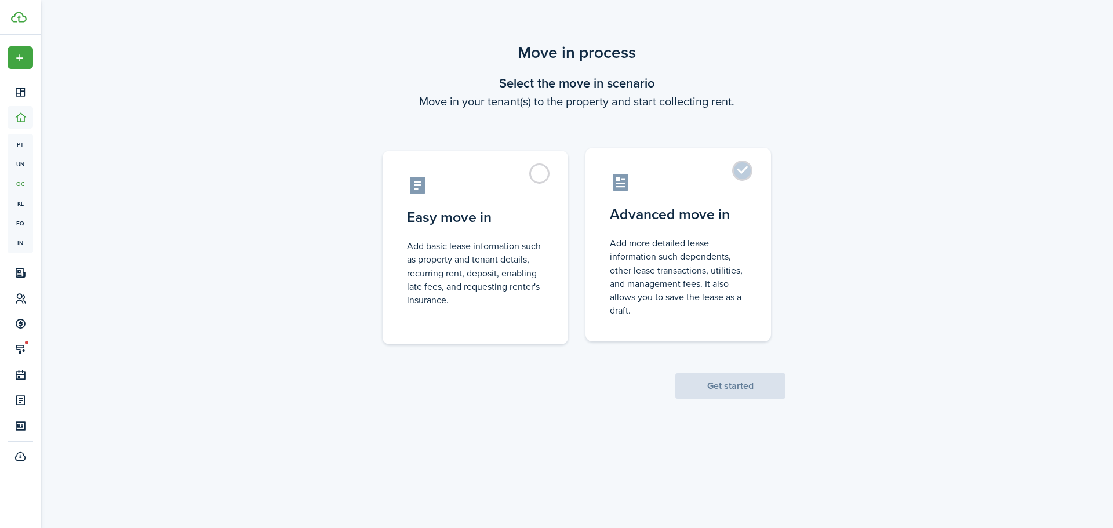
click at [651, 257] on control-radio-card-description "Add more detailed lease information such dependents, other lease transactions, …" at bounding box center [678, 277] width 137 height 81
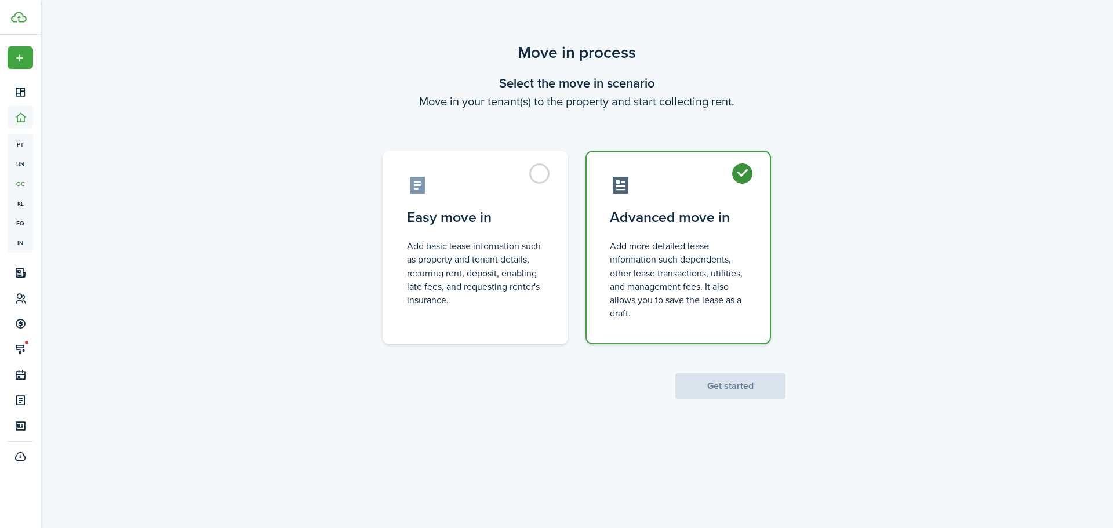
radio input "true"
click at [744, 395] on button "Get started" at bounding box center [730, 386] width 110 height 26
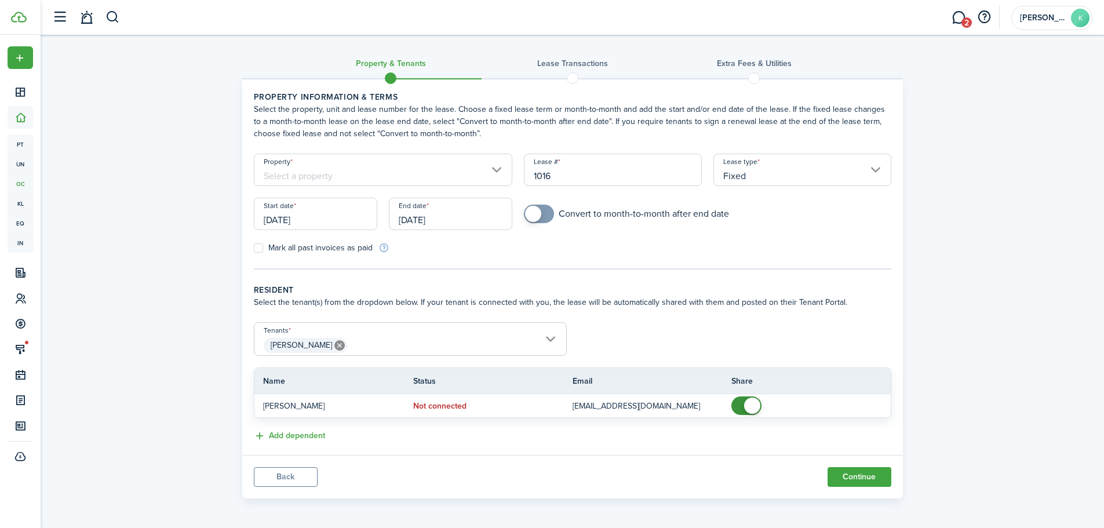
click at [381, 175] on input "Property" at bounding box center [383, 170] width 259 height 32
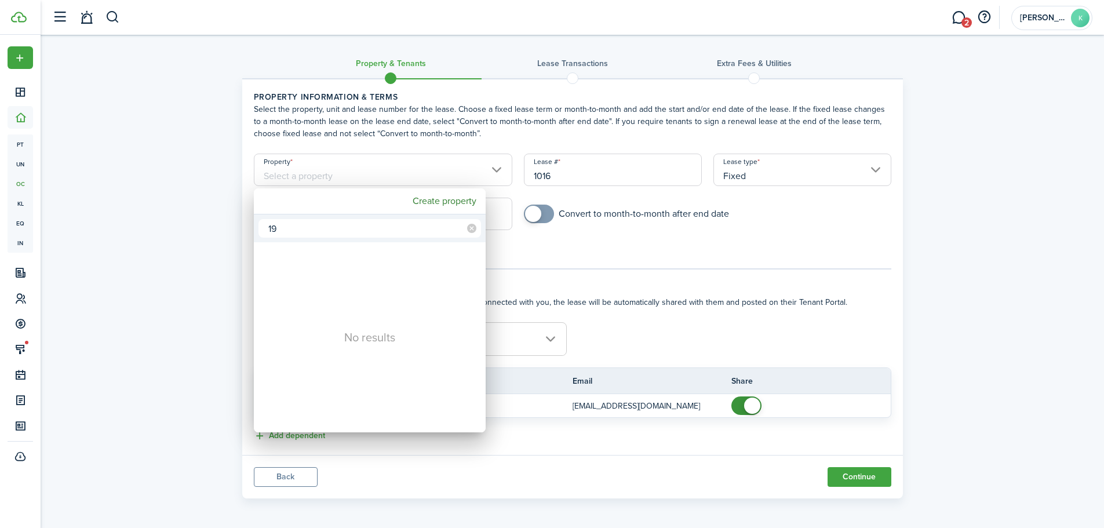
type input "1"
type input "ever"
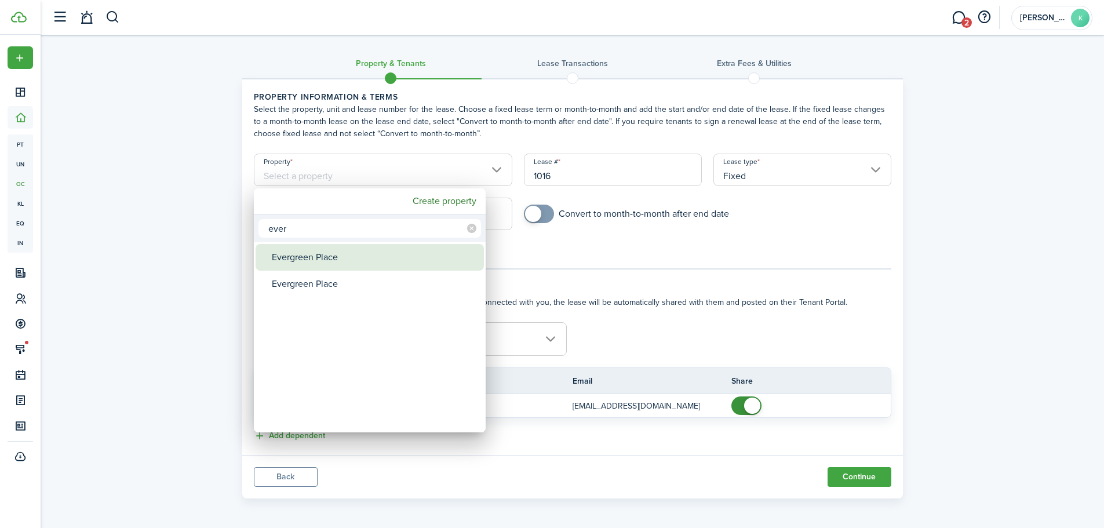
click at [355, 261] on div "Evergreen Place" at bounding box center [374, 257] width 205 height 27
type input "Evergreen Place"
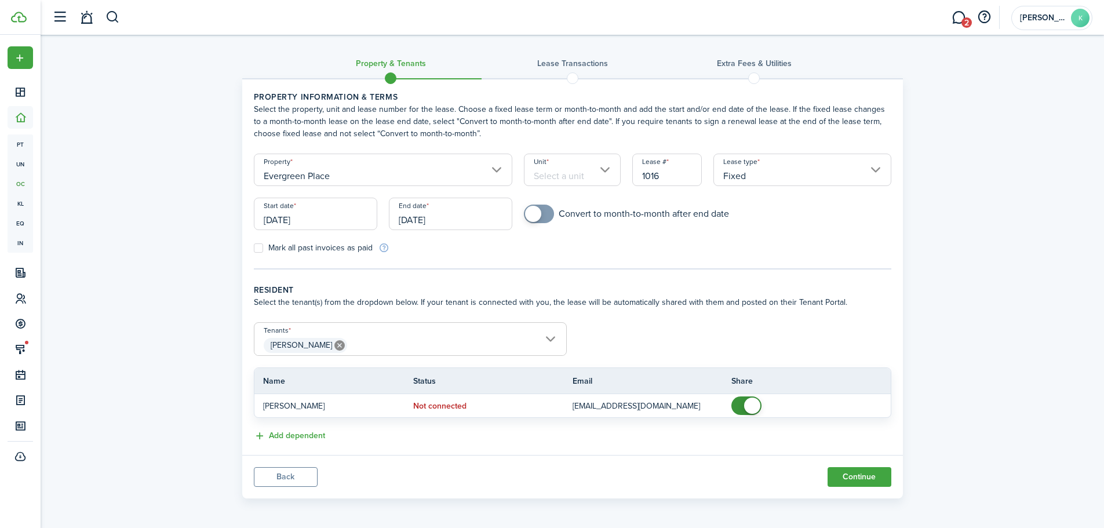
click at [565, 170] on input "Unit" at bounding box center [572, 170] width 97 height 32
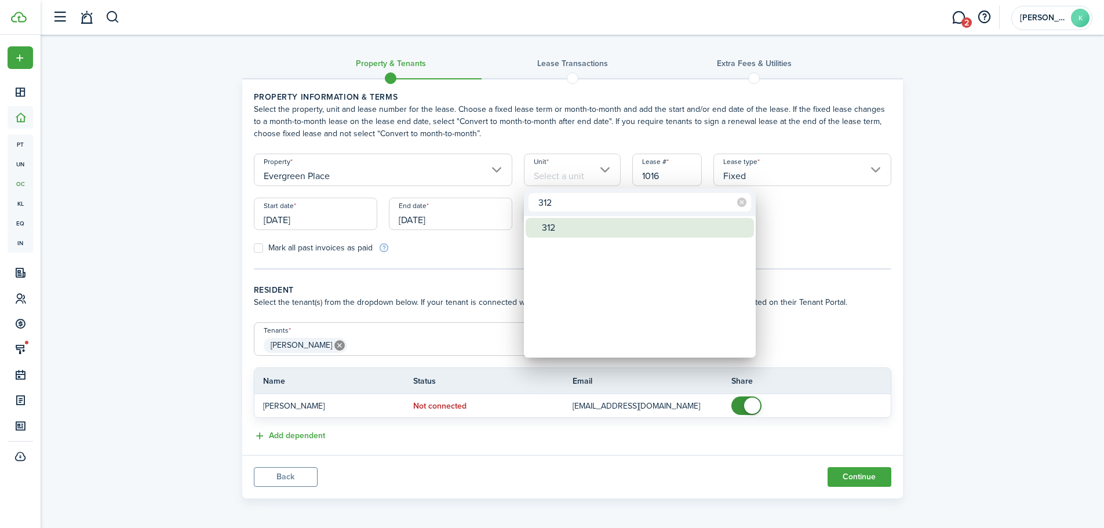
type input "312"
click at [600, 230] on div "312" at bounding box center [644, 228] width 205 height 20
type input "312"
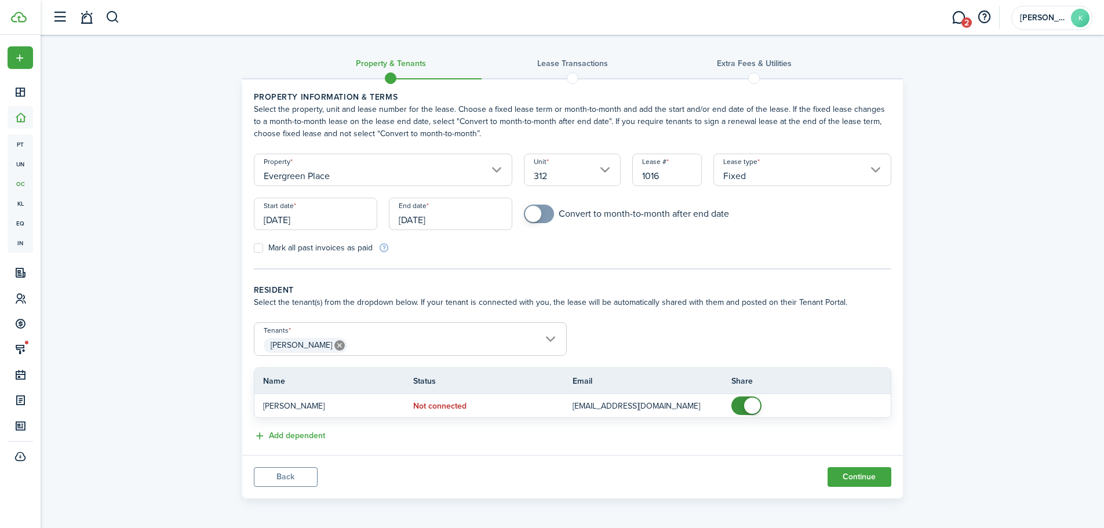
checkbox input "true"
click at [545, 221] on span at bounding box center [539, 214] width 12 height 19
click at [332, 228] on input "[DATE]" at bounding box center [315, 214] width 123 height 32
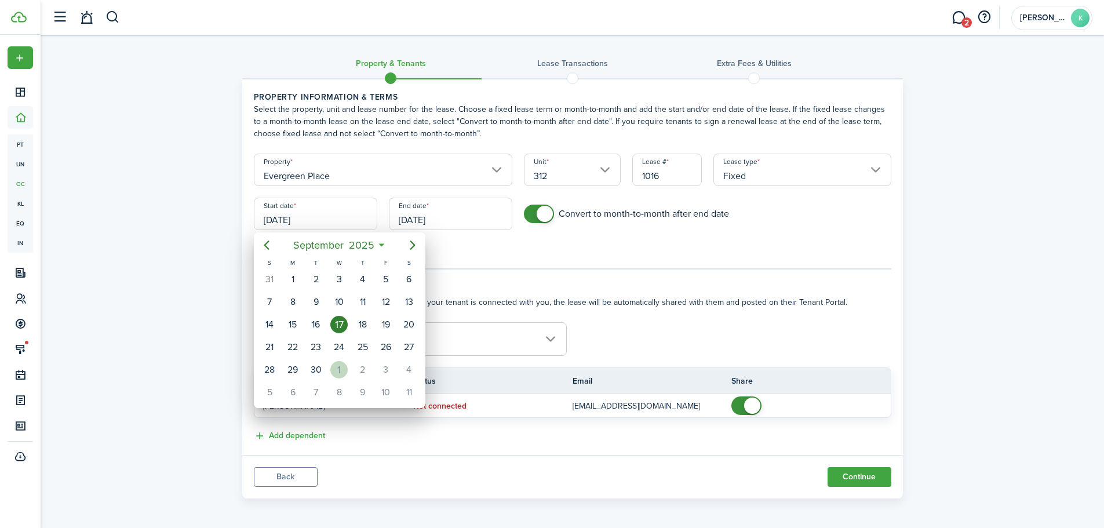
click at [335, 370] on div "1" at bounding box center [338, 369] width 17 height 17
type input "[DATE]"
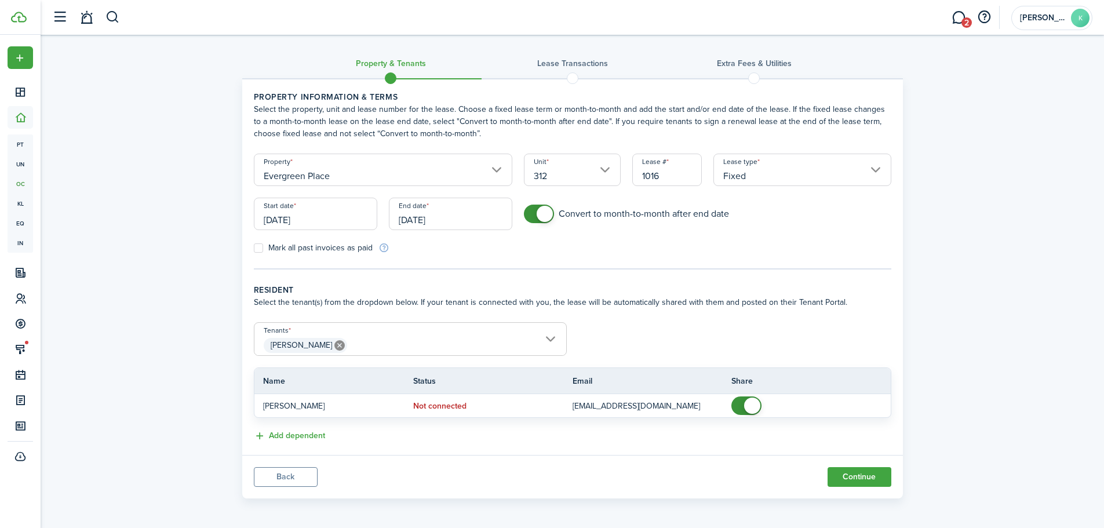
click at [450, 224] on input "[DATE]" at bounding box center [450, 214] width 123 height 32
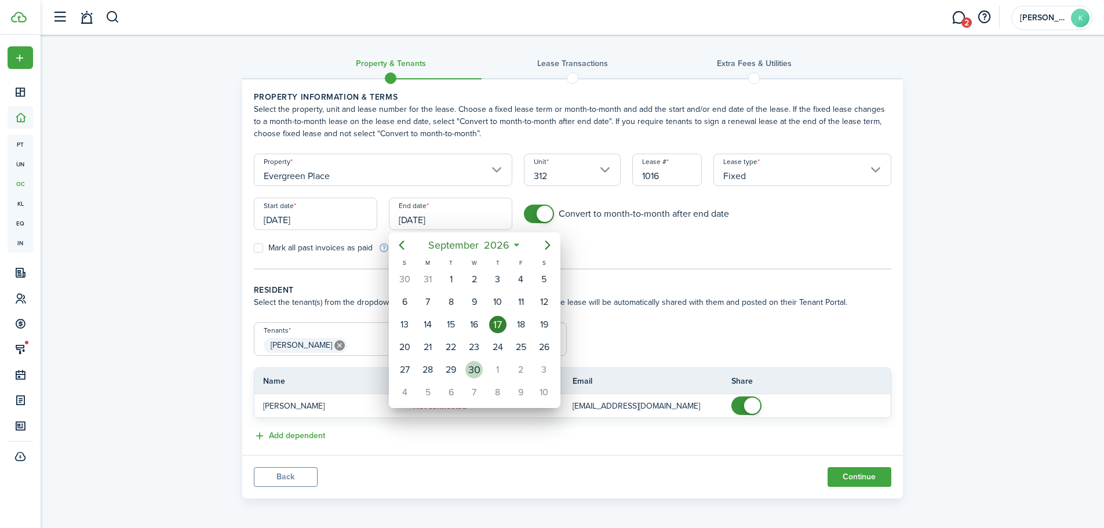
click at [472, 371] on div "30" at bounding box center [474, 369] width 17 height 17
type input "[DATE]"
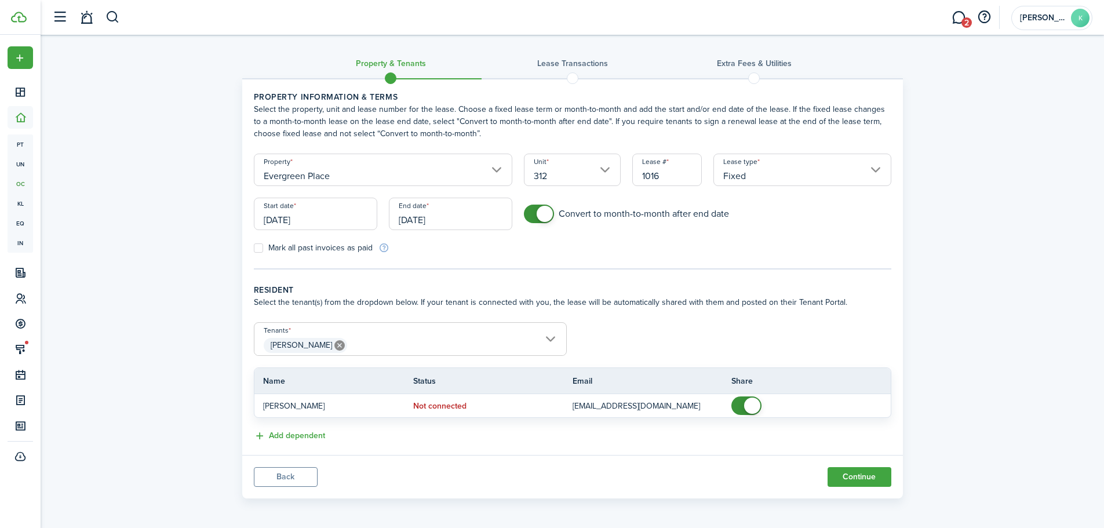
click at [564, 290] on wizard-step-header-title "Resident" at bounding box center [573, 290] width 638 height 12
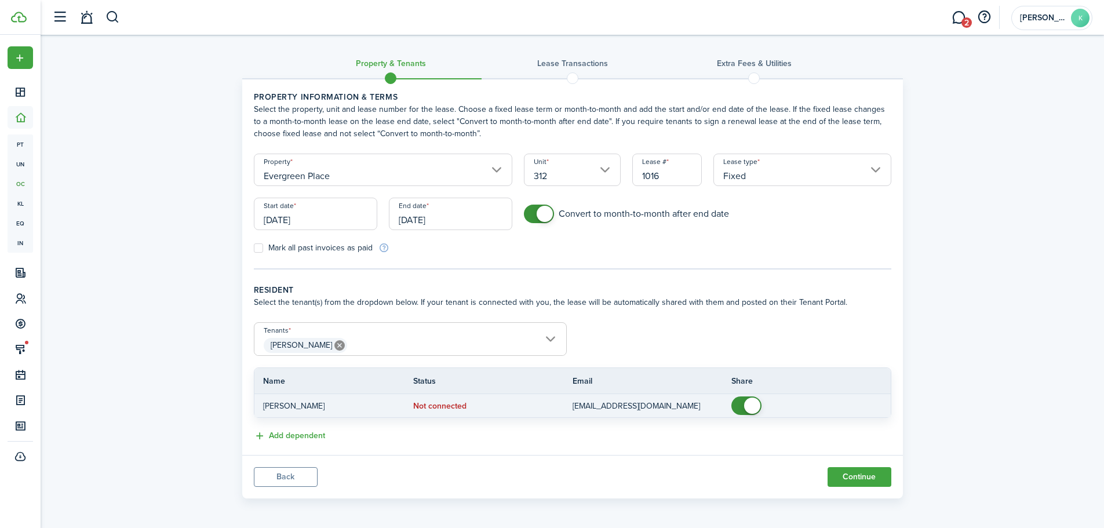
scroll to position [2, 0]
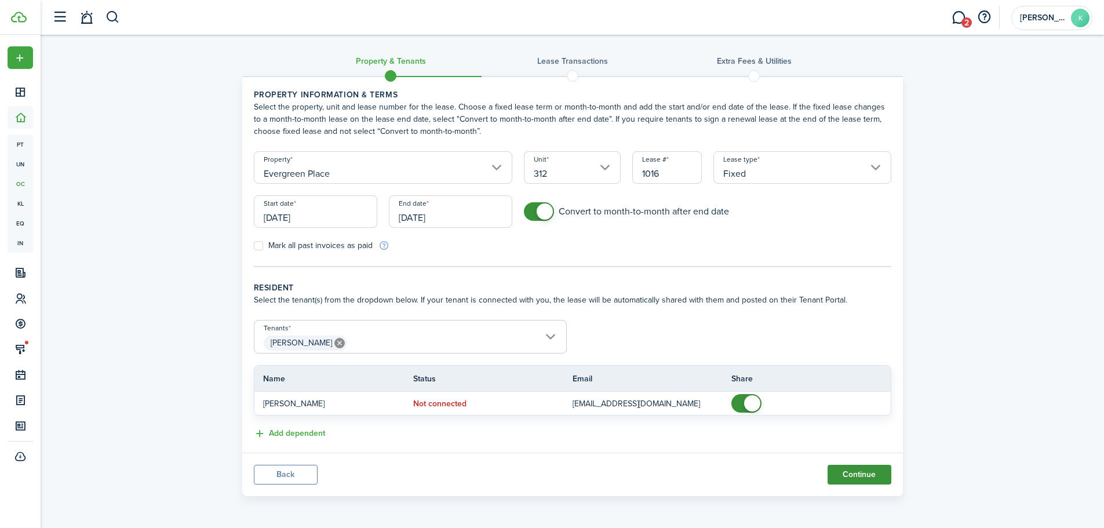
click at [849, 484] on button "Continue" at bounding box center [860, 475] width 64 height 20
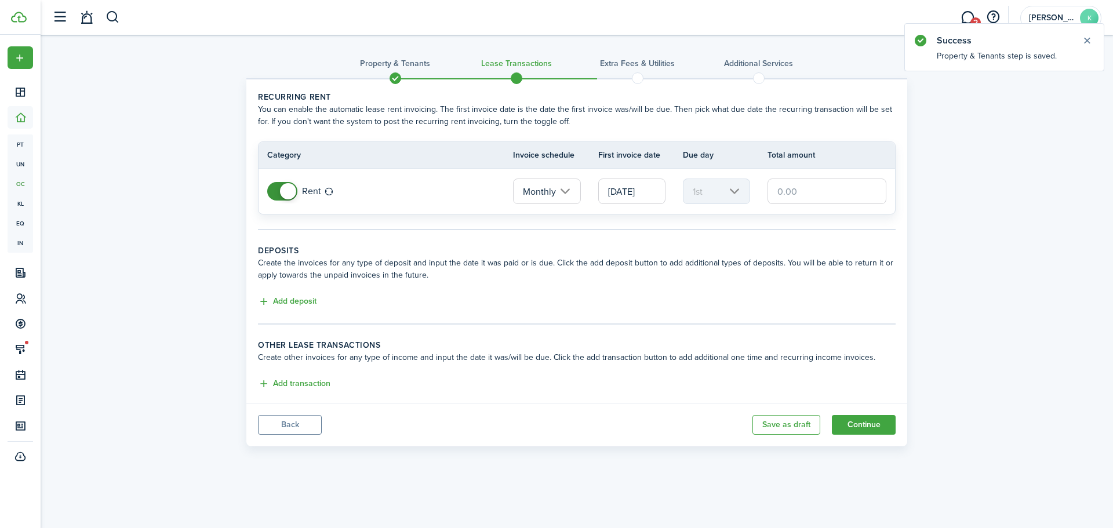
click at [641, 189] on input "[DATE]" at bounding box center [631, 192] width 67 height 26
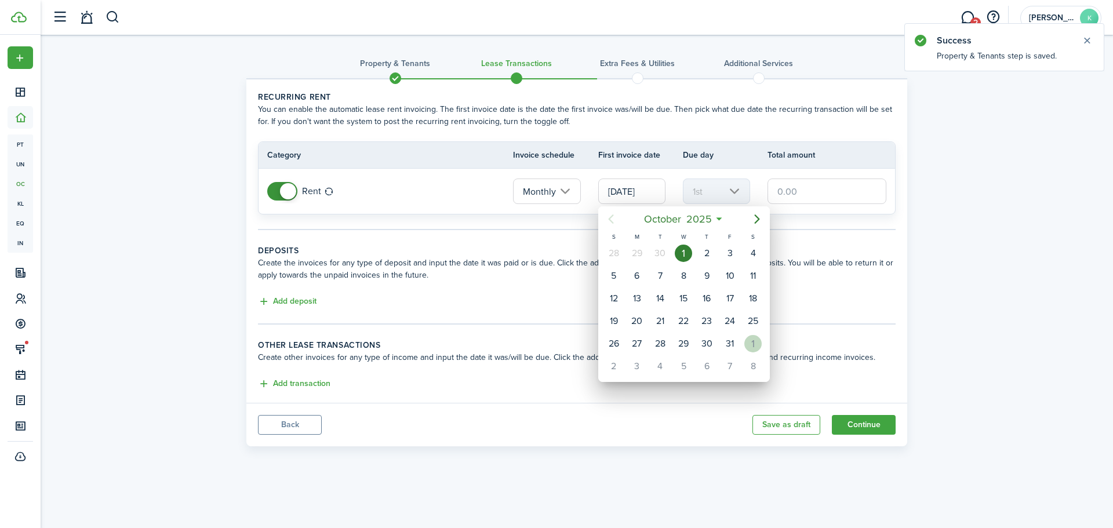
click at [747, 342] on div "1" at bounding box center [752, 343] width 17 height 17
type input "[DATE]"
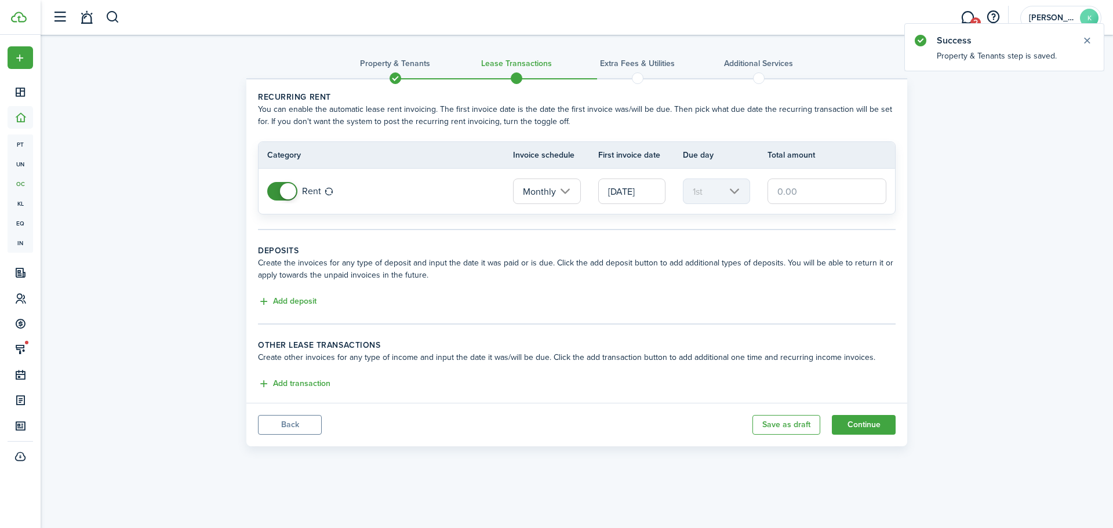
click at [809, 184] on input "text" at bounding box center [827, 192] width 119 height 26
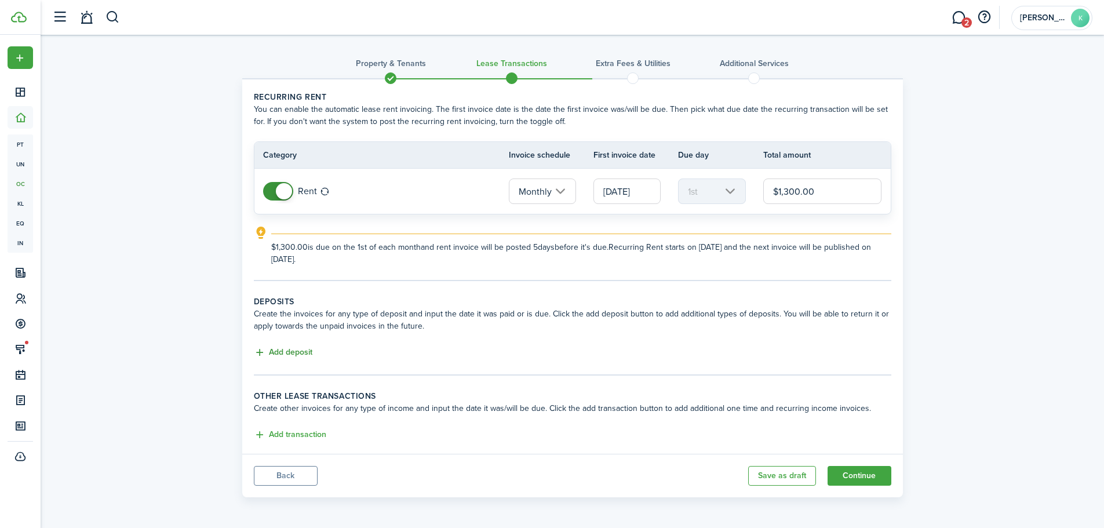
type input "$1,300.00"
click at [306, 357] on button "Add deposit" at bounding box center [283, 352] width 59 height 13
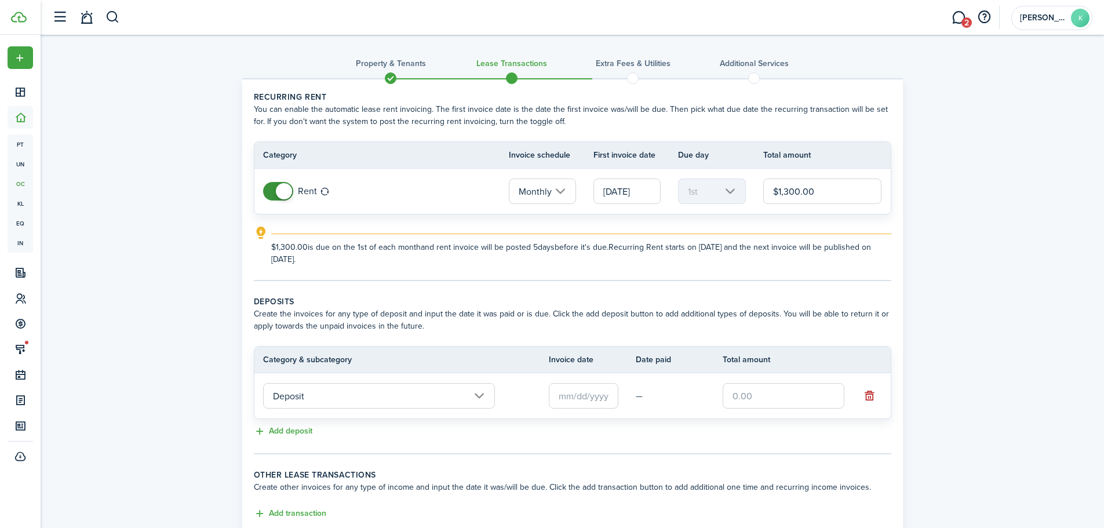
click at [550, 399] on input "text" at bounding box center [584, 396] width 70 height 26
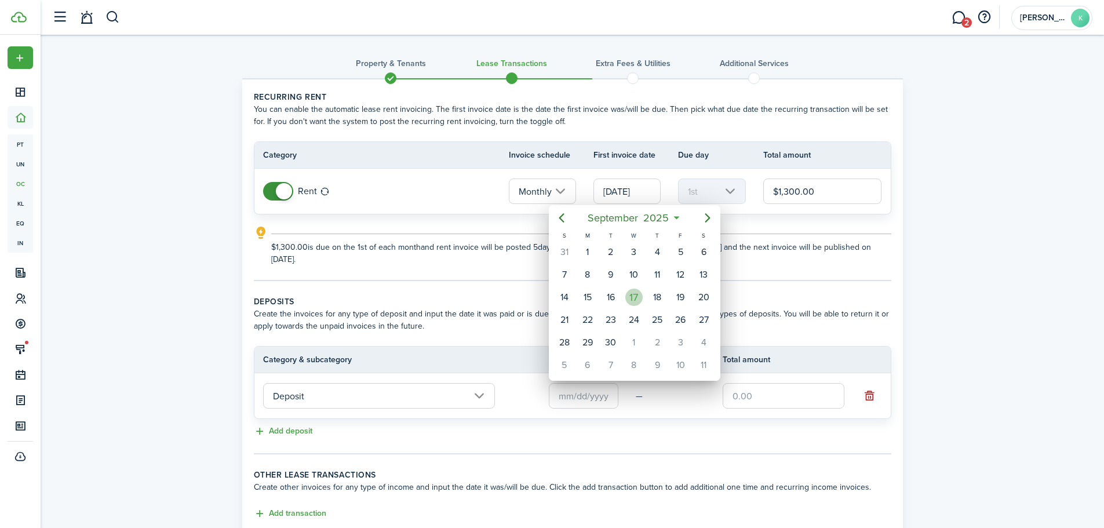
click at [638, 300] on div "17" at bounding box center [634, 297] width 17 height 17
type input "[DATE]"
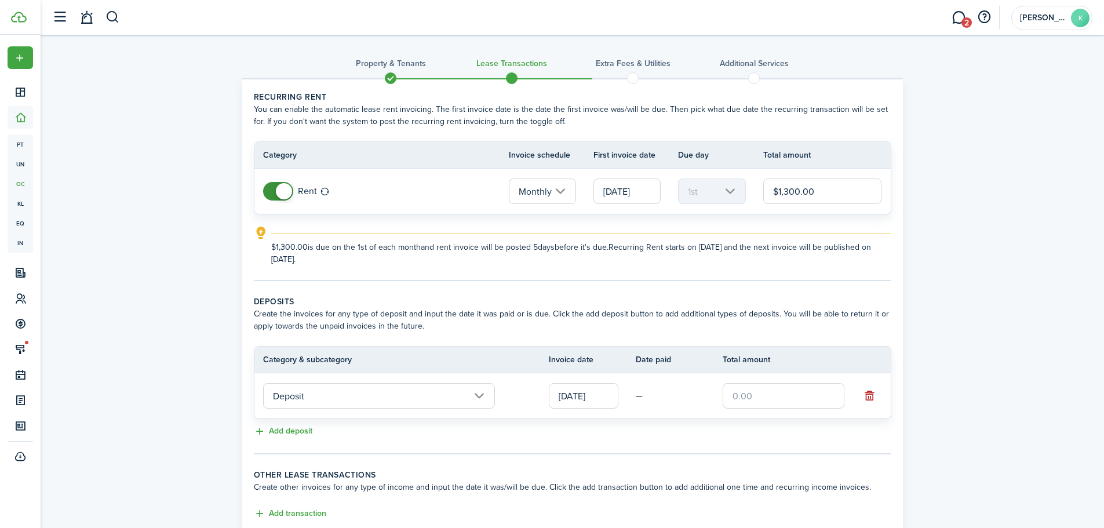
click at [747, 384] on input "text" at bounding box center [784, 396] width 122 height 26
click at [599, 397] on input "[DATE]" at bounding box center [584, 396] width 70 height 26
type input "$1,300.00"
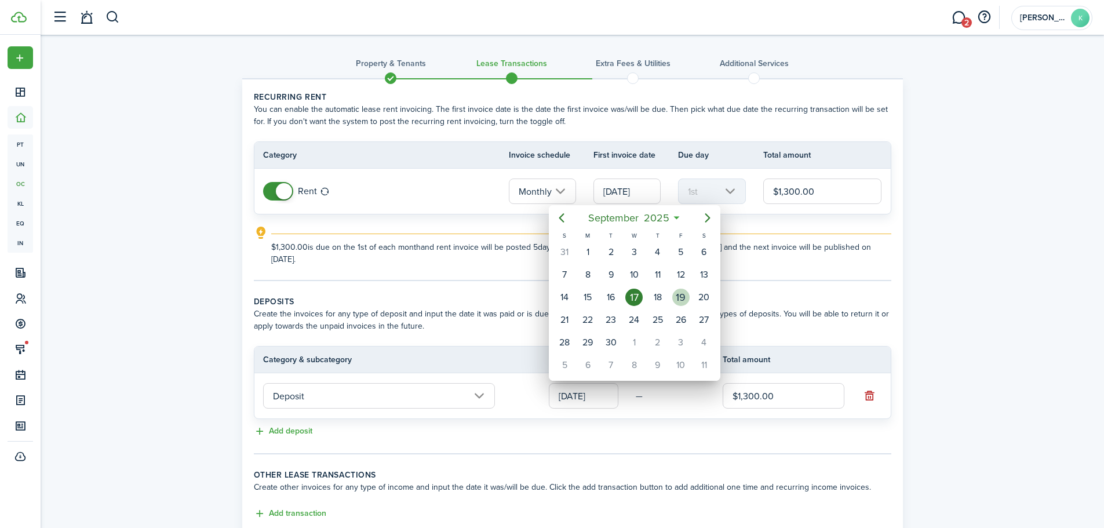
click at [684, 297] on div "19" at bounding box center [680, 297] width 17 height 17
type input "[DATE]"
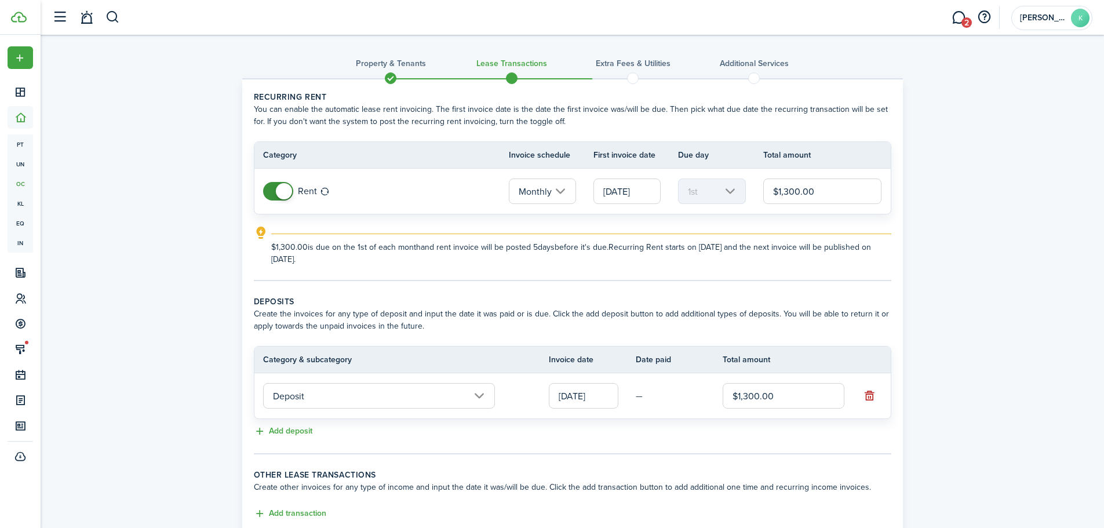
click at [827, 433] on div "Add deposit" at bounding box center [573, 432] width 638 height 14
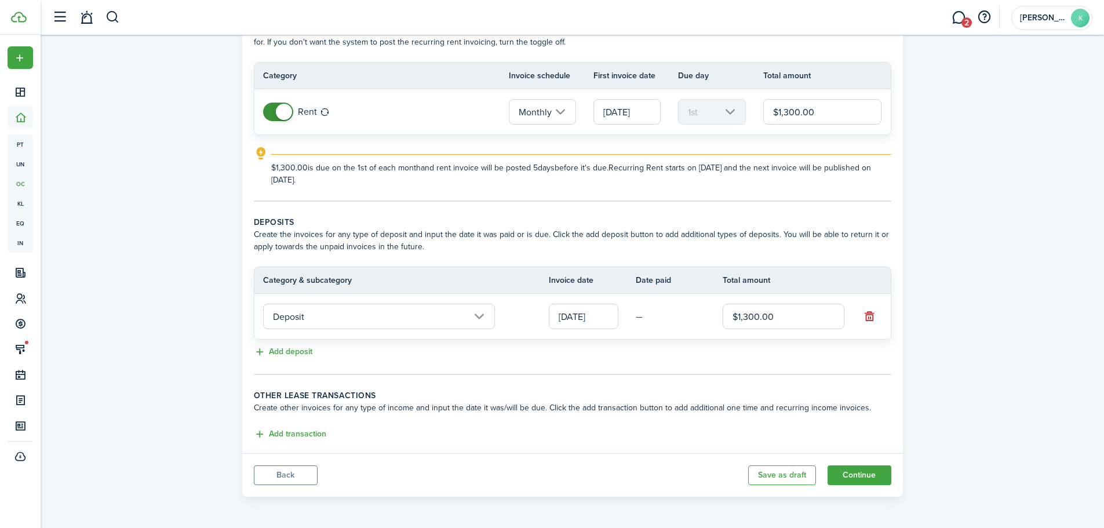
scroll to position [80, 0]
click at [883, 471] on button "Continue" at bounding box center [860, 475] width 64 height 20
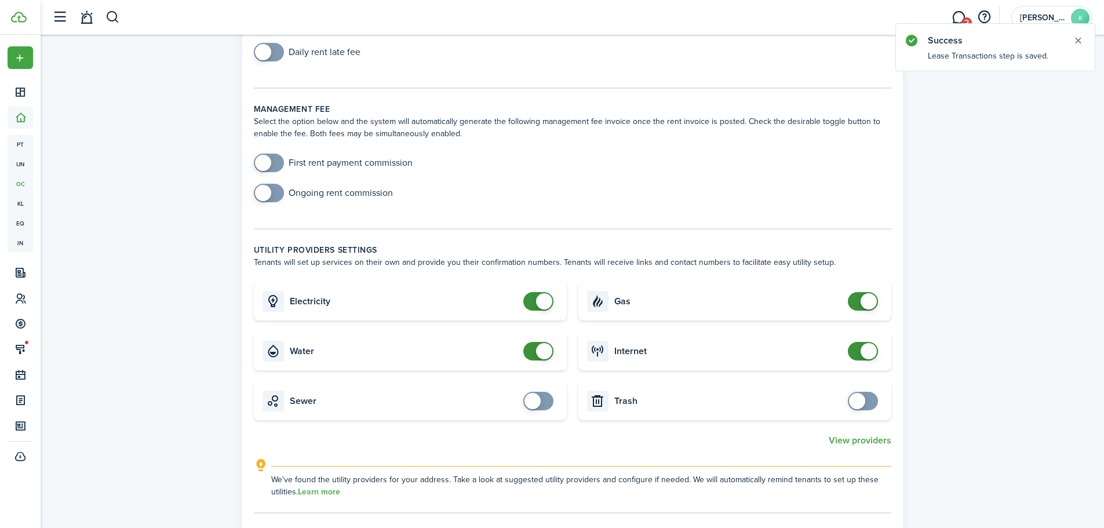
scroll to position [232, 0]
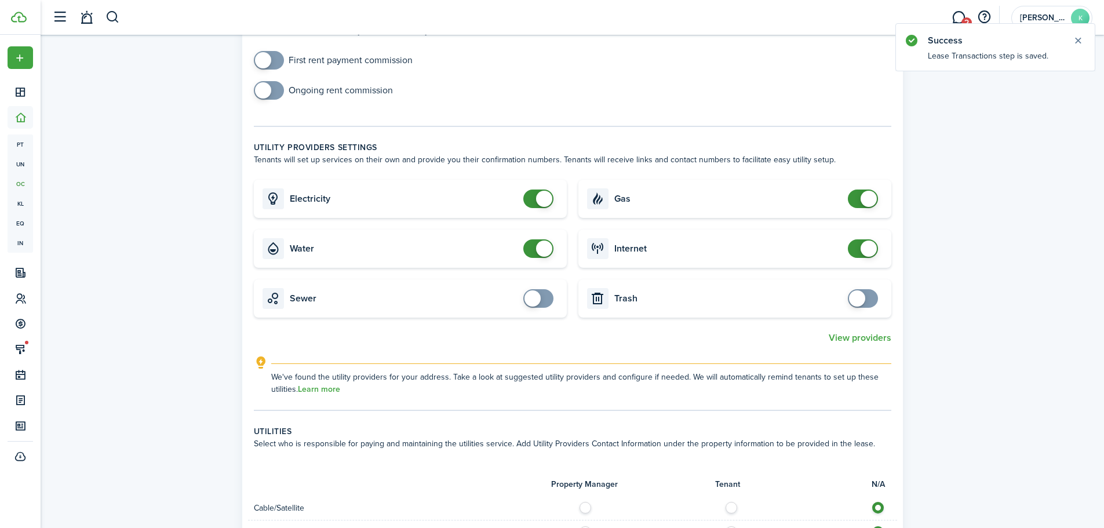
checkbox input "false"
click at [535, 199] on span at bounding box center [539, 199] width 12 height 19
checkbox input "false"
click at [533, 248] on span at bounding box center [539, 248] width 12 height 19
checkbox input "false"
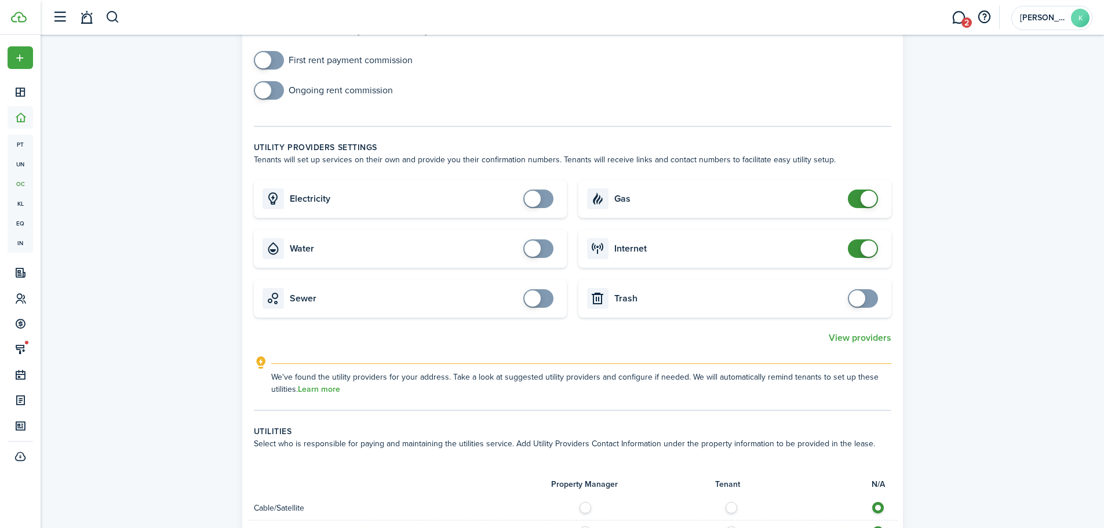
click at [863, 198] on span at bounding box center [869, 199] width 16 height 16
checkbox input "false"
click at [863, 252] on span at bounding box center [869, 249] width 16 height 16
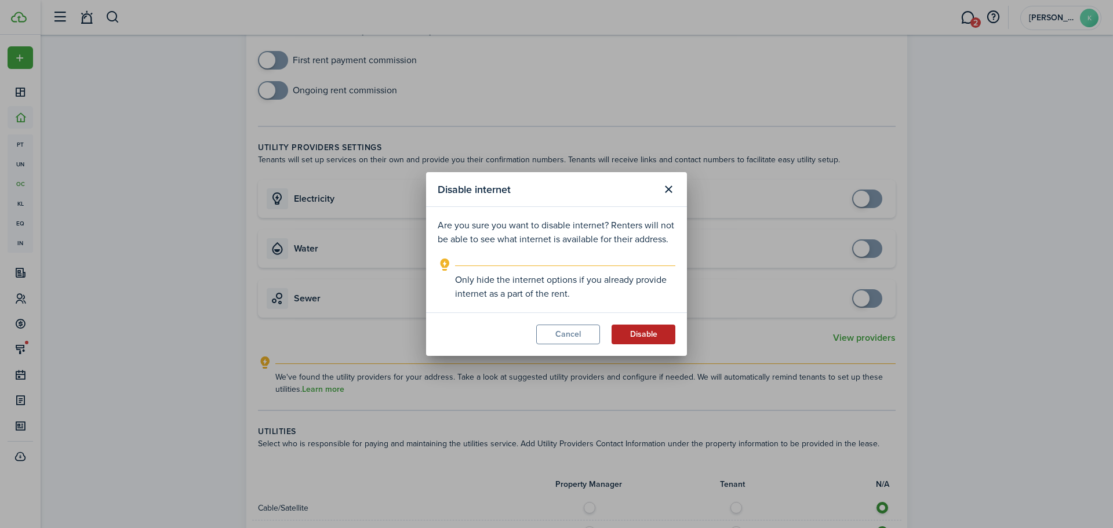
click at [626, 329] on button "Disable" at bounding box center [644, 335] width 64 height 20
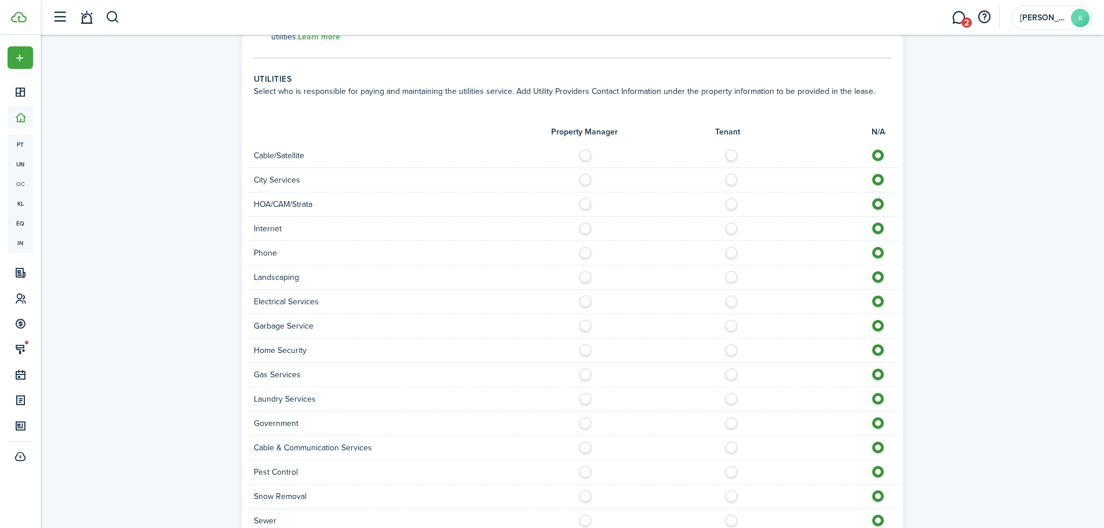
scroll to position [642, 0]
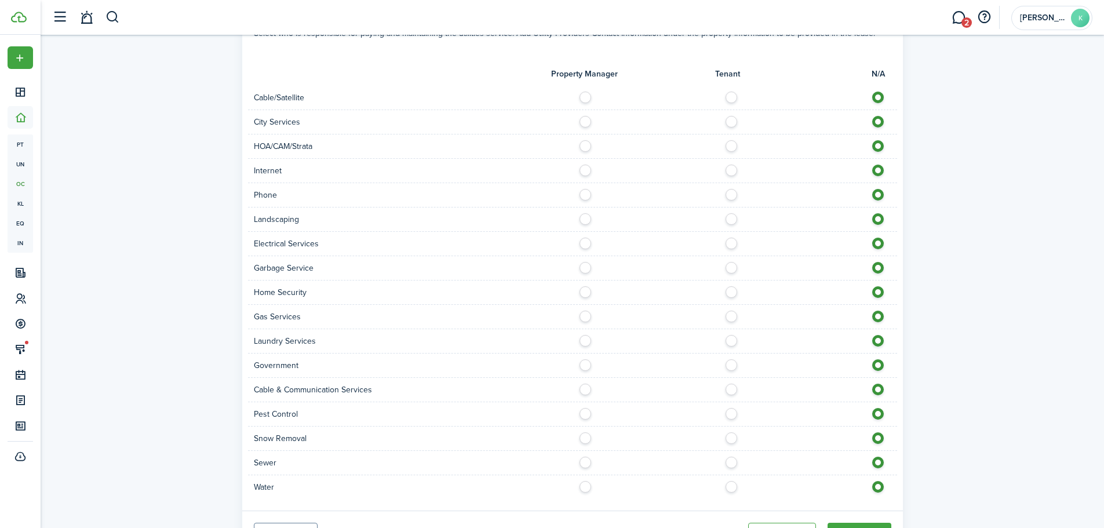
click at [726, 169] on label at bounding box center [735, 168] width 20 height 6
radio input "true"
click at [591, 216] on label at bounding box center [589, 216] width 20 height 6
radio input "true"
click at [731, 241] on label at bounding box center [735, 241] width 20 height 6
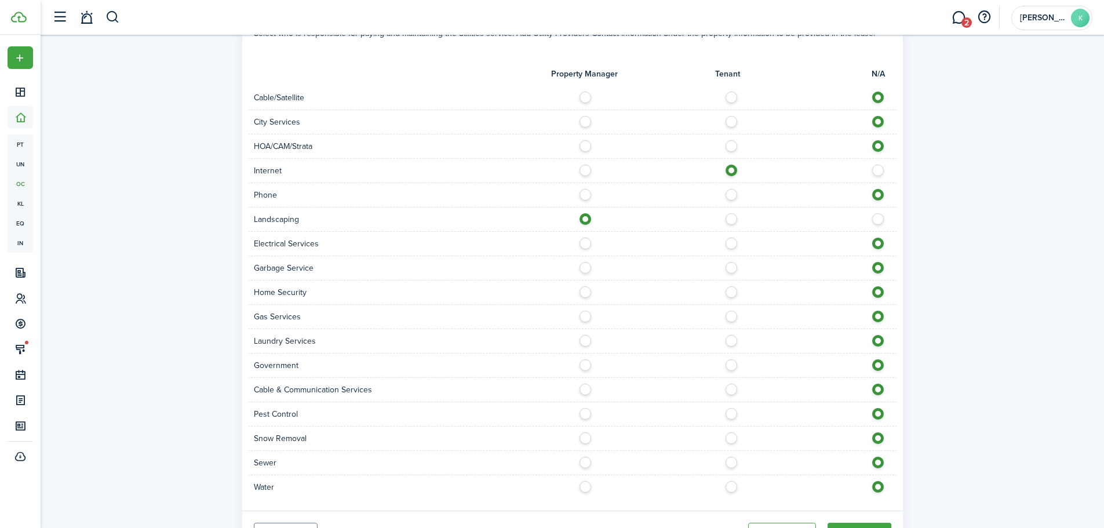
radio input "true"
click at [583, 266] on label at bounding box center [589, 265] width 20 height 6
radio input "true"
click at [728, 390] on label at bounding box center [735, 387] width 20 height 6
radio input "true"
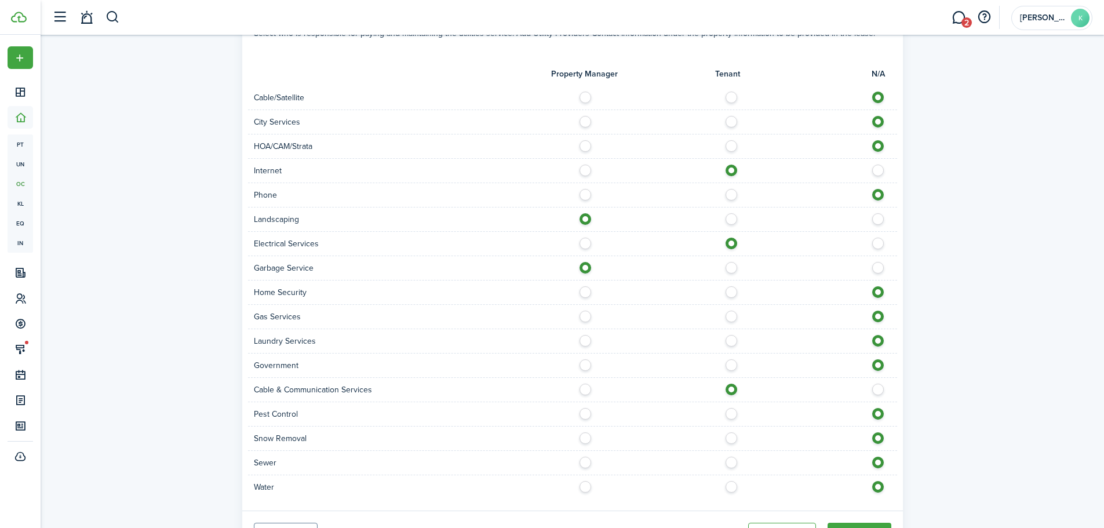
scroll to position [700, 0]
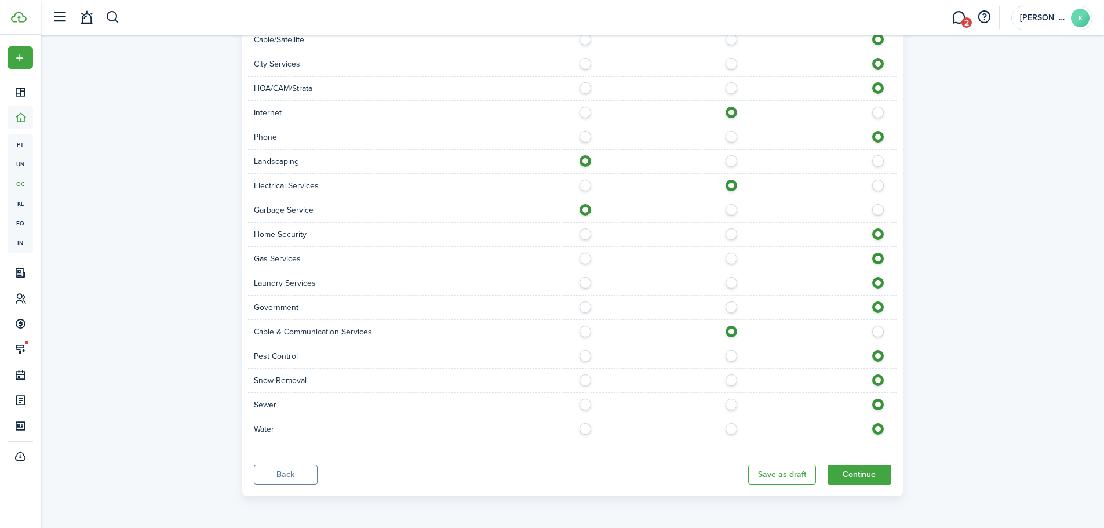
click at [584, 380] on label at bounding box center [589, 378] width 20 height 6
radio input "true"
click at [587, 405] on label at bounding box center [589, 402] width 20 height 6
radio input "true"
click at [586, 429] on label at bounding box center [589, 426] width 20 height 6
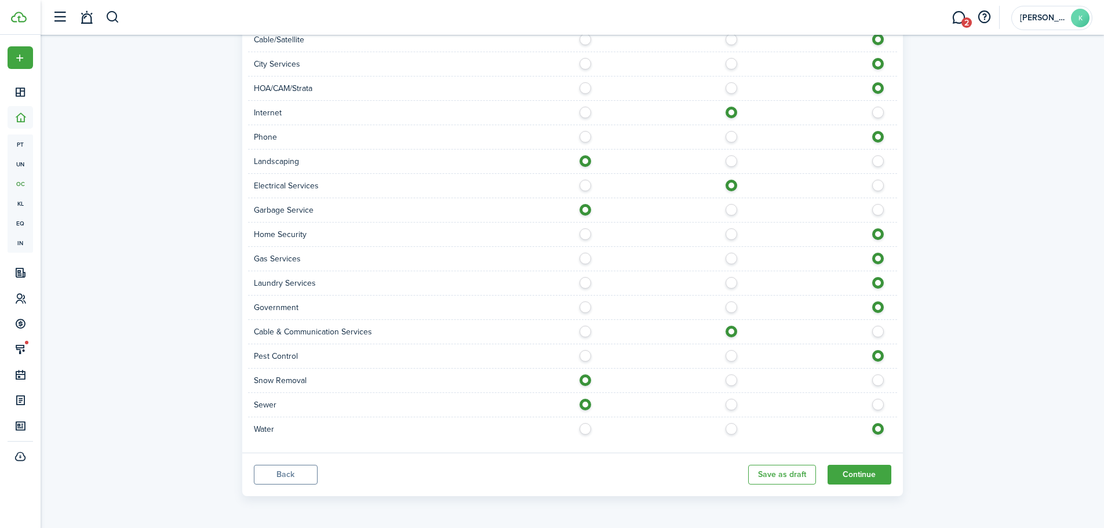
radio input "true"
click at [856, 469] on button "Continue" at bounding box center [860, 475] width 64 height 20
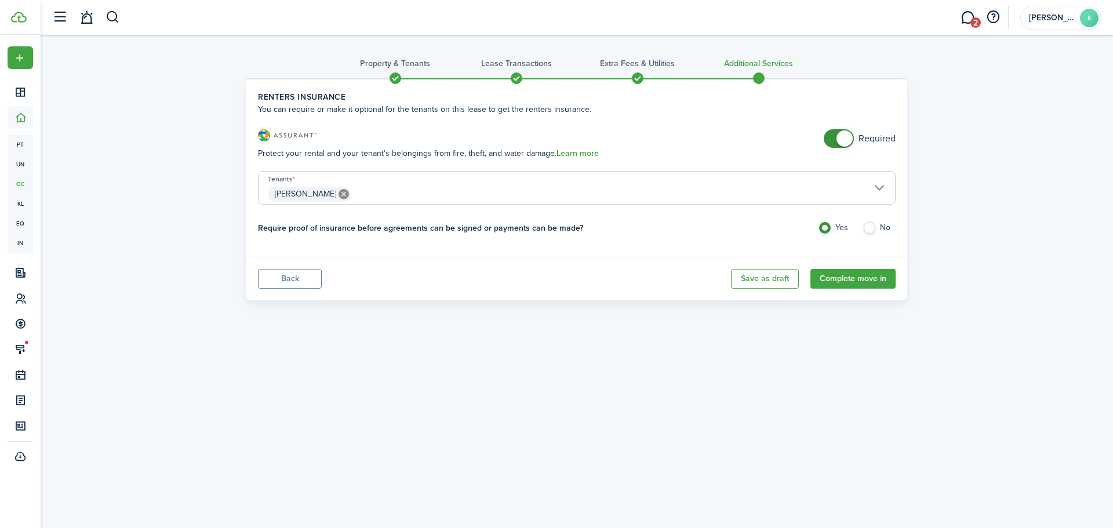
click at [822, 150] on p "Protect your rental and your tenant's belongings from fire, theft, and water da…" at bounding box center [541, 153] width 566 height 12
checkbox input "false"
click at [845, 142] on span at bounding box center [845, 138] width 16 height 16
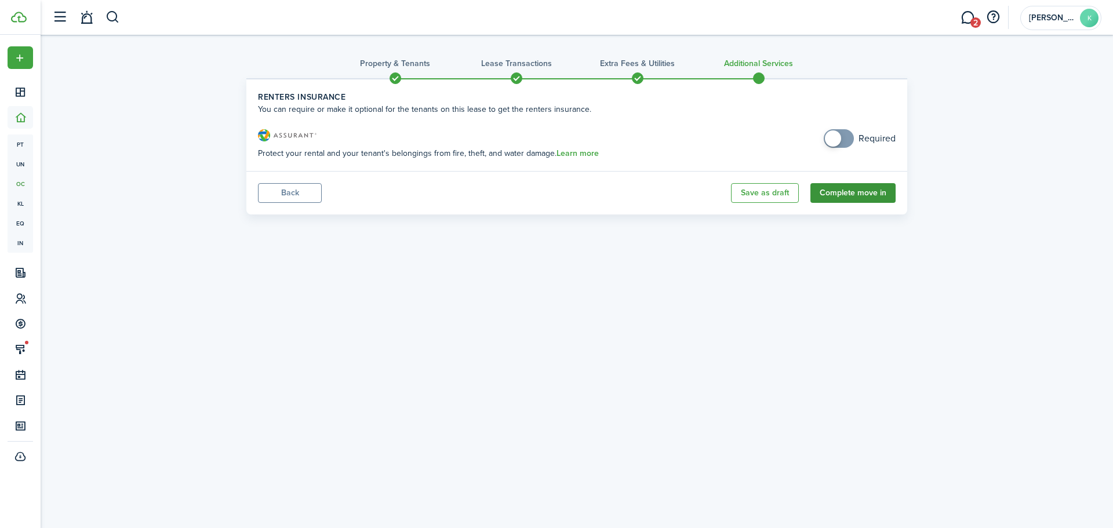
click at [851, 185] on button "Complete move in" at bounding box center [853, 193] width 85 height 20
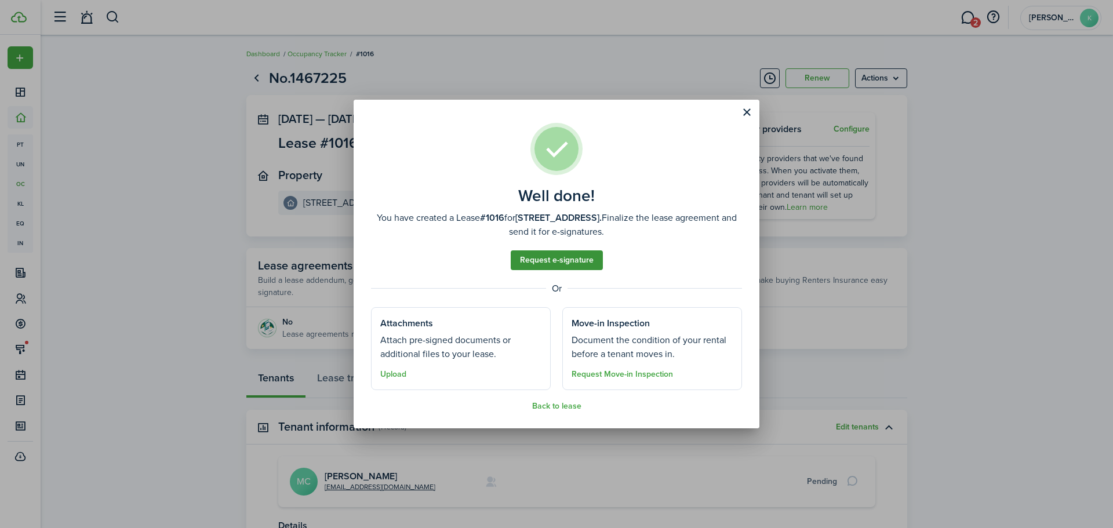
click at [560, 263] on link "Request e-signature" at bounding box center [557, 260] width 92 height 20
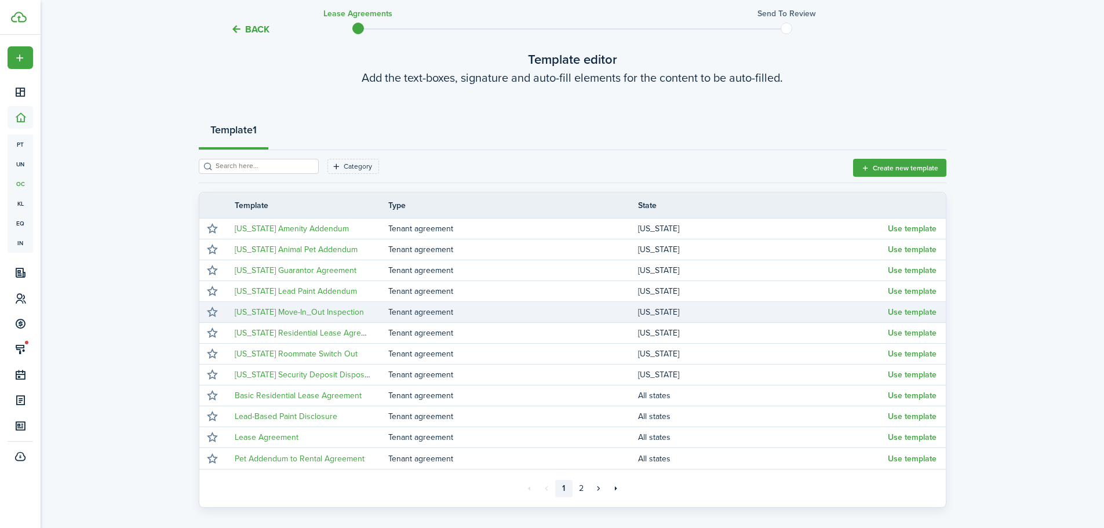
scroll to position [150, 0]
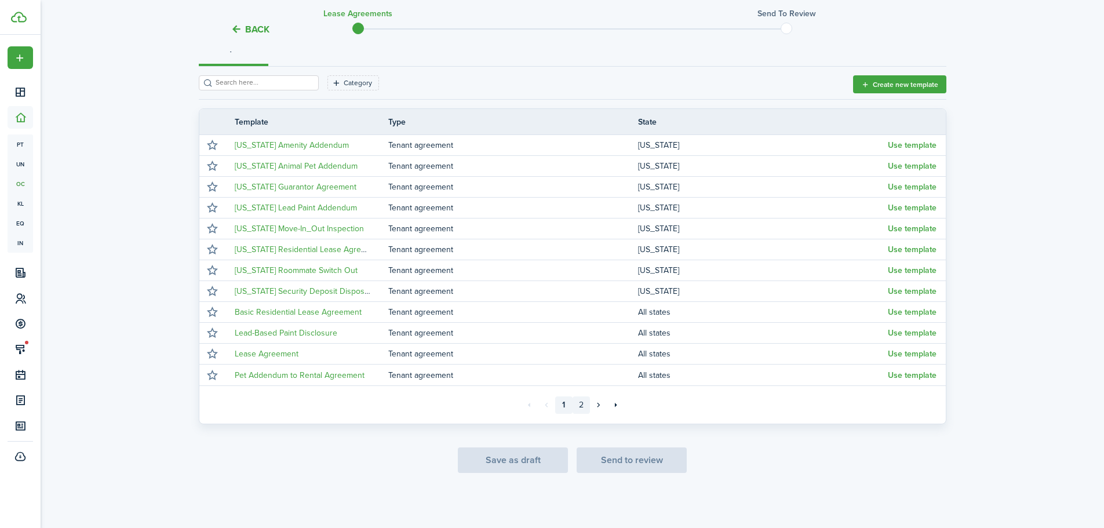
click at [575, 402] on link "2" at bounding box center [581, 405] width 17 height 17
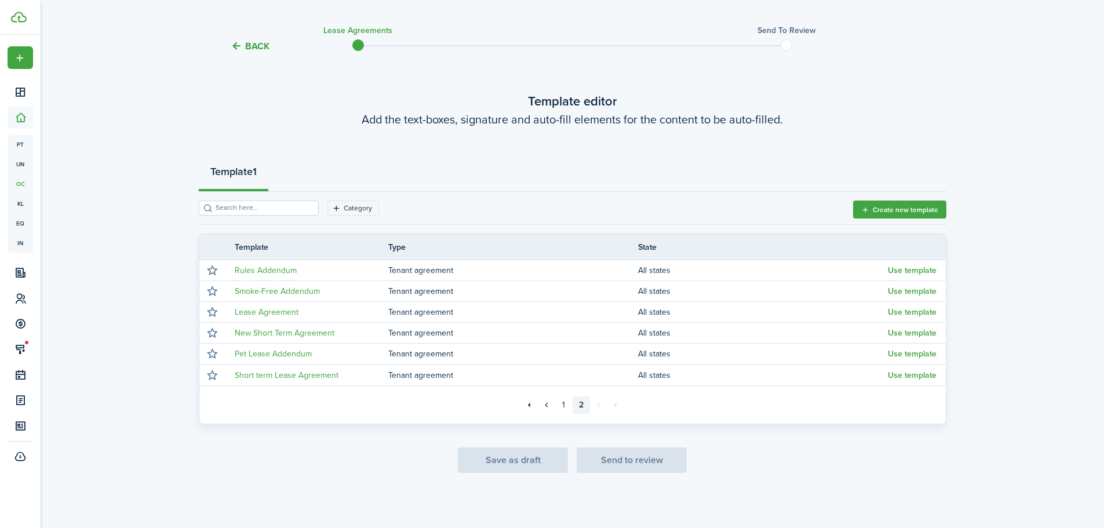
scroll to position [24, 0]
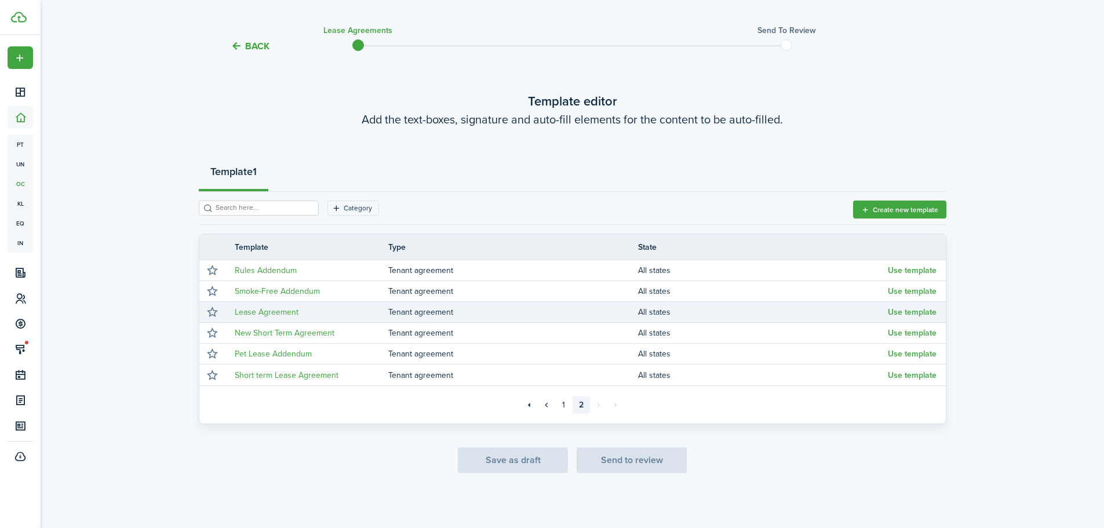
click at [937, 310] on td "Use template" at bounding box center [917, 312] width 58 height 16
click at [931, 314] on button "Use template" at bounding box center [912, 312] width 49 height 9
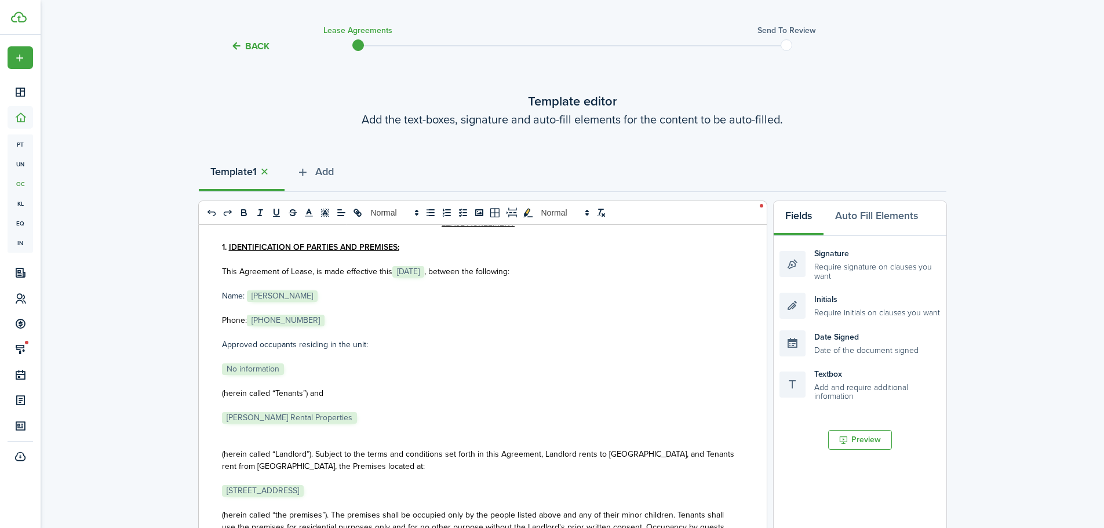
scroll to position [174, 0]
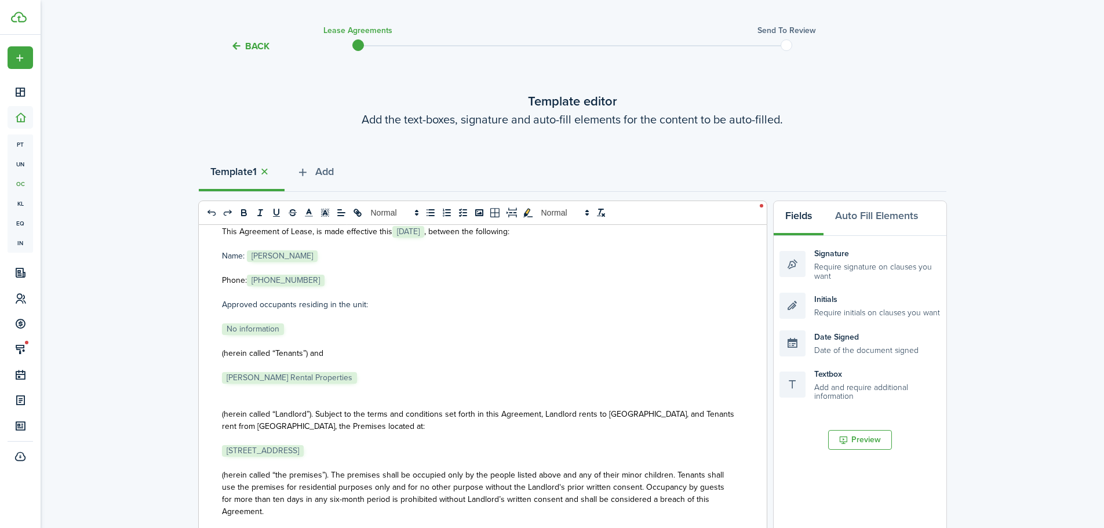
click at [400, 445] on p "﻿ [STREET_ADDRESS] ﻿" at bounding box center [478, 451] width 513 height 12
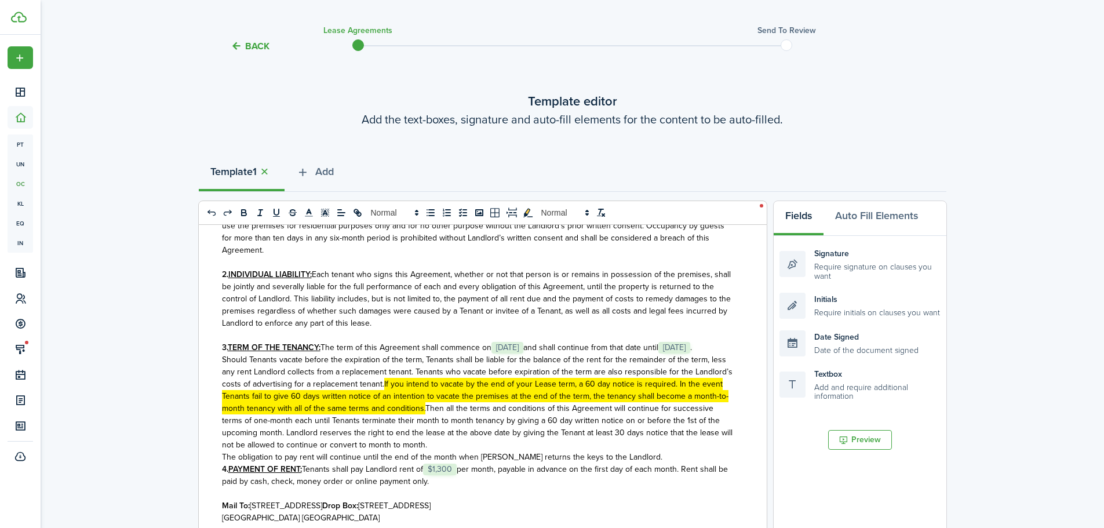
scroll to position [522, 0]
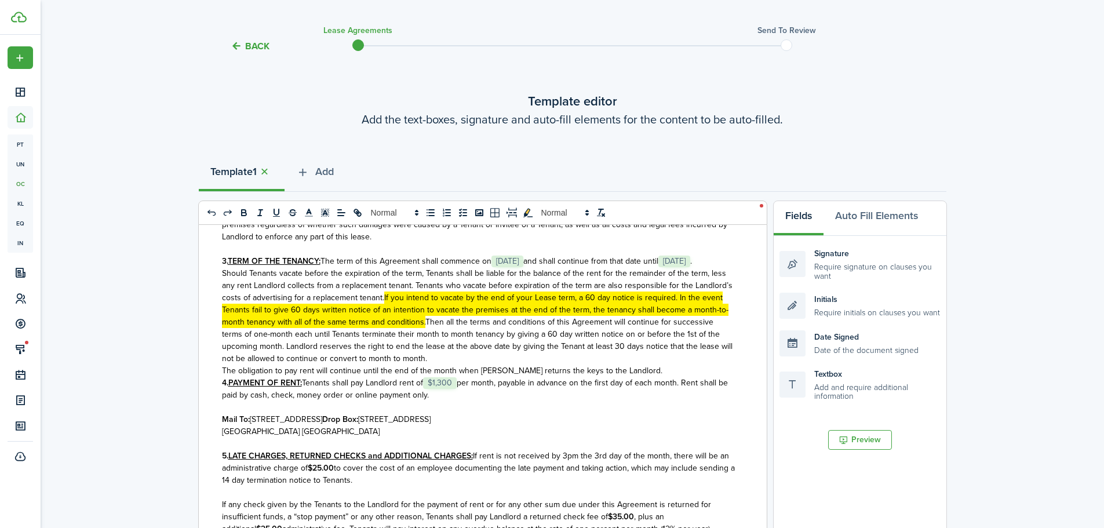
click at [633, 377] on p "The obligation to pay rent will continue until the end of the month when [PERSO…" at bounding box center [478, 371] width 513 height 12
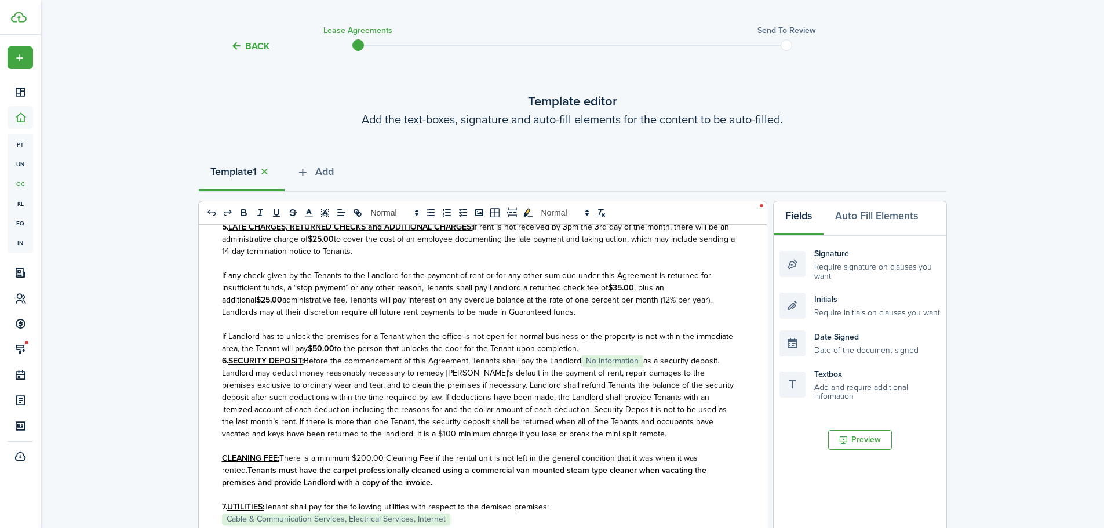
scroll to position [812, 0]
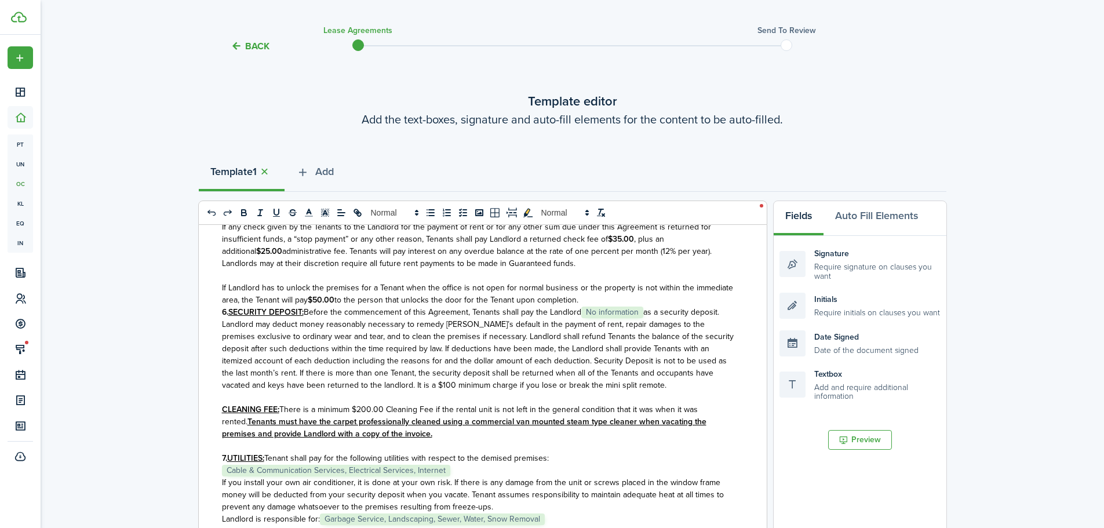
click at [595, 306] on p "If Landlord has to unlock the premises for a Tenant when the office is not open…" at bounding box center [478, 294] width 513 height 24
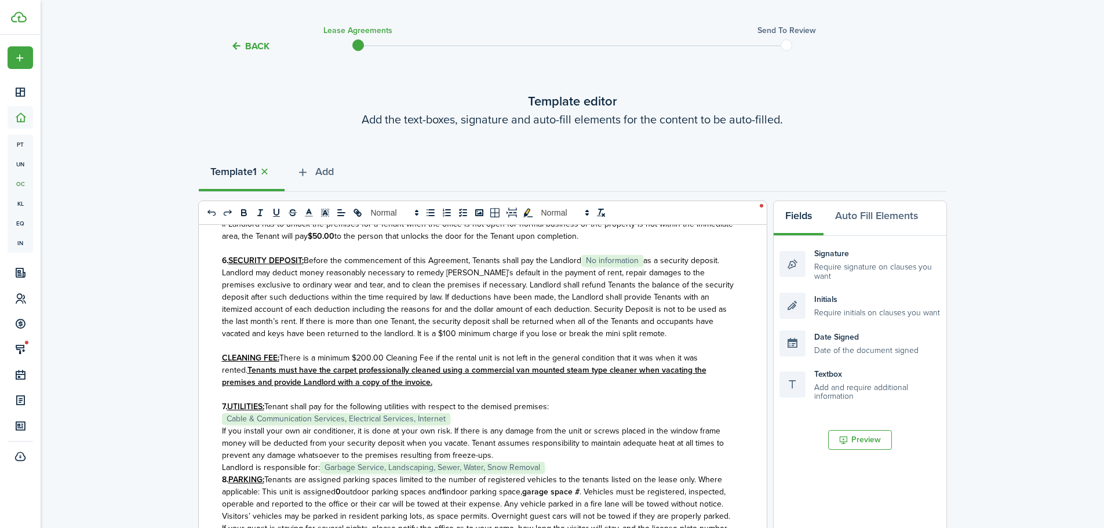
scroll to position [877, 0]
click at [647, 274] on span "as a security deposit. Landlord may deduct money reasonably necessary to remedy…" at bounding box center [478, 295] width 512 height 85
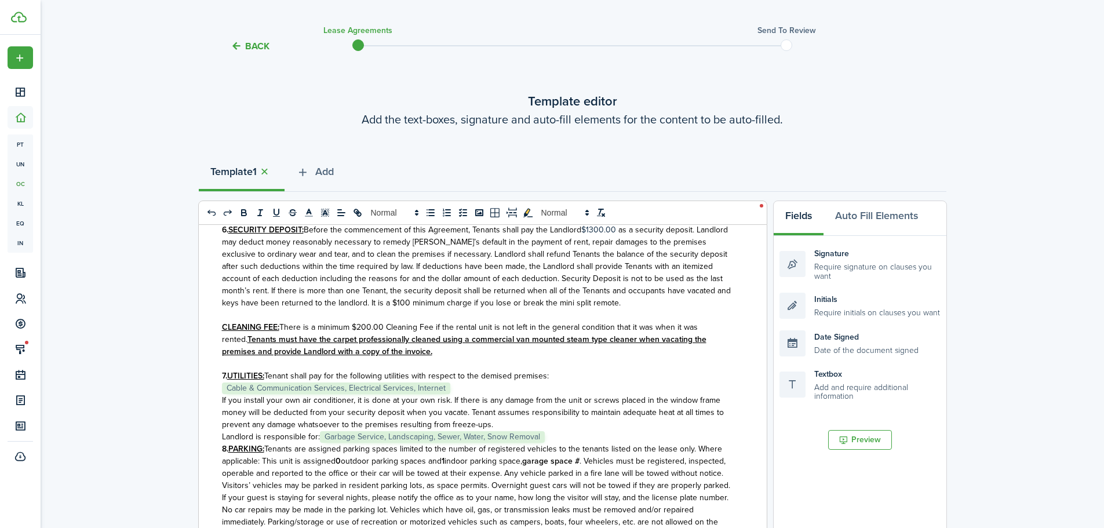
scroll to position [935, 0]
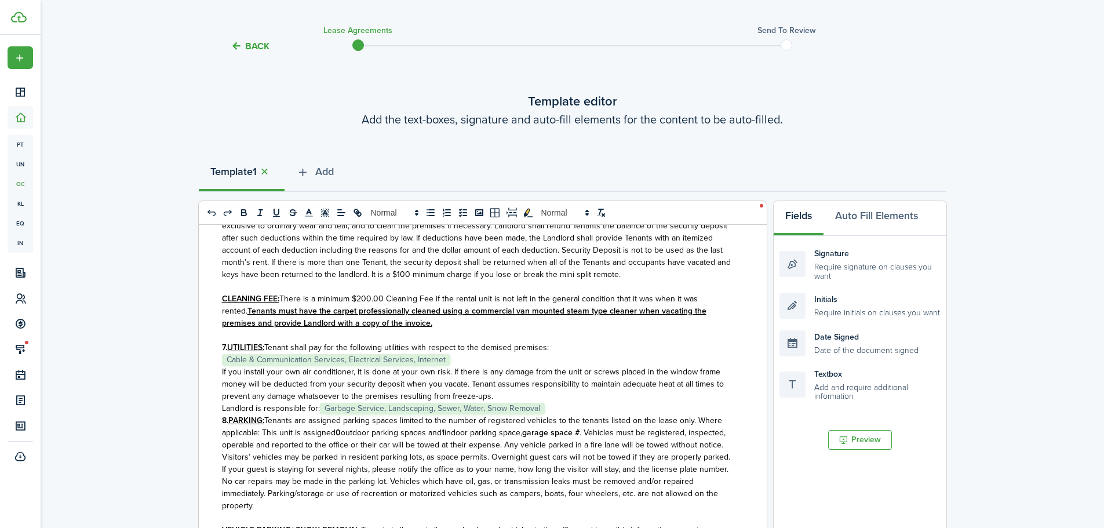
click at [550, 415] on p "Landlord is responsible for: ﻿ Garbage Service, Landscaping, Sewer, Water, Snow…" at bounding box center [478, 408] width 513 height 12
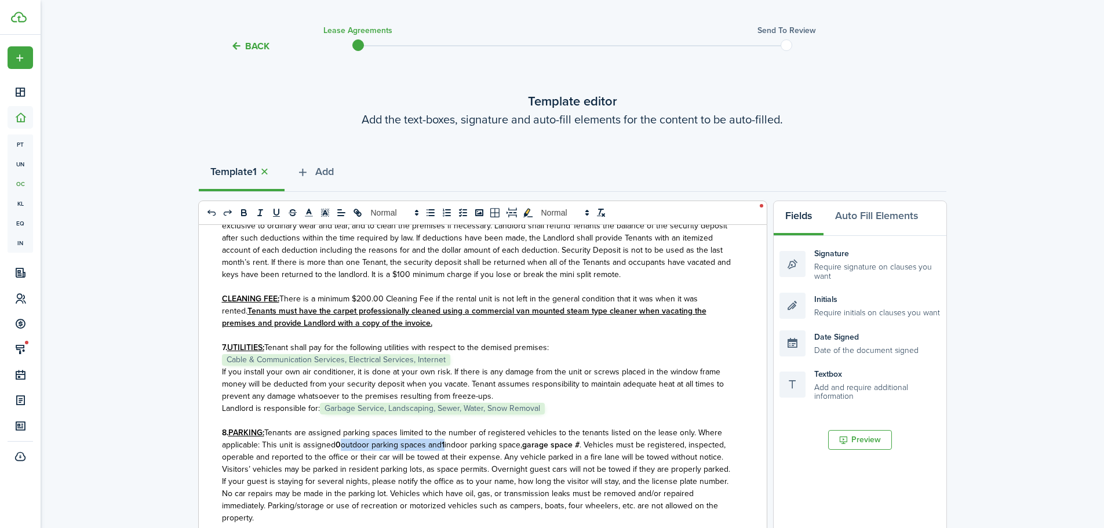
drag, startPoint x: 445, startPoint y: 459, endPoint x: 337, endPoint y: 457, distance: 107.9
click at [337, 457] on p "8. PARKING: Tenants are assigned parking spaces limited to the number of regist…" at bounding box center [478, 475] width 513 height 97
drag, startPoint x: 474, startPoint y: 457, endPoint x: 702, endPoint y: 456, distance: 227.3
click at [474, 451] on strong "garage space #" at bounding box center [444, 445] width 57 height 12
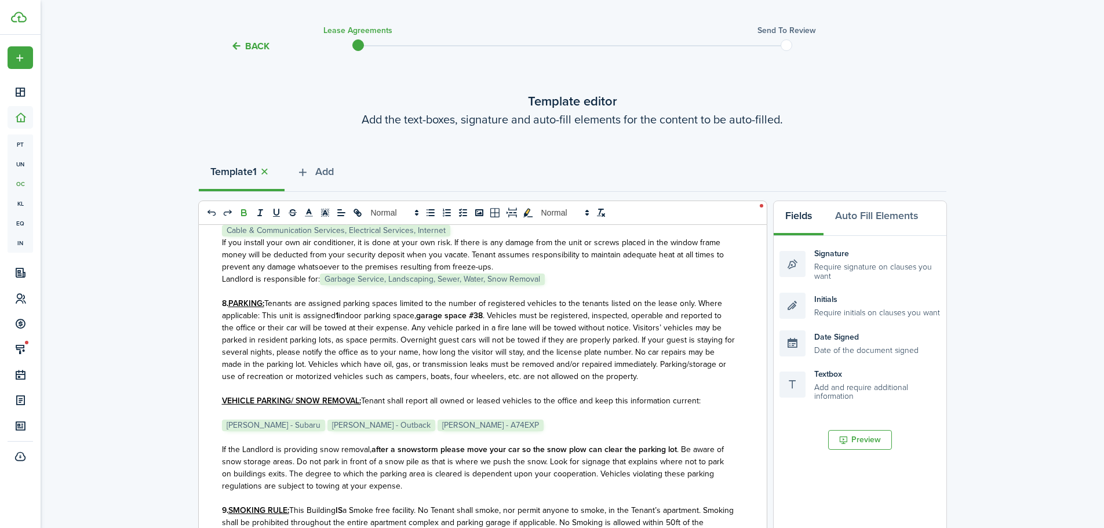
scroll to position [1166, 0]
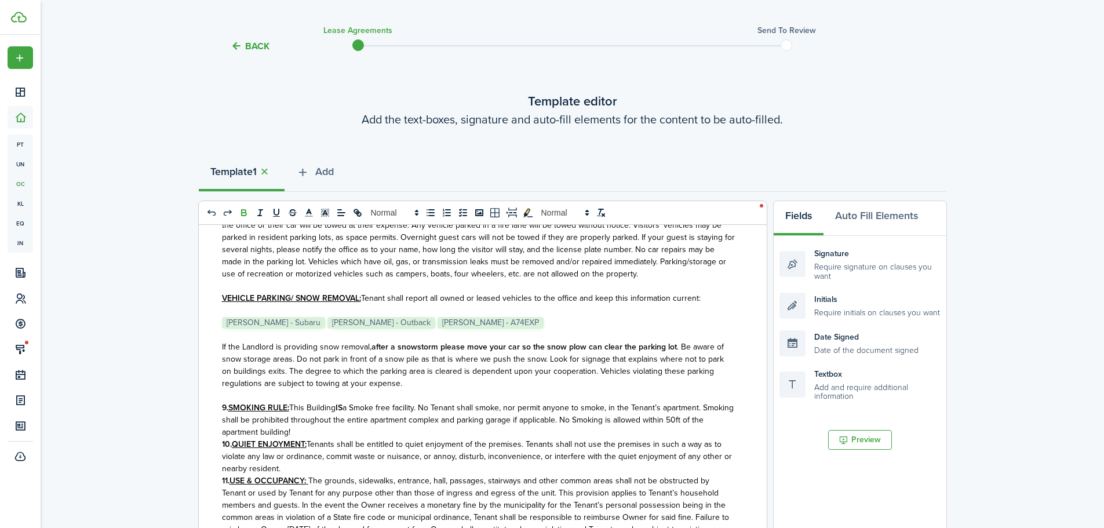
click at [544, 329] on p "﻿ [PERSON_NAME] - Subaru ﻿ ﻿ [PERSON_NAME] - Outback ﻿ ﻿ [PERSON_NAME] - A74EXP…" at bounding box center [478, 323] width 513 height 12
click at [339, 438] on p "9. SMOKING RULE: This Building IS a Smoke free facility. No Tenant shall smoke,…" at bounding box center [478, 420] width 513 height 37
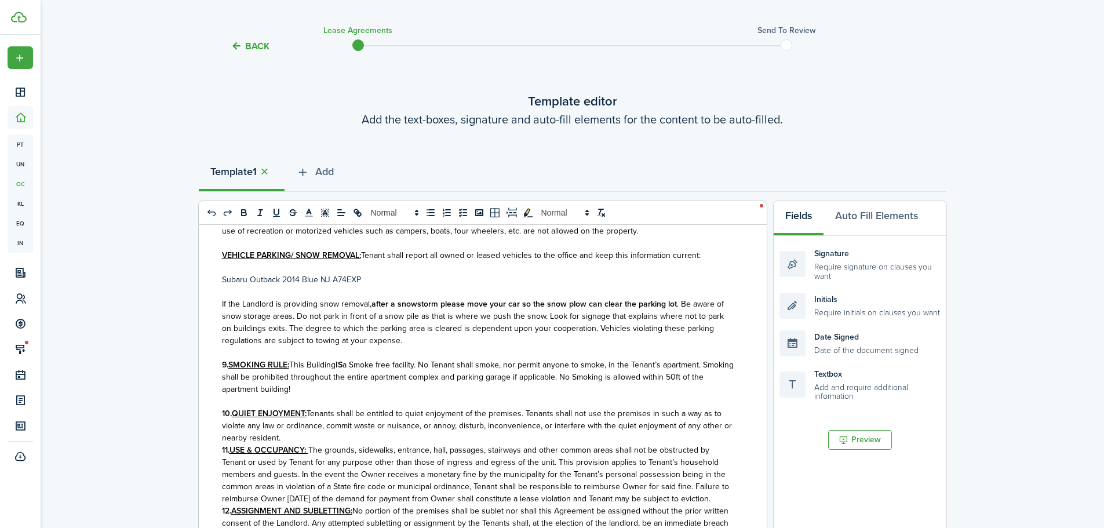
scroll to position [1282, 0]
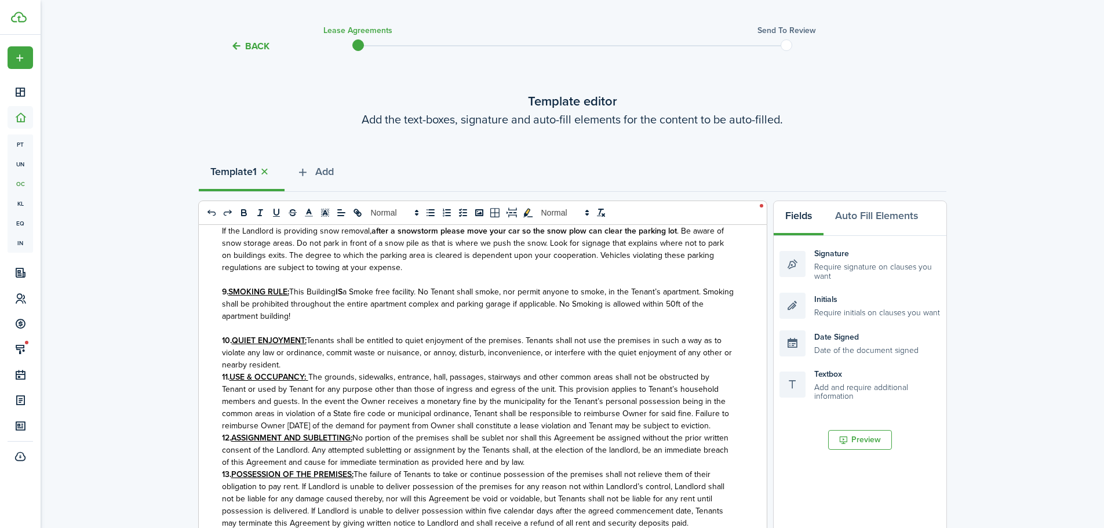
click at [295, 371] on p "10. QUIET ENJOYMENT: Tenants shall be entitled to quiet enjoyment of the premis…" at bounding box center [478, 353] width 513 height 37
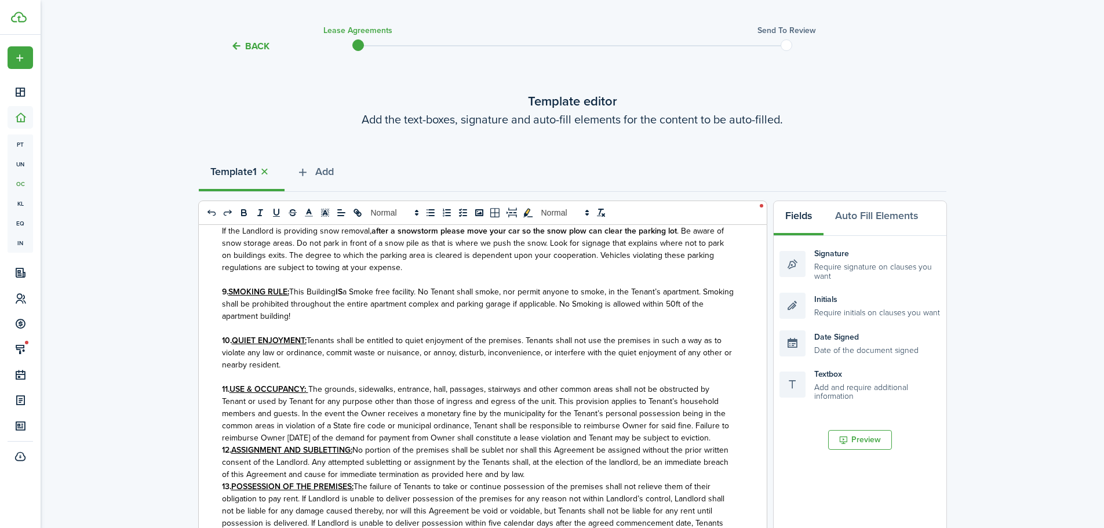
click at [268, 444] on p "11. USE & OCCUPANCY: The grounds, sidewalks, entrance, hall, passages, stairway…" at bounding box center [478, 413] width 513 height 61
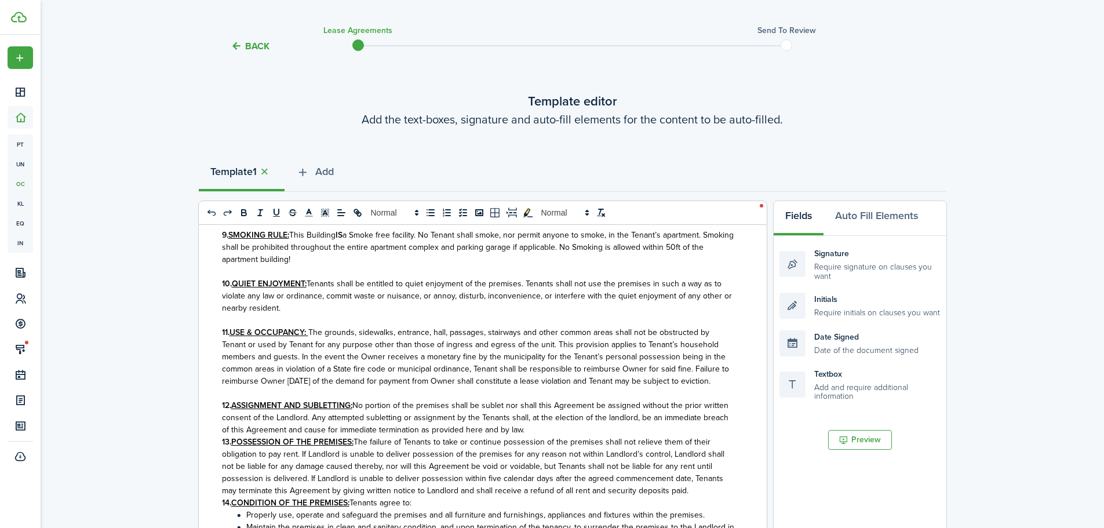
scroll to position [1347, 0]
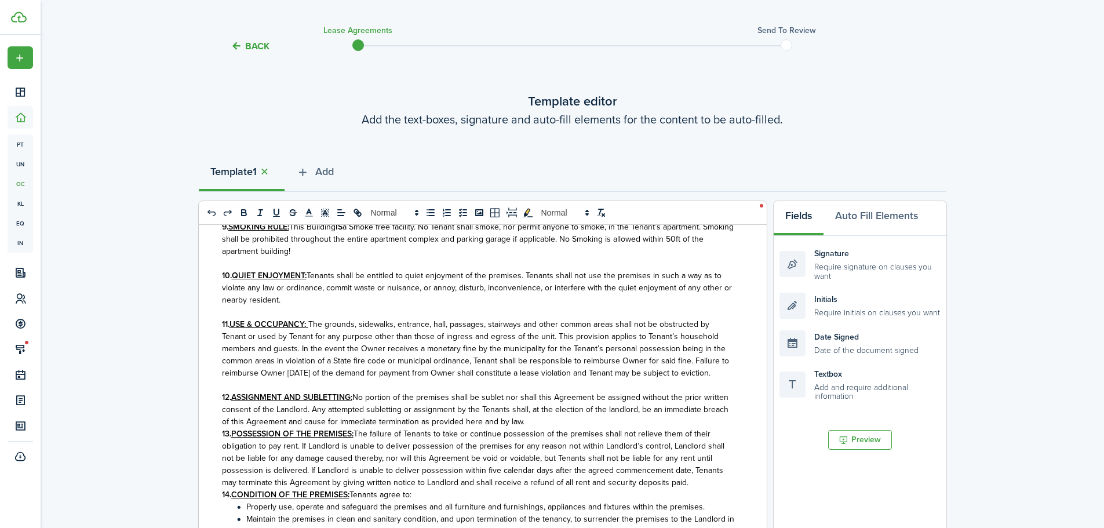
click at [557, 428] on p "12. ASSIGNMENT AND SUBLETTING: No portion of the premises shall be sublet nor s…" at bounding box center [478, 409] width 513 height 37
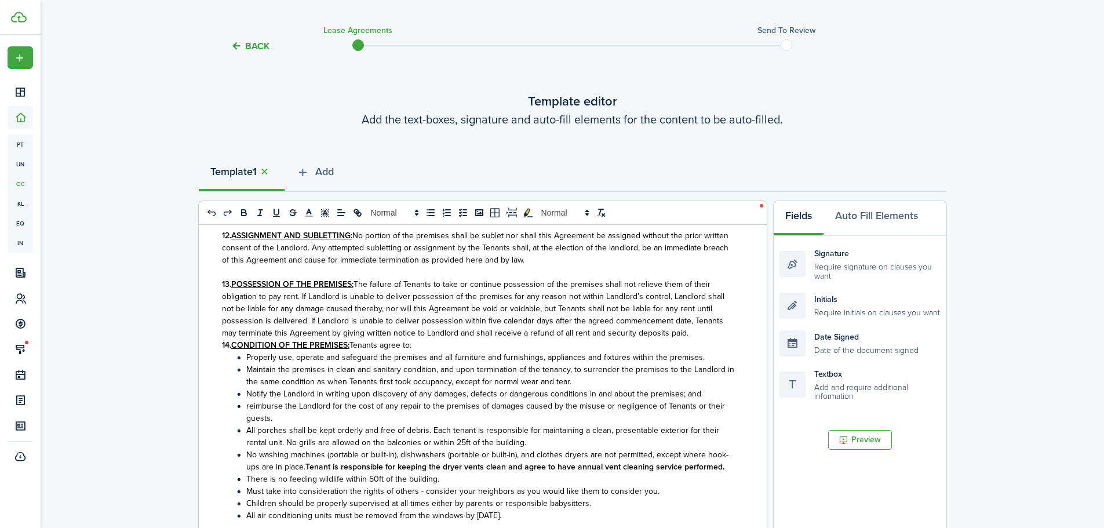
scroll to position [1521, 0]
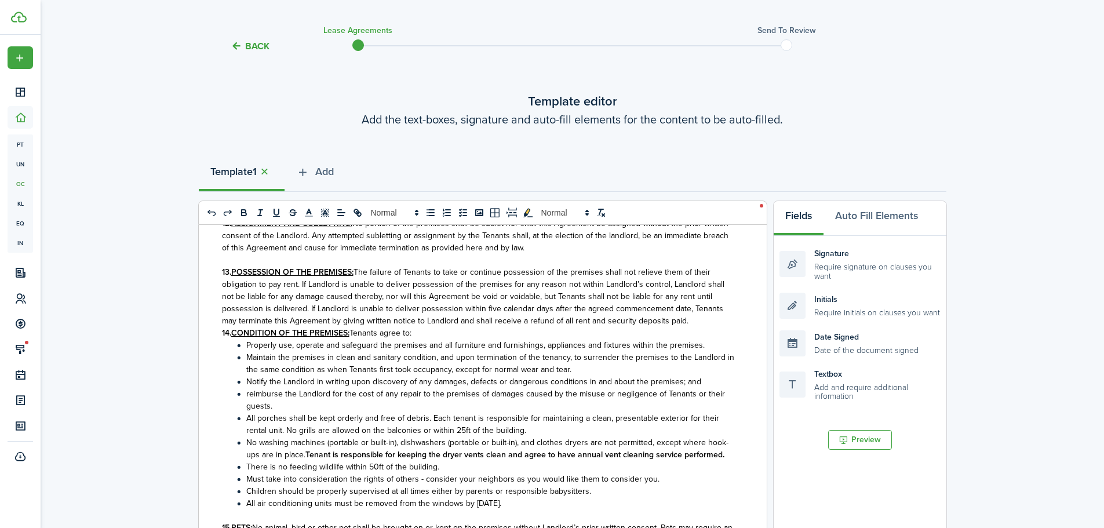
click at [691, 327] on p "13. POSSESSION OF THE PREMISES: The failure of Tenants to take or continue poss…" at bounding box center [478, 296] width 513 height 61
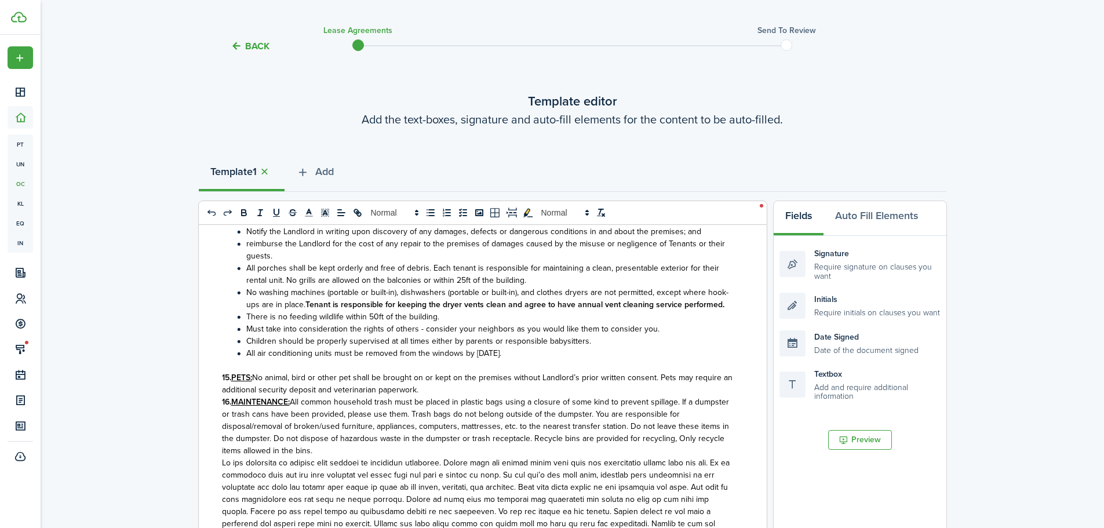
scroll to position [1695, 0]
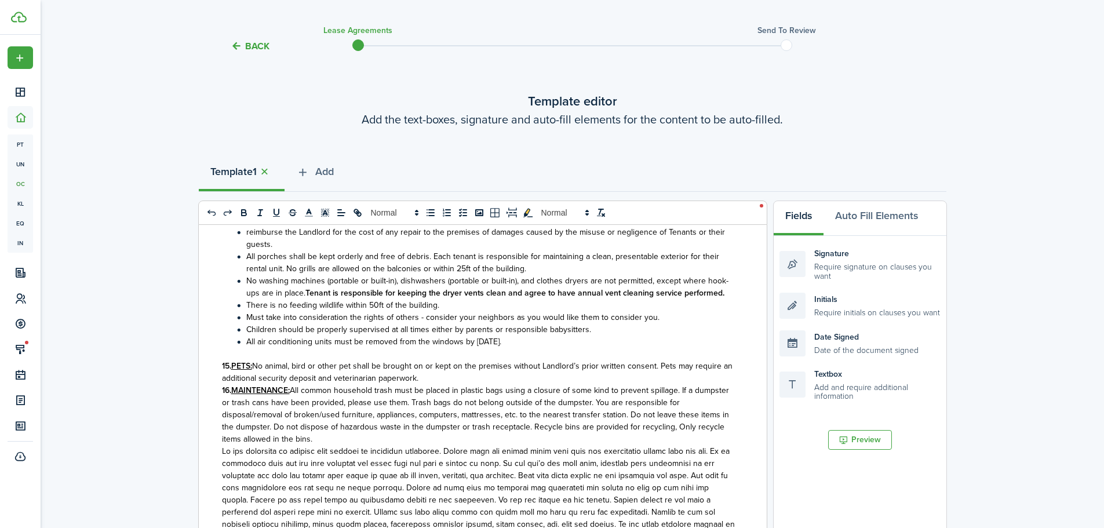
click at [454, 384] on p "15. PETS: No animal, bird or other pet shall be brought on or kept on the premi…" at bounding box center [478, 372] width 513 height 24
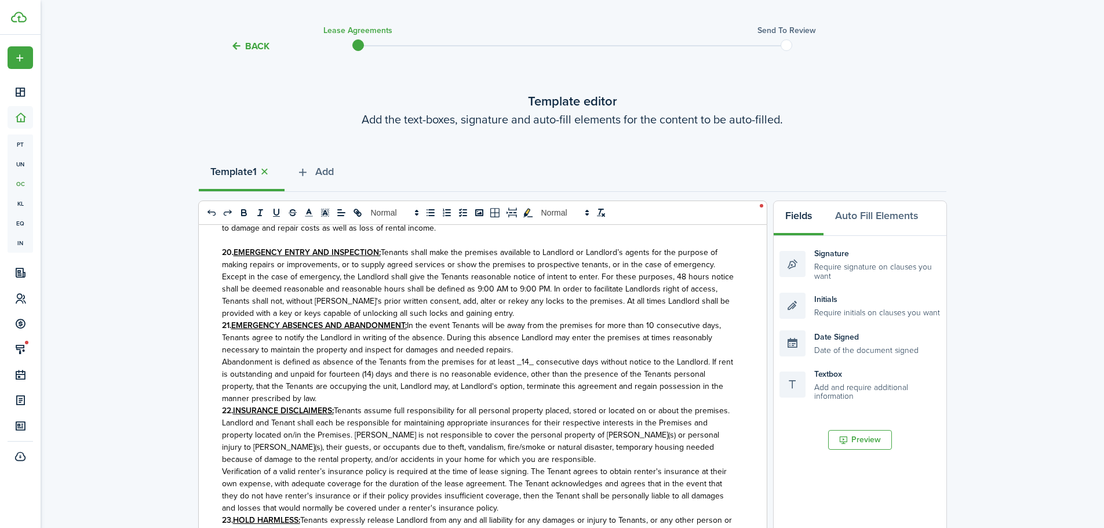
scroll to position [2333, 0]
click at [490, 319] on p "20. EMERGENCY ENTRY AND INSPECTION: Tenants shall make the premises available t…" at bounding box center [478, 282] width 513 height 73
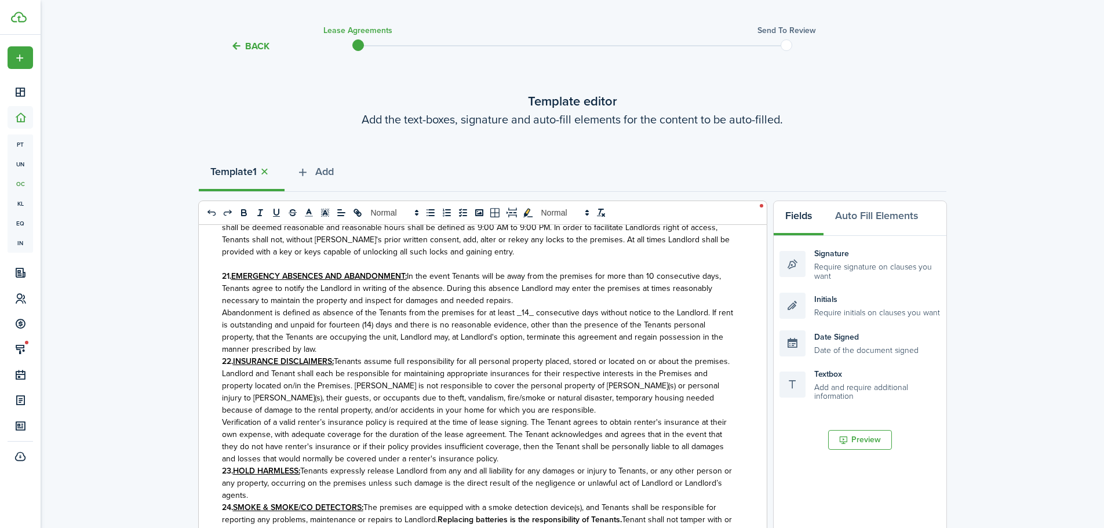
scroll to position [2398, 0]
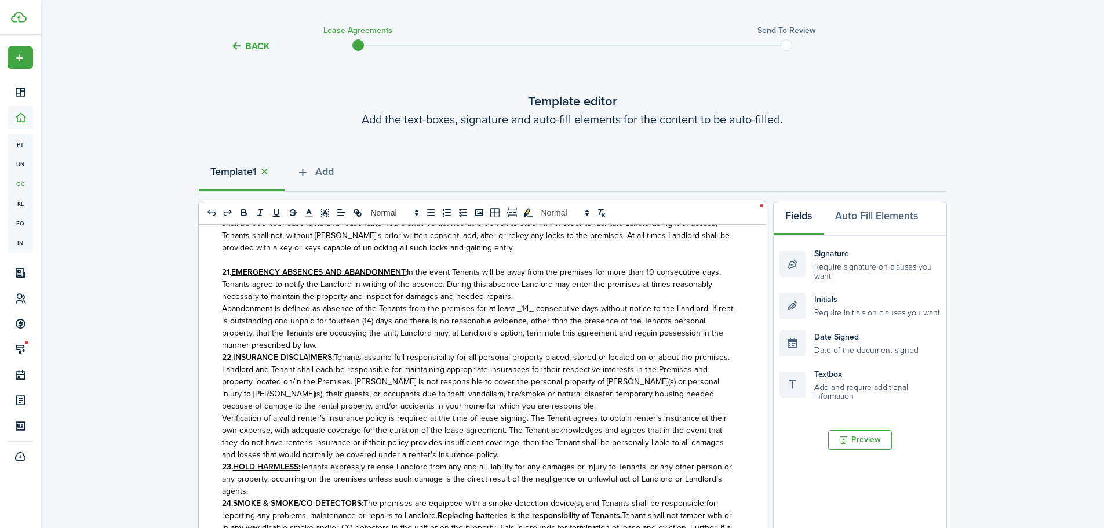
click at [322, 351] on p "Abandonment is defined as absence of the Tenants from the premises for at least…" at bounding box center [478, 327] width 513 height 49
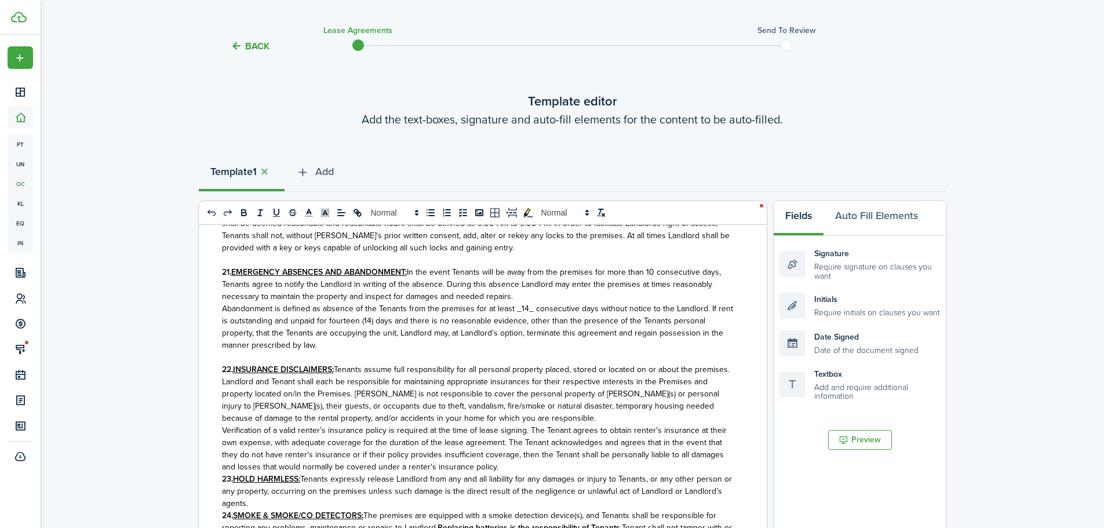
scroll to position [2456, 0]
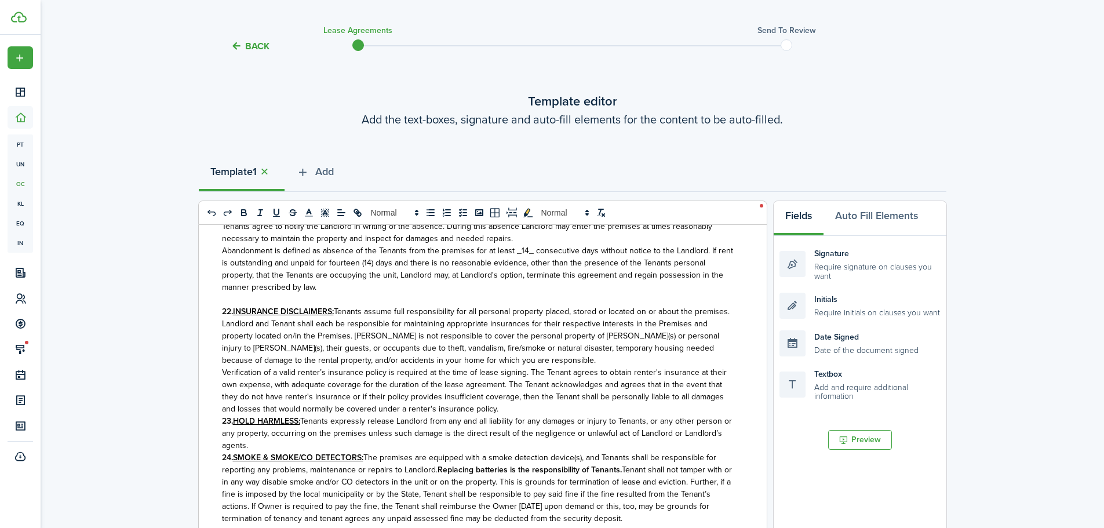
click at [499, 415] on p "Verification of a valid renter’s insurance policy is required at the time of le…" at bounding box center [478, 390] width 513 height 49
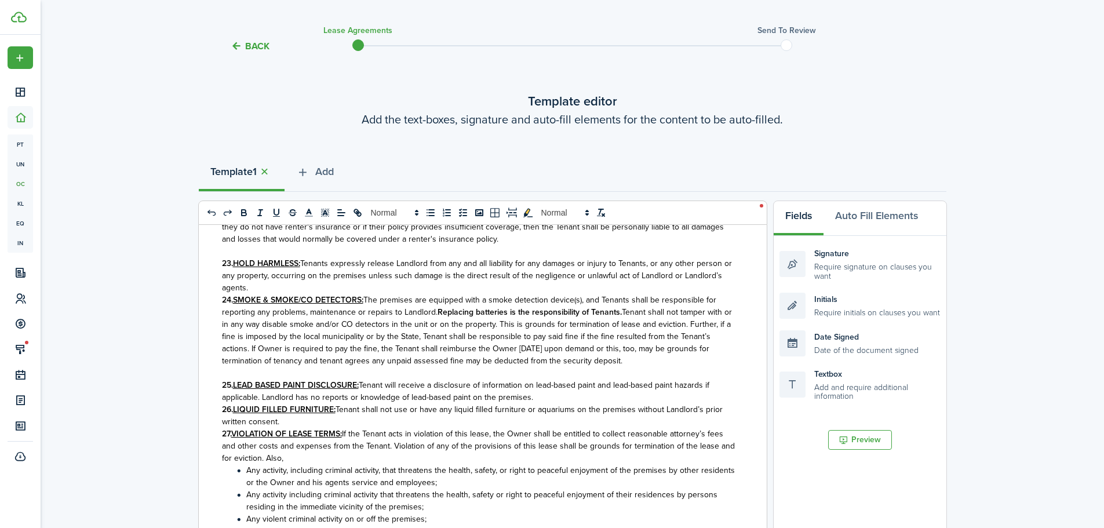
scroll to position [2630, 0]
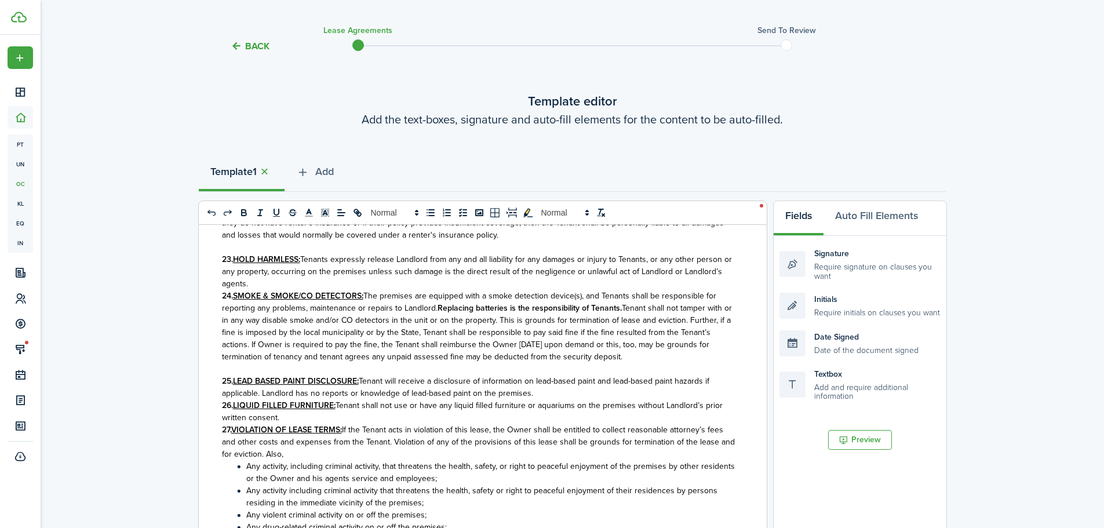
click at [284, 290] on p "23. HOLD HARMLESS: Tenants expressly release Landlord from any and all liabilit…" at bounding box center [478, 271] width 513 height 37
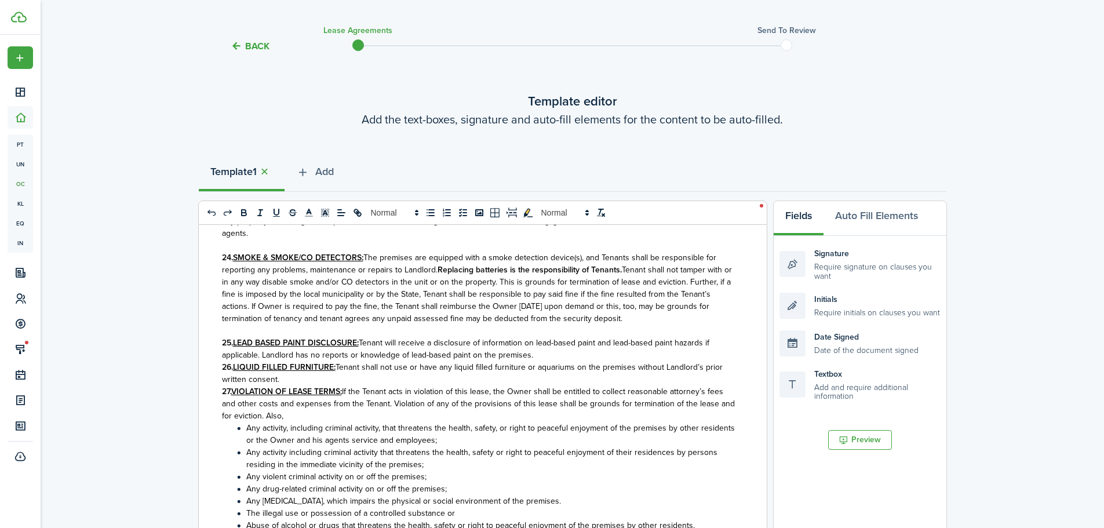
scroll to position [2746, 0]
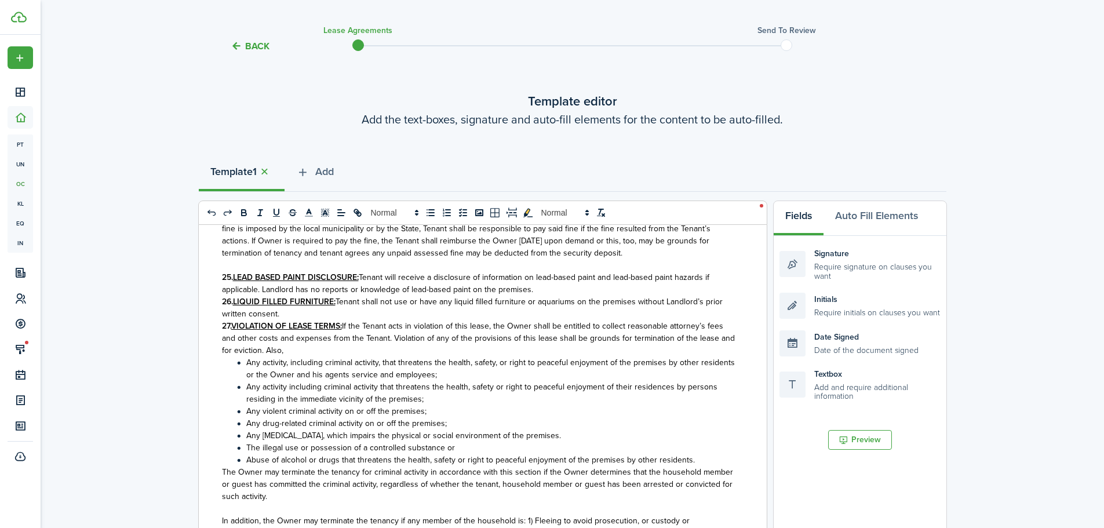
click at [560, 296] on p "25. LEAD BASED PAINT DISCLOSURE: Tenant will receive a disclosure of informatio…" at bounding box center [478, 283] width 513 height 24
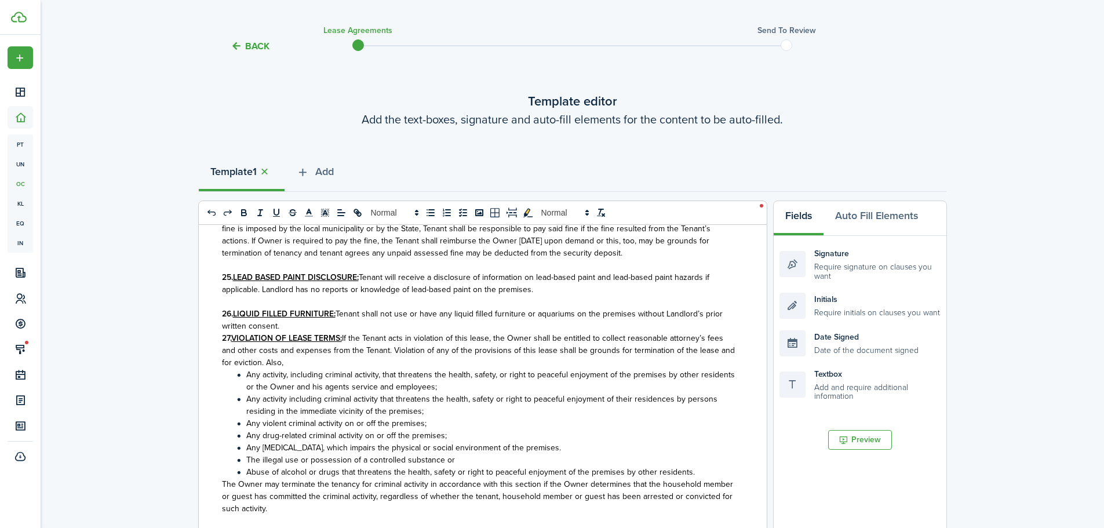
click at [340, 332] on span "Tenant shall not use or have any liquid filled furniture or aquariums on the pr…" at bounding box center [472, 320] width 501 height 24
click at [339, 332] on p "26. LIQUID FILLED FURNITURE: Tenant shall not use or have any liquid filled fur…" at bounding box center [478, 320] width 513 height 24
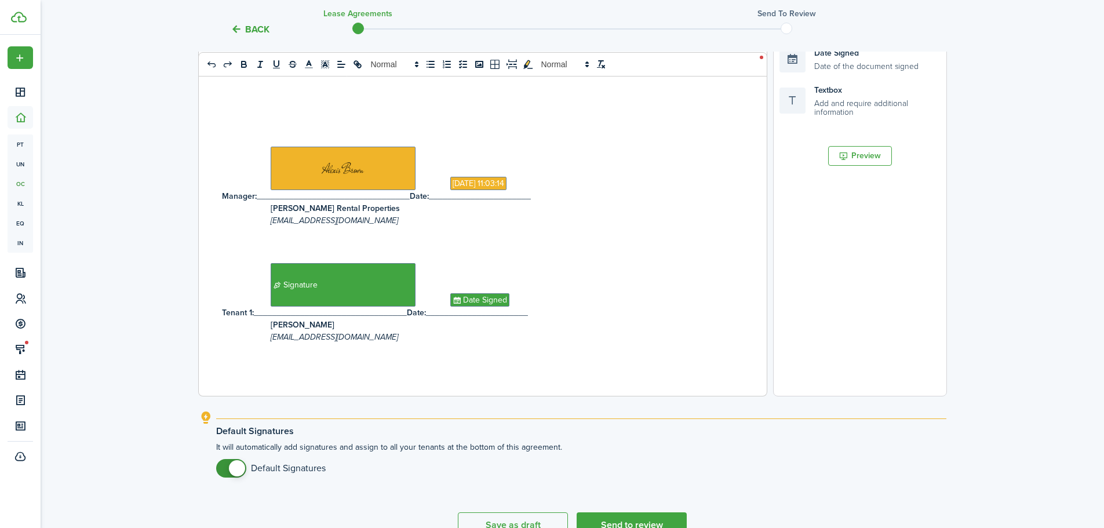
scroll to position [373, 0]
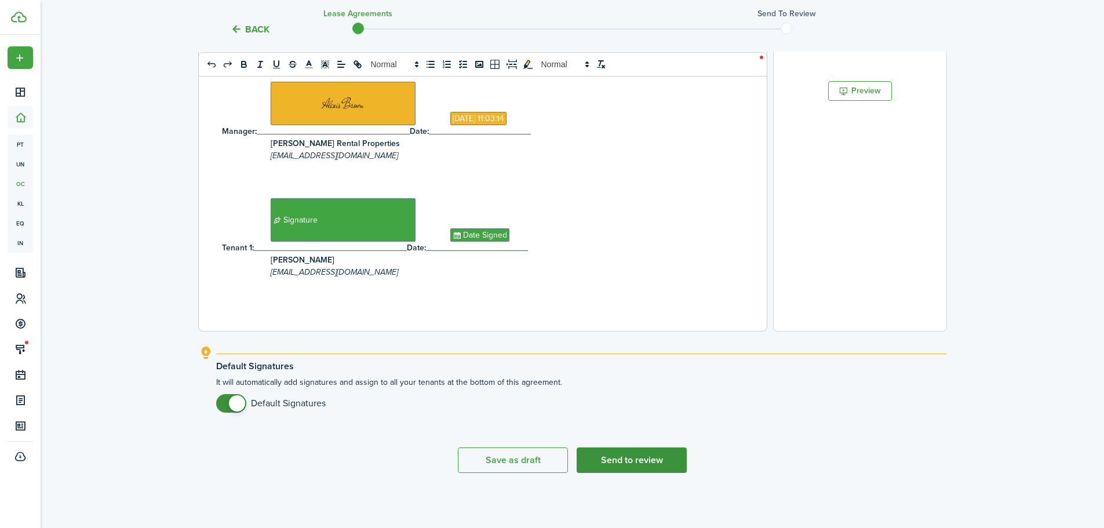
click at [620, 467] on button "Send to review" at bounding box center [632, 461] width 110 height 26
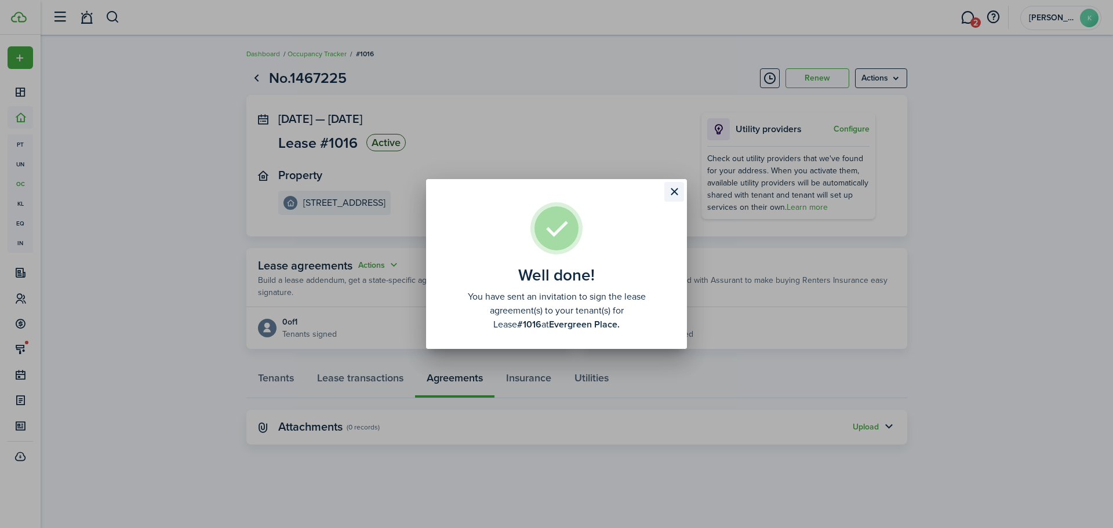
click at [671, 194] on button "Close modal" at bounding box center [674, 192] width 20 height 20
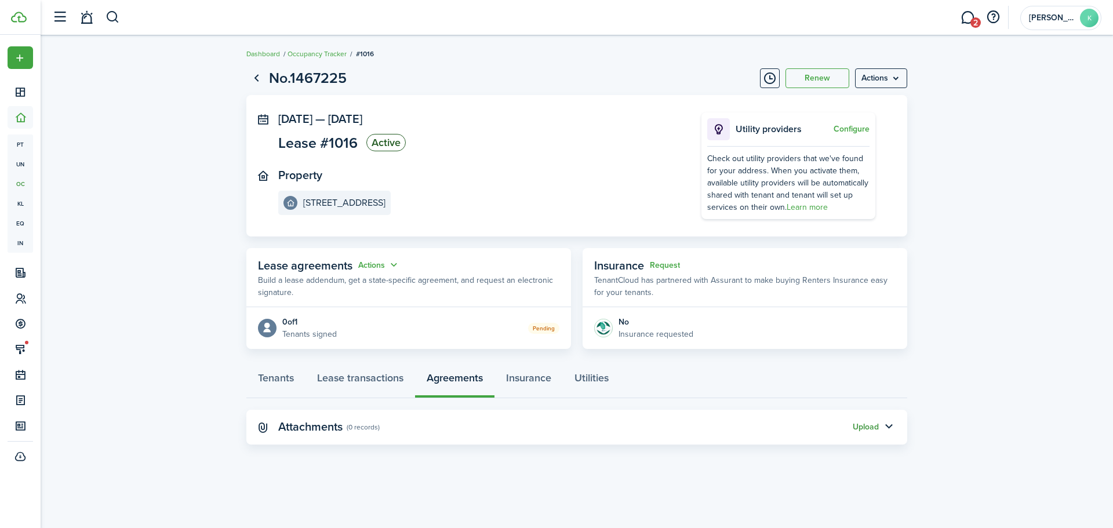
click at [870, 430] on button "Upload" at bounding box center [866, 427] width 26 height 9
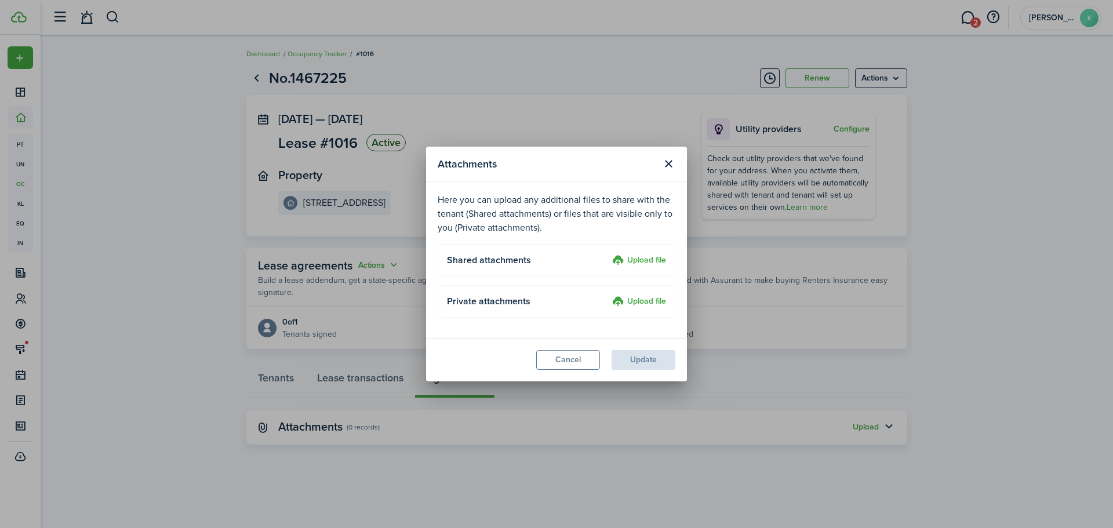
click at [649, 304] on label "Upload file" at bounding box center [639, 302] width 54 height 14
click at [608, 295] on input "Upload file" at bounding box center [608, 295] width 0 height 0
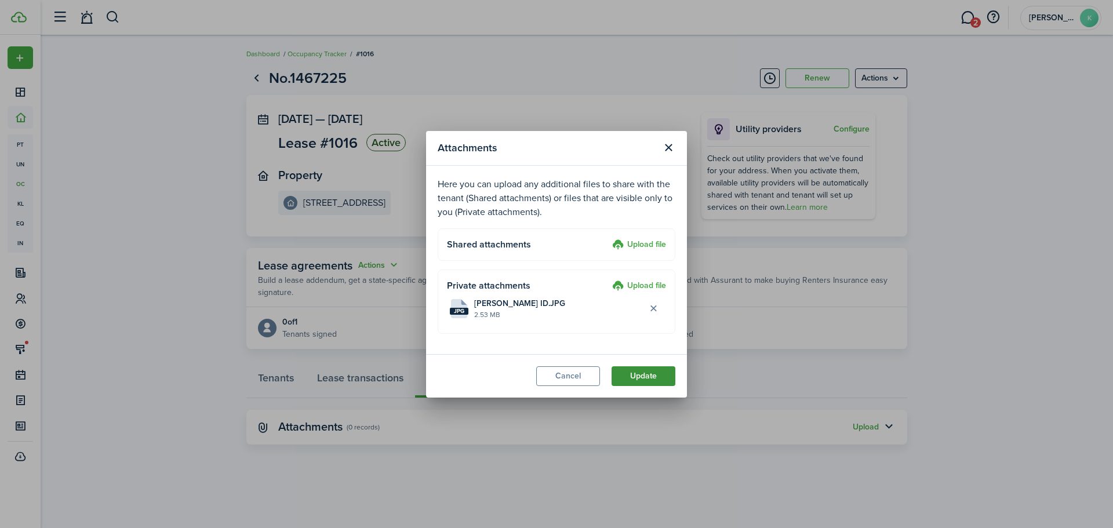
click at [642, 379] on button "Update" at bounding box center [644, 376] width 64 height 20
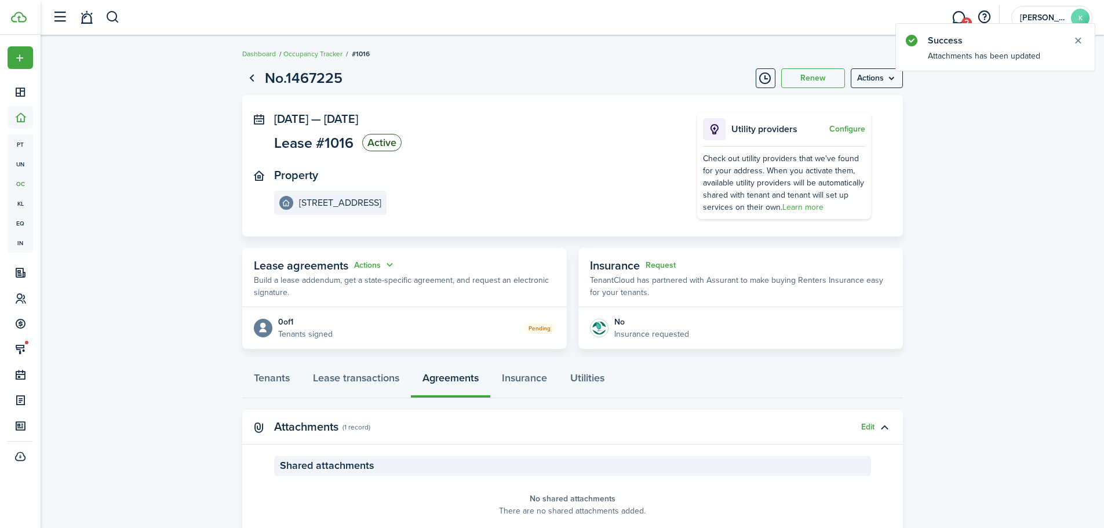
scroll to position [107, 0]
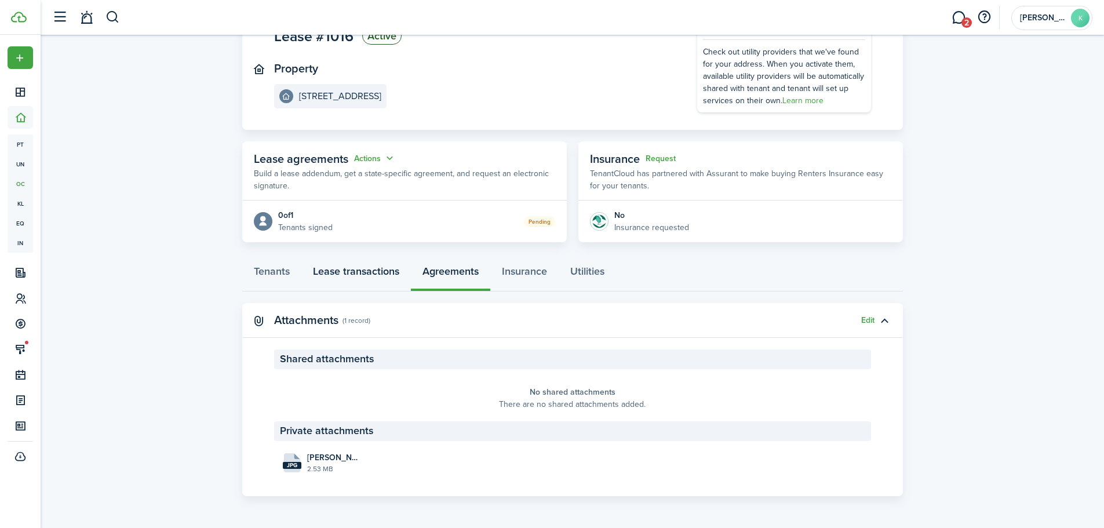
click at [376, 275] on link "Lease transactions" at bounding box center [356, 274] width 110 height 35
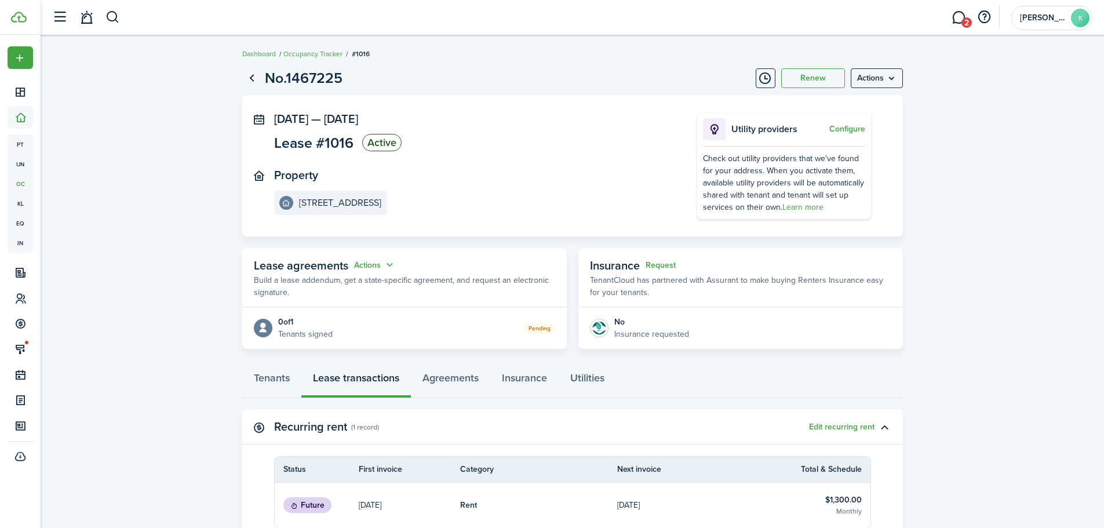
click at [121, 18] on header-wrapper "2 [PERSON_NAME]" at bounding box center [569, 17] width 1046 height 35
click at [115, 18] on button "button" at bounding box center [113, 18] width 14 height 20
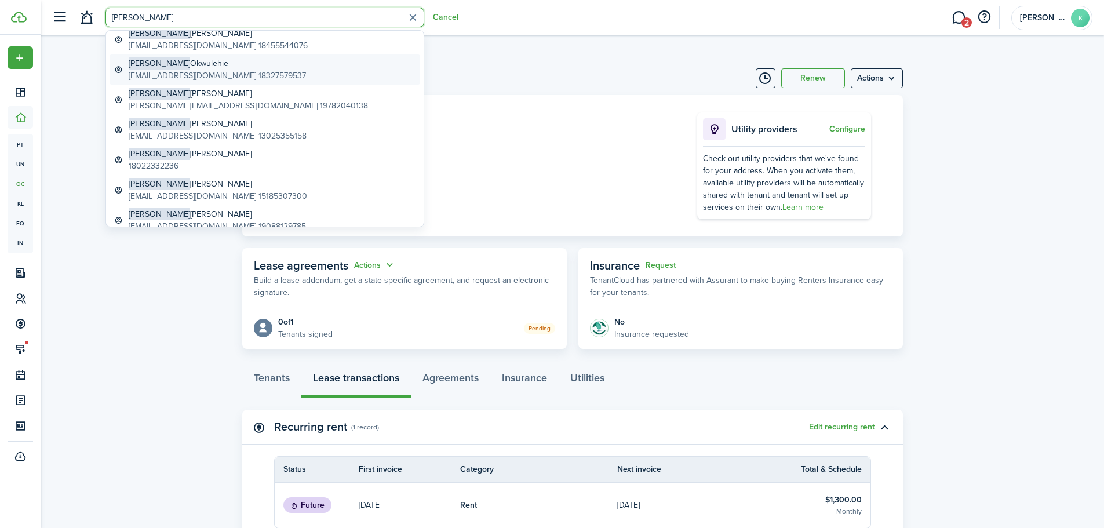
scroll to position [131, 0]
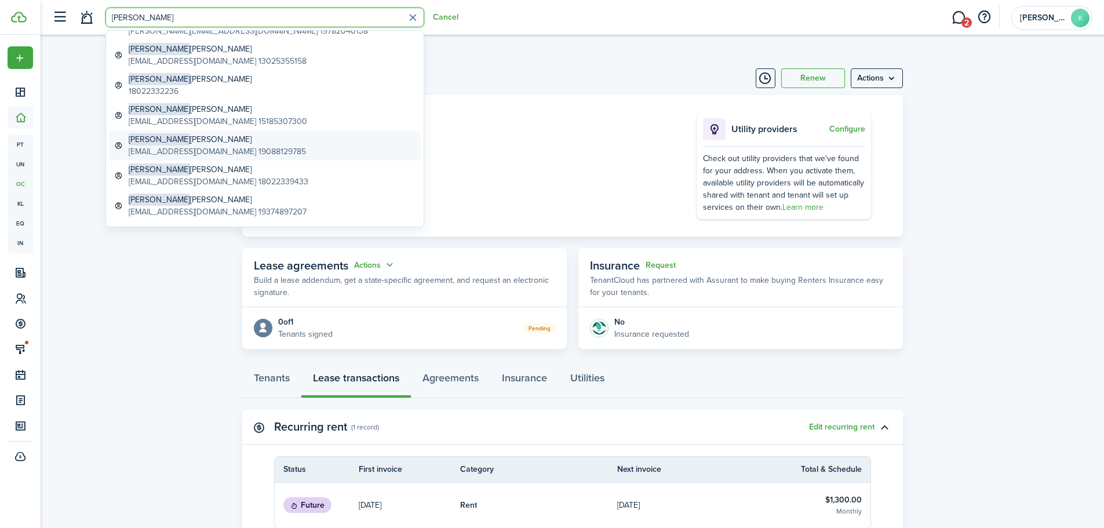
type input "[PERSON_NAME]"
click at [187, 143] on global-search-item-title "[PERSON_NAME]" at bounding box center [217, 139] width 177 height 12
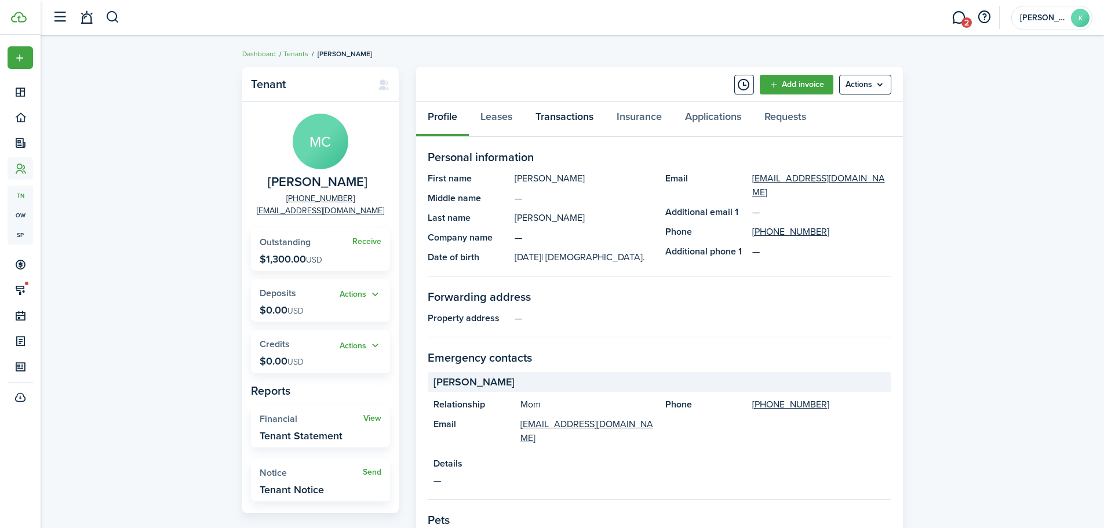
click at [586, 118] on link "Transactions" at bounding box center [564, 119] width 81 height 35
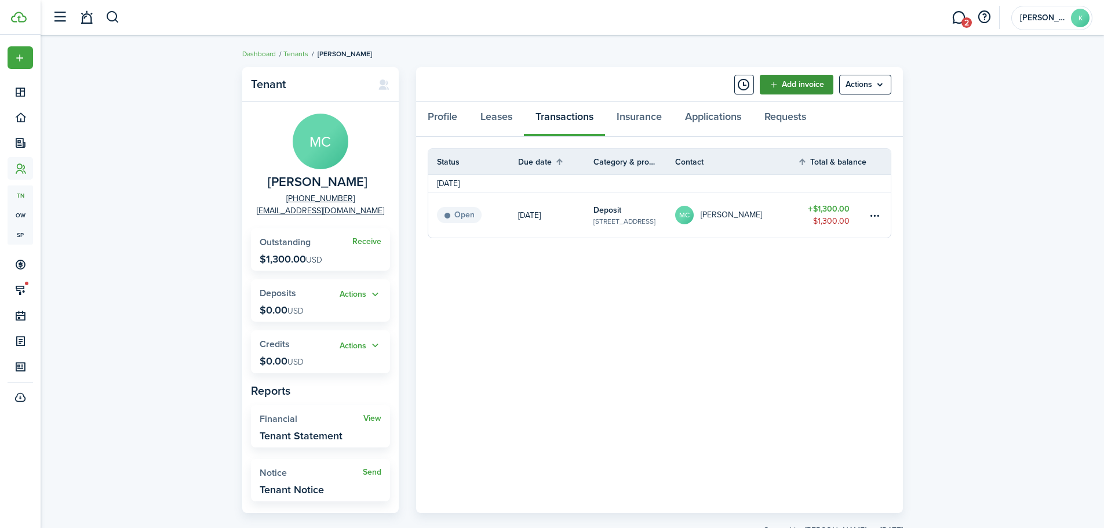
click at [791, 81] on link "Add invoice" at bounding box center [797, 85] width 74 height 20
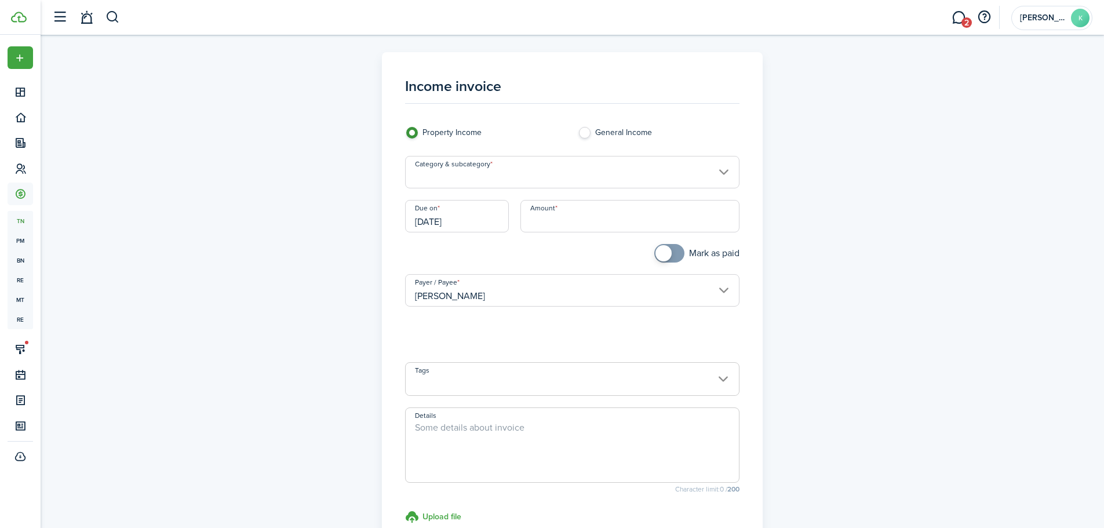
click at [510, 183] on input "Category & subcategory" at bounding box center [572, 172] width 335 height 32
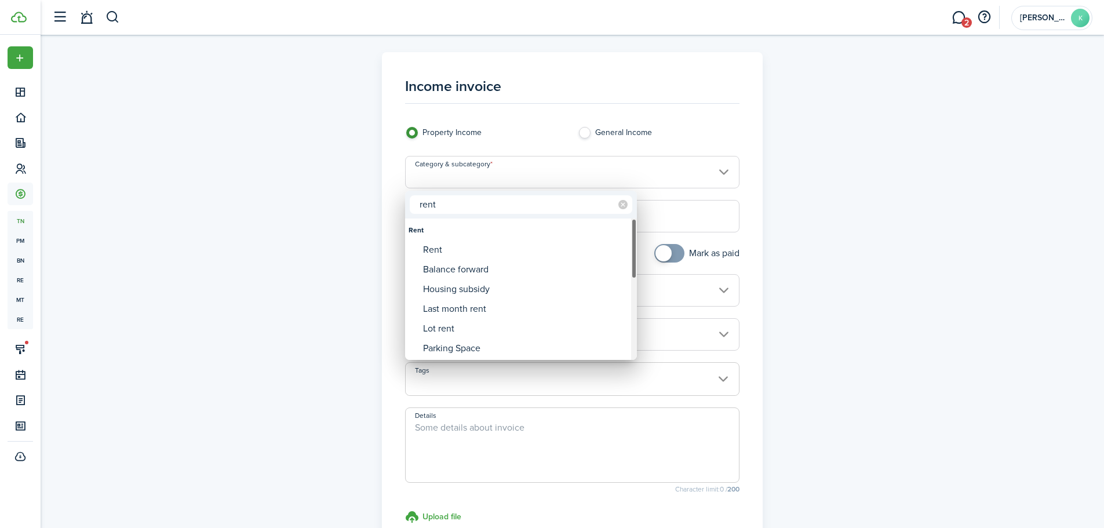
type input "rent"
click at [493, 246] on div "Rent" at bounding box center [525, 250] width 205 height 20
type input "Rent"
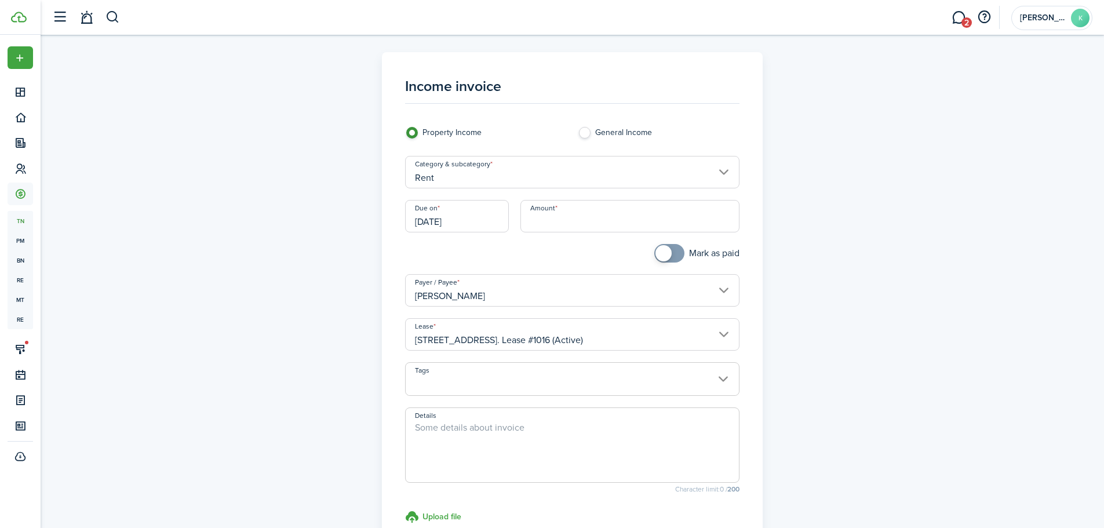
click at [553, 217] on input "Amount" at bounding box center [630, 216] width 219 height 32
click at [474, 228] on input "[DATE]" at bounding box center [457, 216] width 104 height 32
type input "$1,300.00"
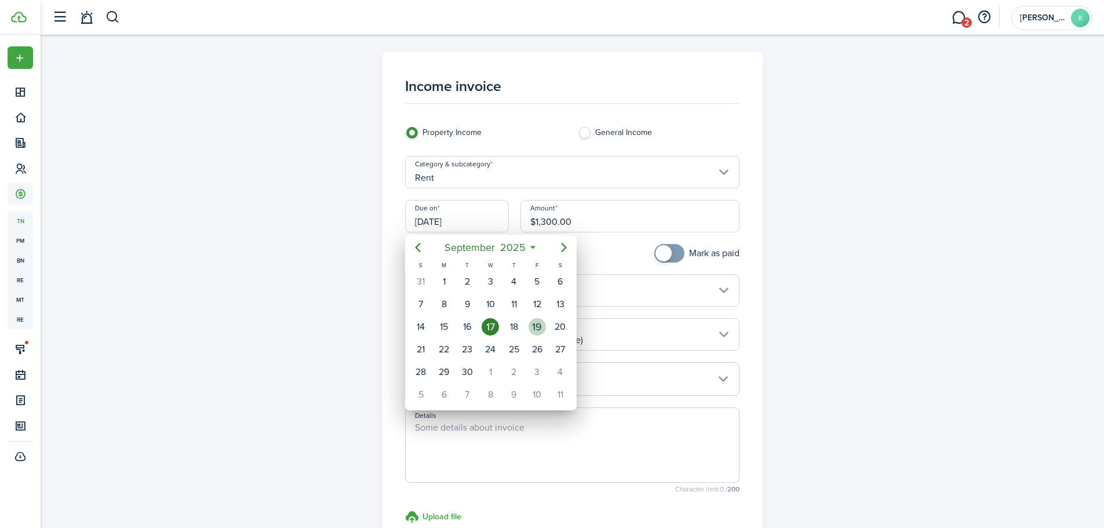
click at [527, 330] on div "19" at bounding box center [537, 327] width 23 height 22
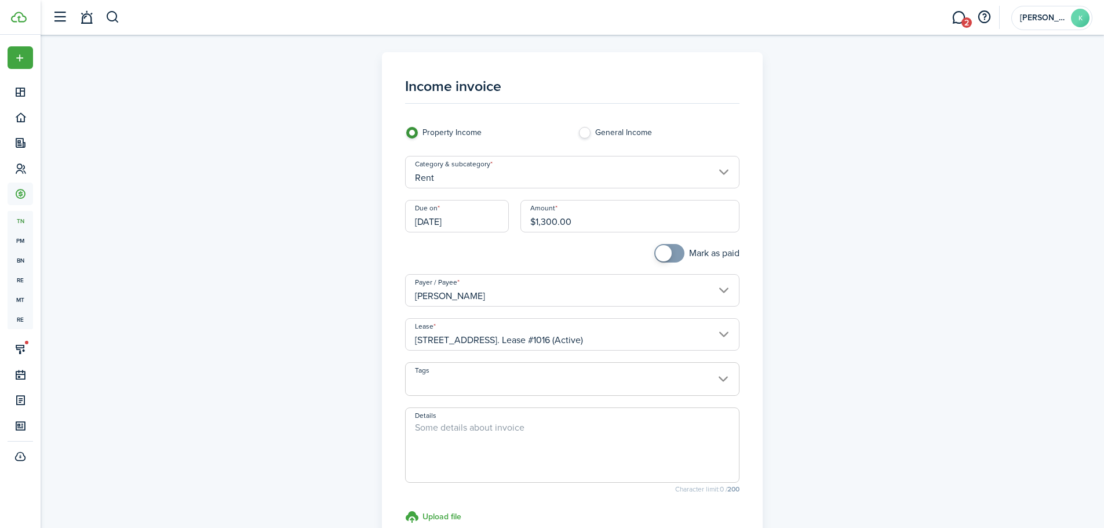
type input "[DATE]"
click at [511, 432] on textarea "Details" at bounding box center [572, 449] width 333 height 56
type textarea "S"
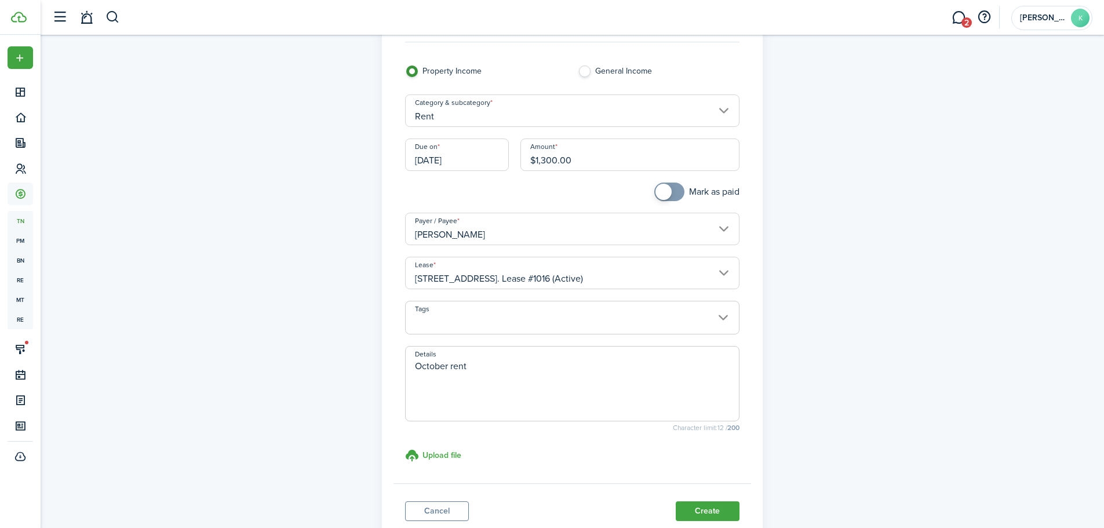
scroll to position [144, 0]
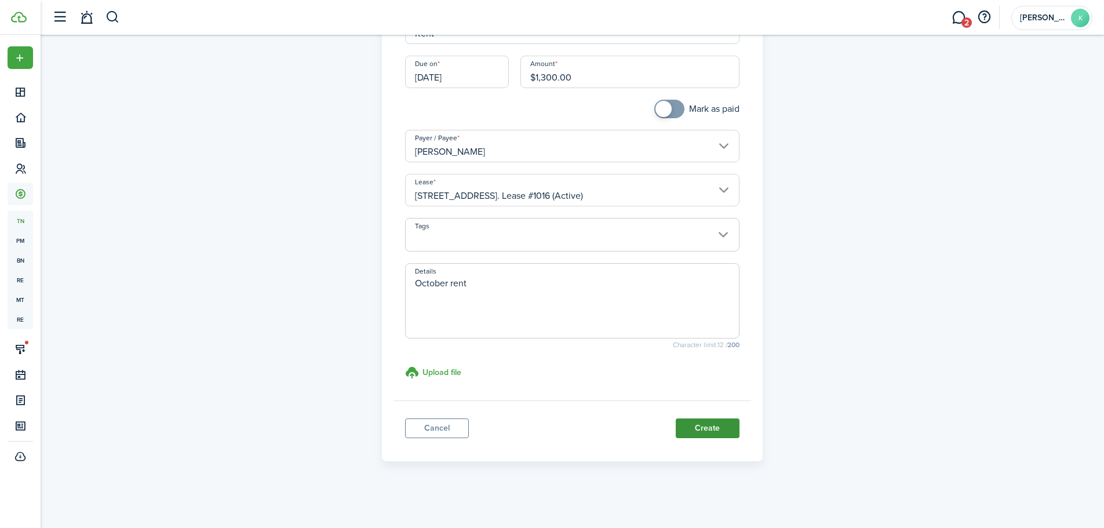
type textarea "October rent"
click at [708, 429] on button "Create" at bounding box center [708, 429] width 64 height 20
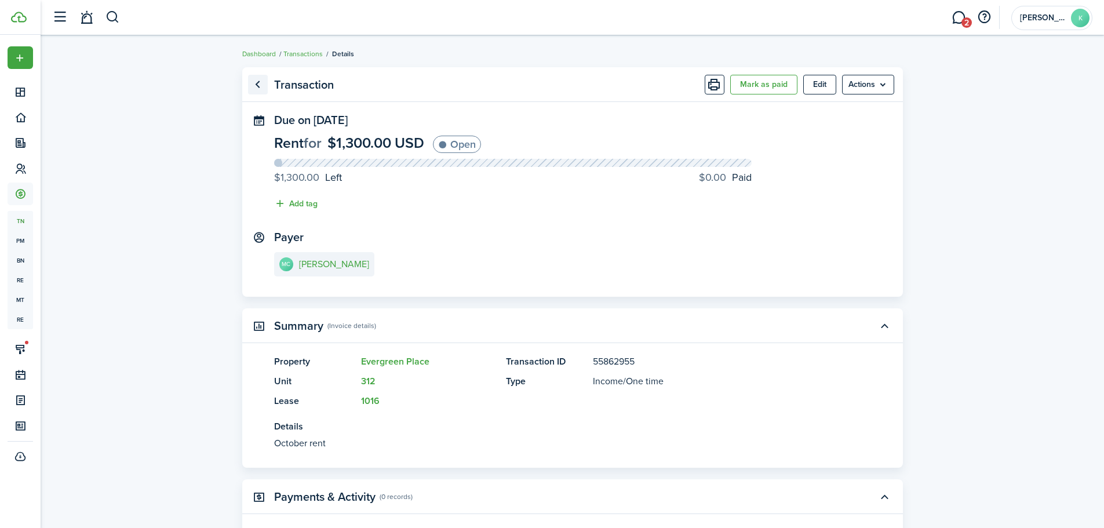
click at [262, 85] on link "Go back" at bounding box center [258, 85] width 20 height 20
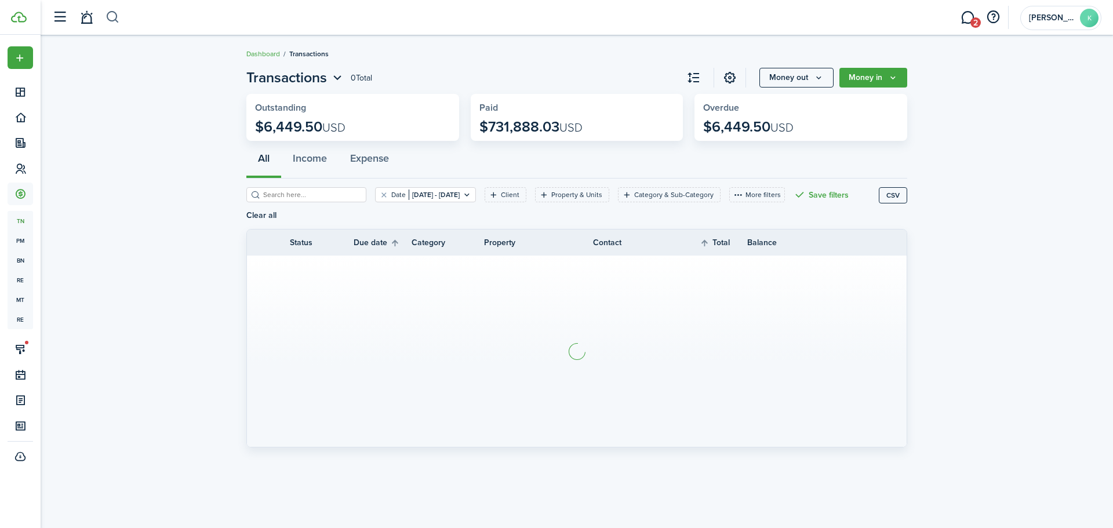
click at [113, 19] on button "button" at bounding box center [113, 18] width 14 height 20
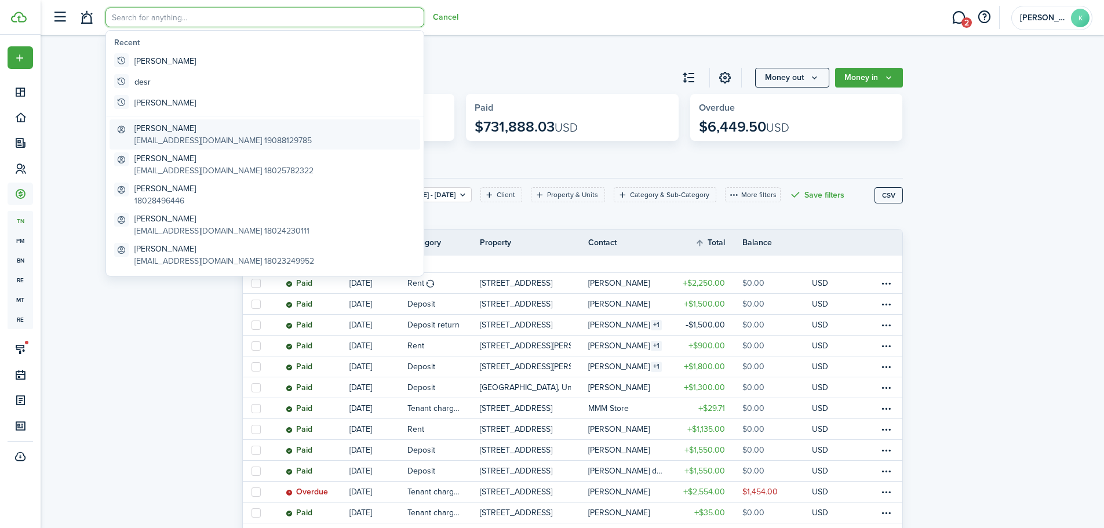
click at [167, 130] on global-search-item-title "[PERSON_NAME]" at bounding box center [223, 128] width 177 height 12
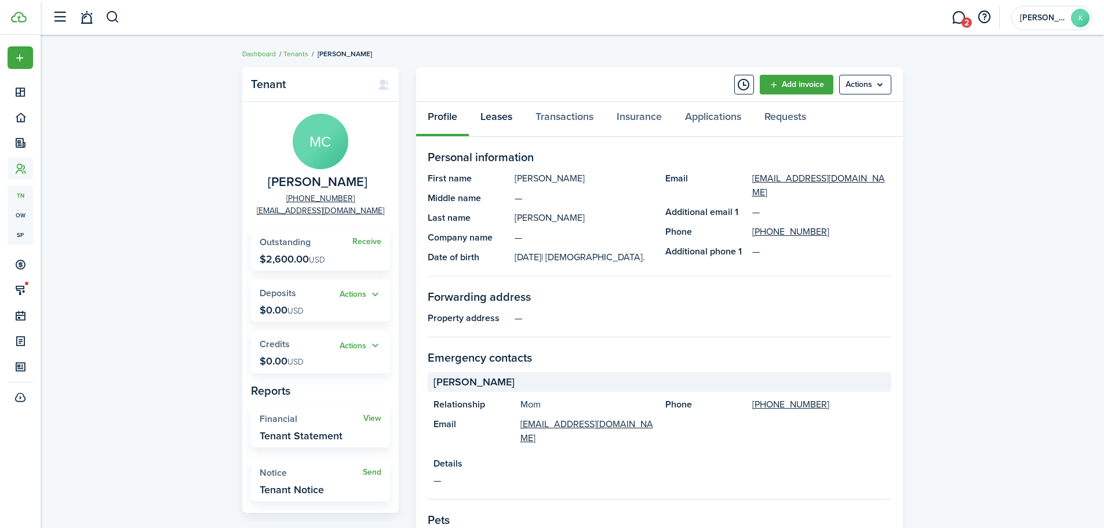
click at [507, 120] on link "Leases" at bounding box center [496, 119] width 55 height 35
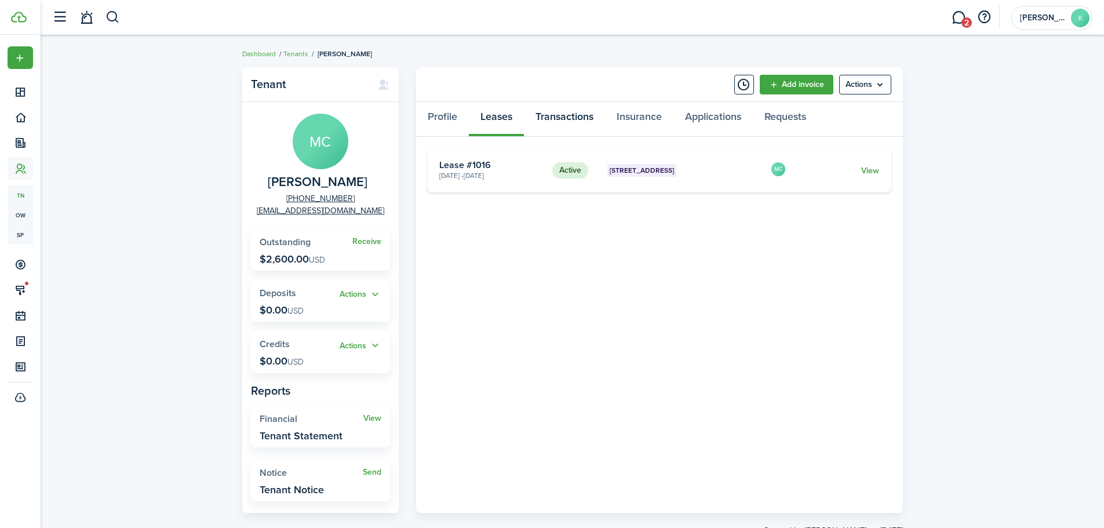
click at [552, 114] on link "Transactions" at bounding box center [564, 119] width 81 height 35
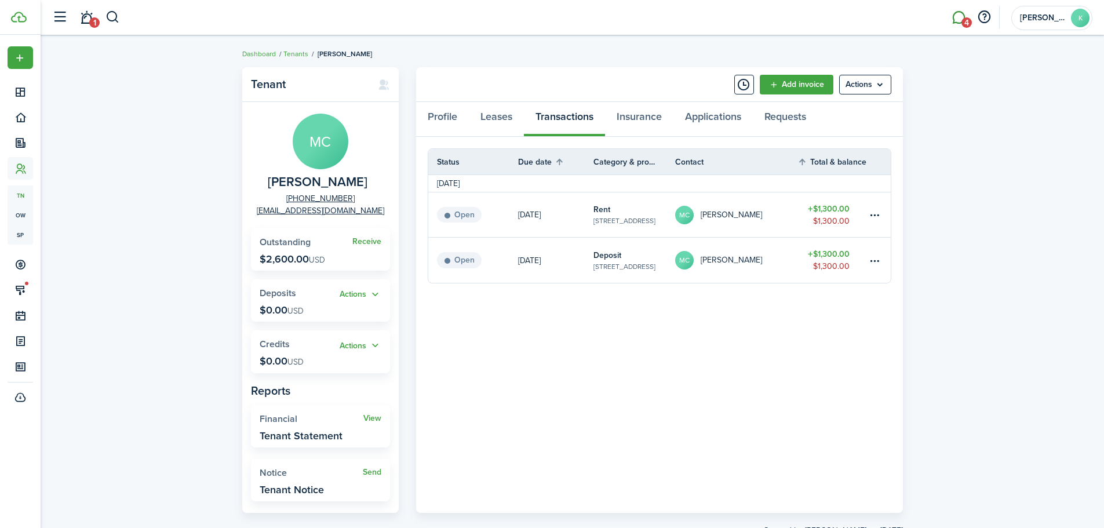
click at [957, 30] on link "4" at bounding box center [959, 18] width 22 height 30
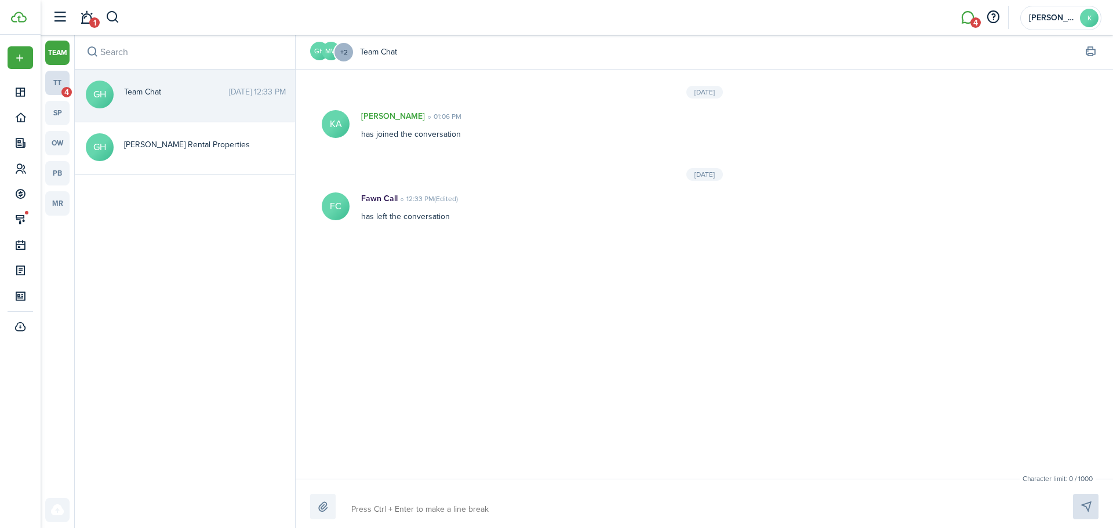
click at [64, 88] on span "4" at bounding box center [66, 92] width 10 height 10
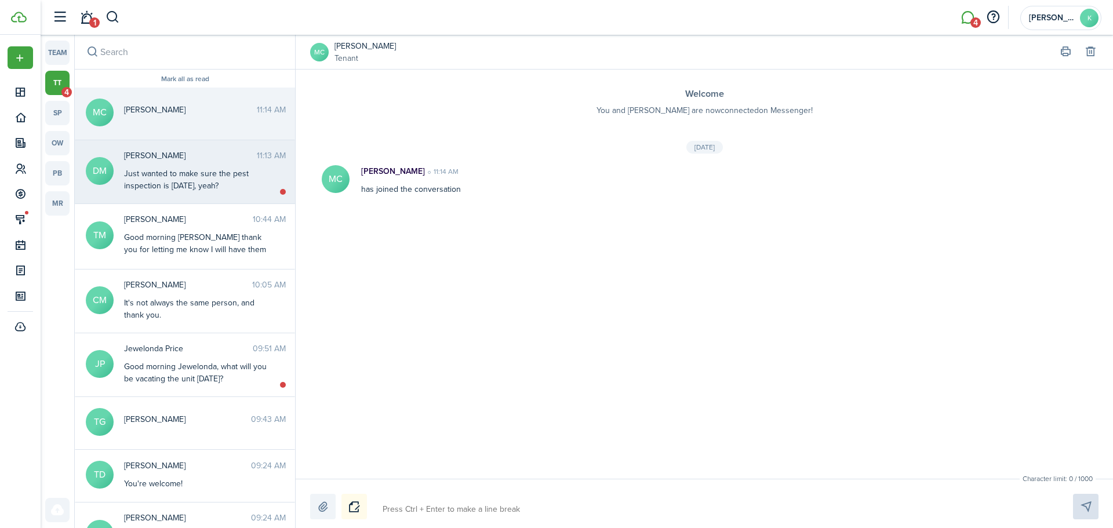
click at [185, 185] on div "Just wanted to make sure the pest inspection is [DATE], yeah?" at bounding box center [196, 180] width 145 height 24
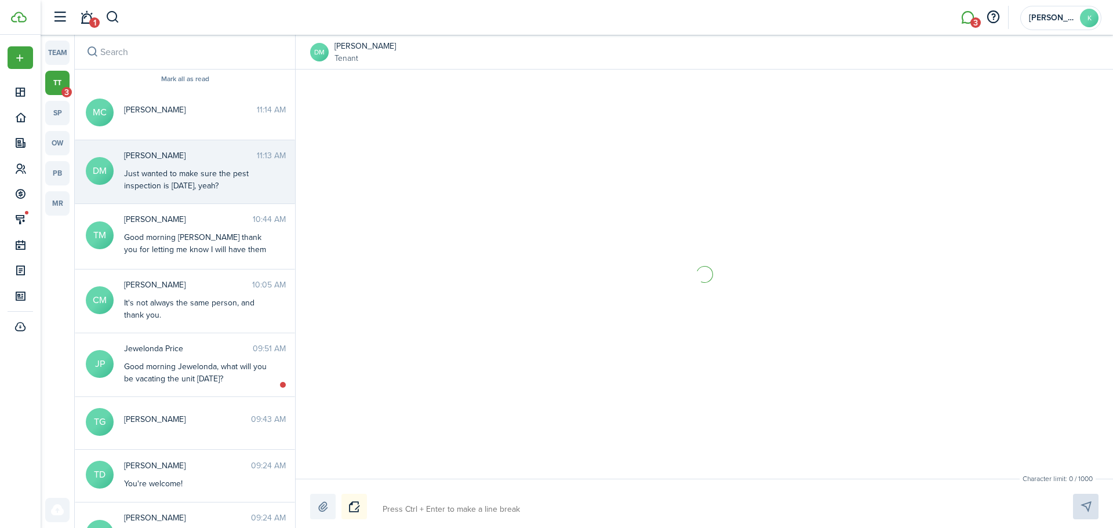
click at [474, 513] on textarea at bounding box center [714, 510] width 671 height 20
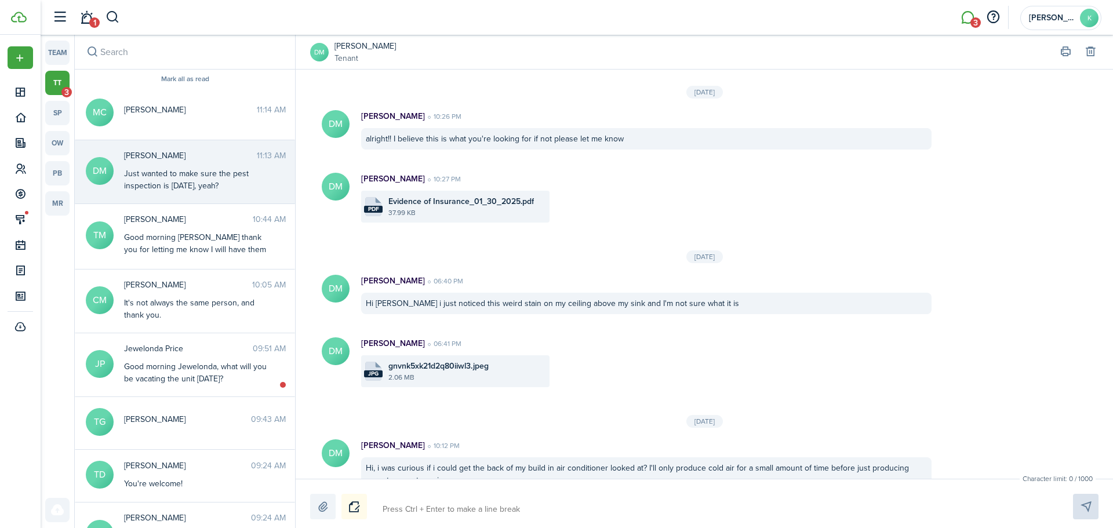
scroll to position [1288, 0]
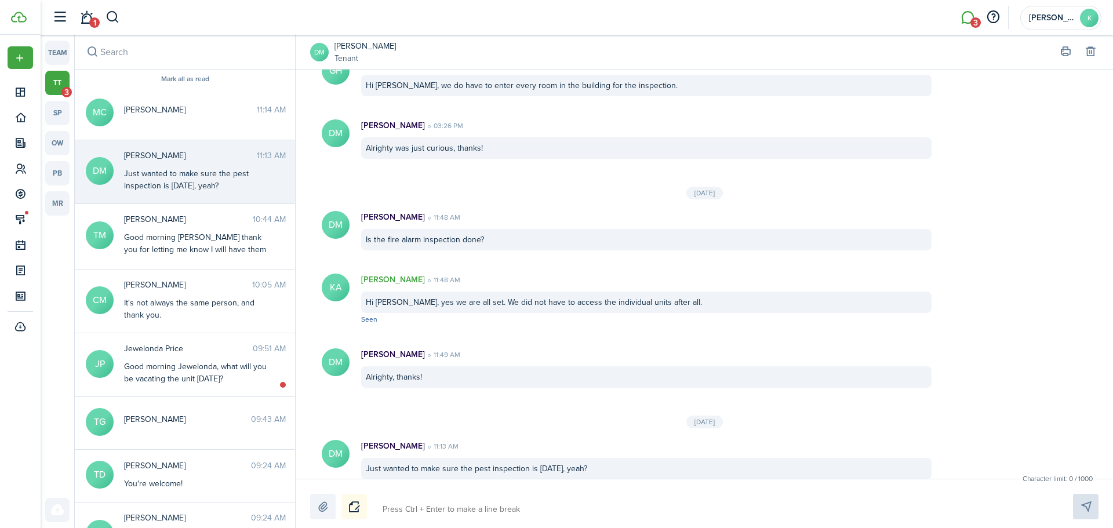
type textarea "H"
type textarea "Hi"
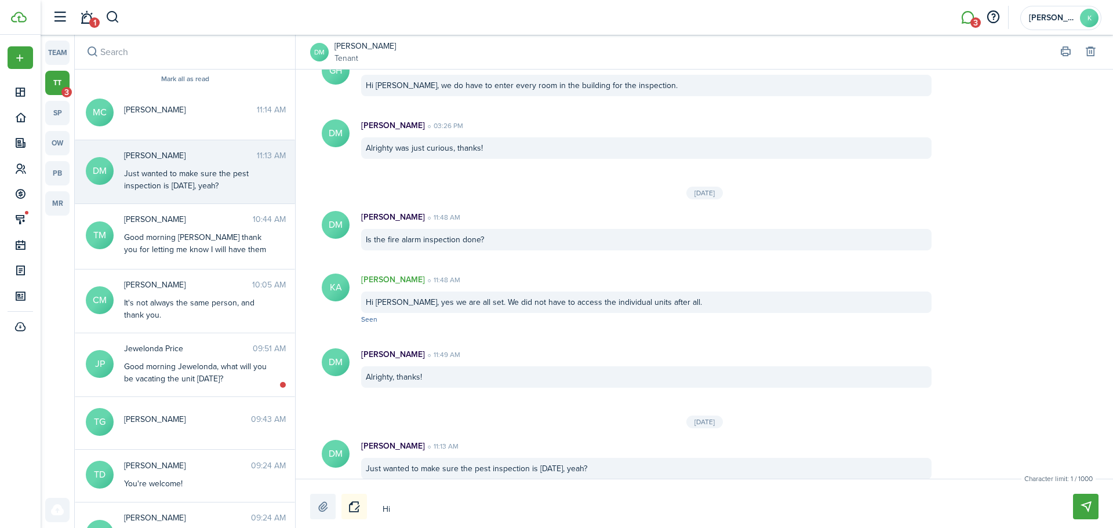
type textarea "Hi"
type textarea "Hi d"
type textarea "Hi da"
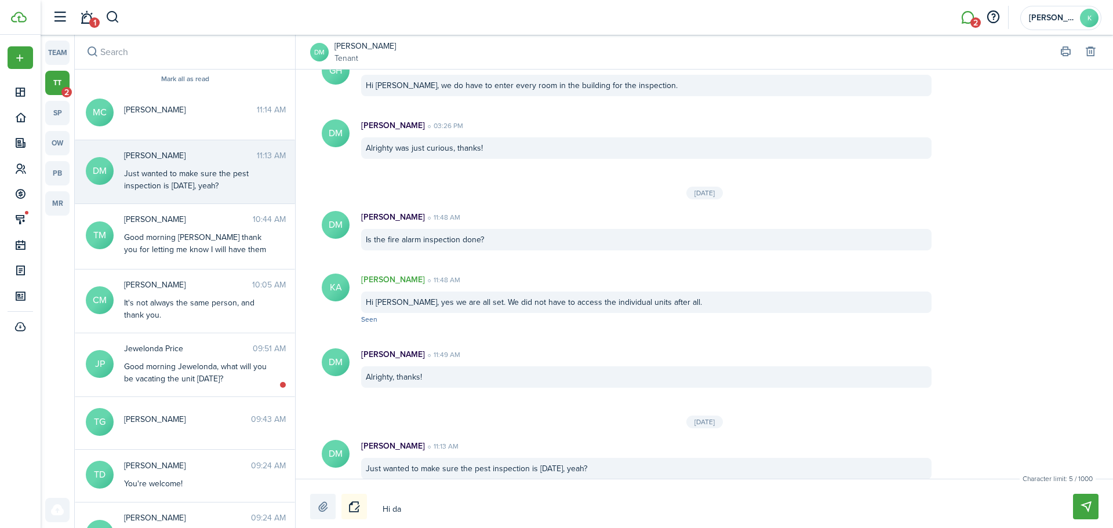
type textarea "Hi [PERSON_NAME]"
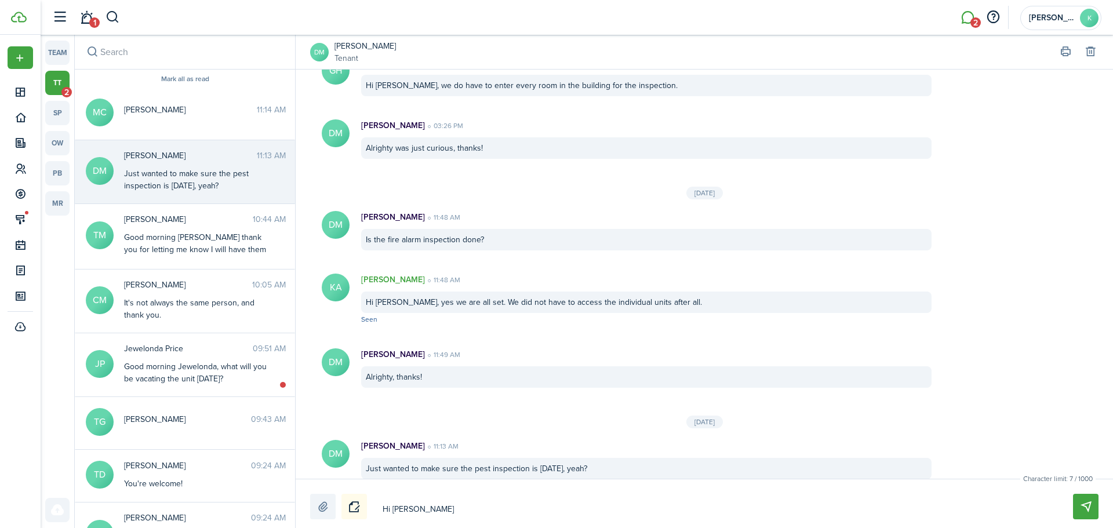
type textarea "Hi [PERSON_NAME]"
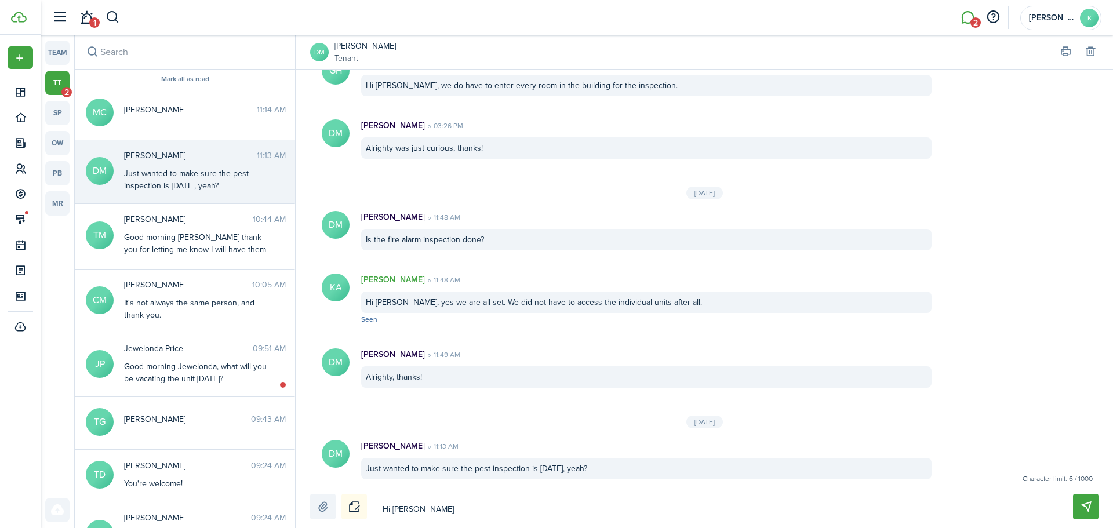
type textarea "Hi da"
type textarea "Hi d"
type textarea "Hi"
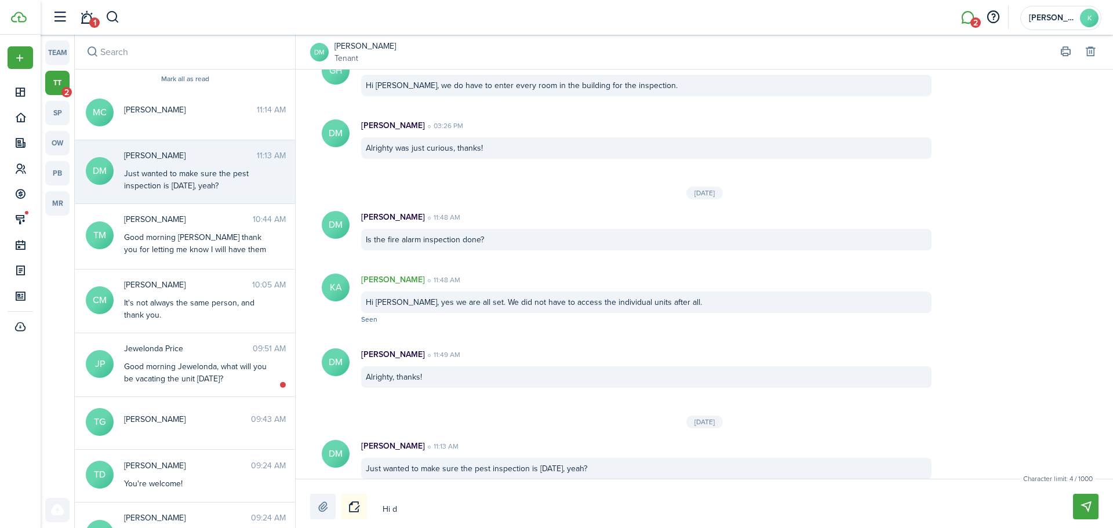
type textarea "Hi"
type textarea "Hi D"
type textarea "Hi Da"
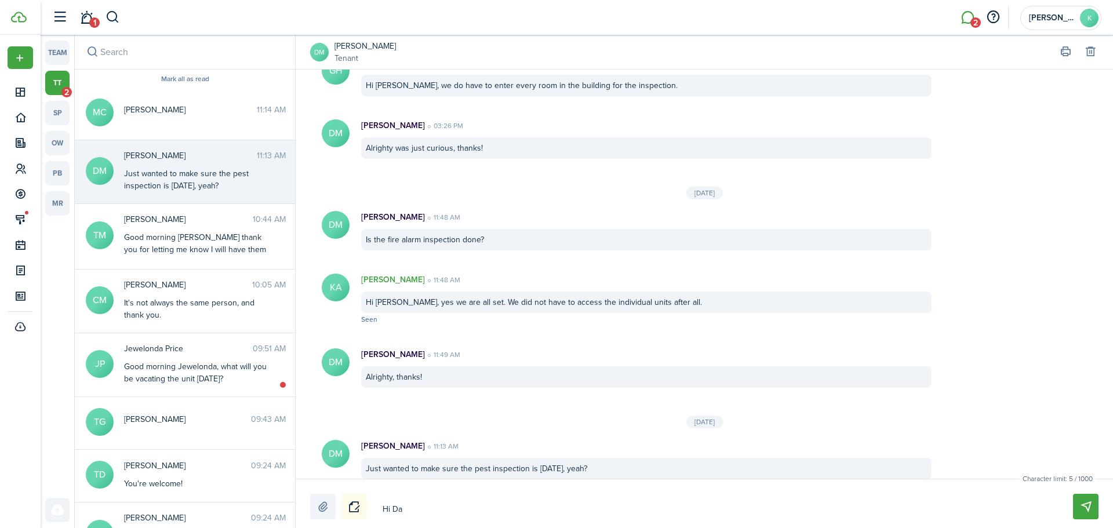
type textarea "Hi [PERSON_NAME]"
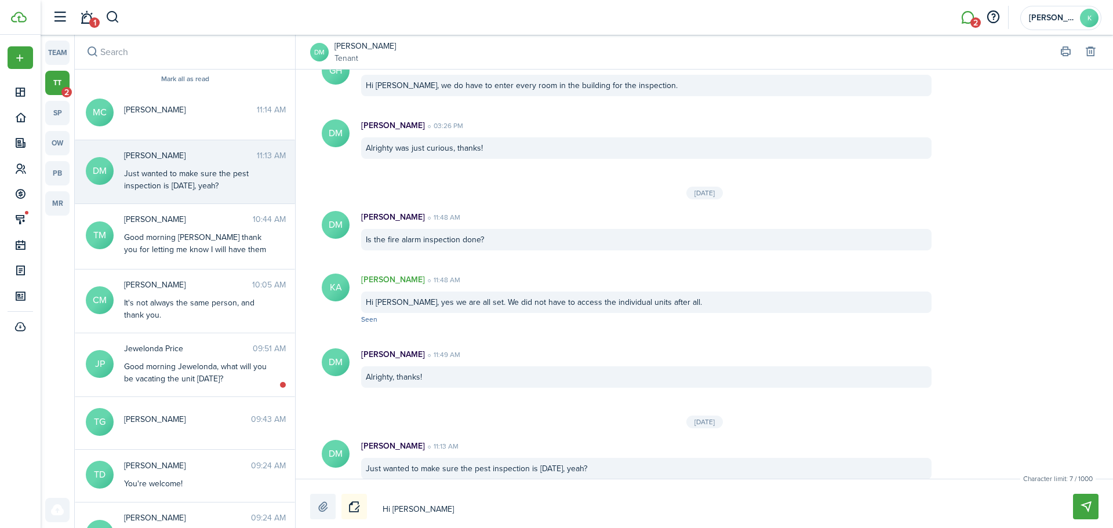
type textarea "Hi [PERSON_NAME]"
type textarea "Hi [PERSON_NAME],"
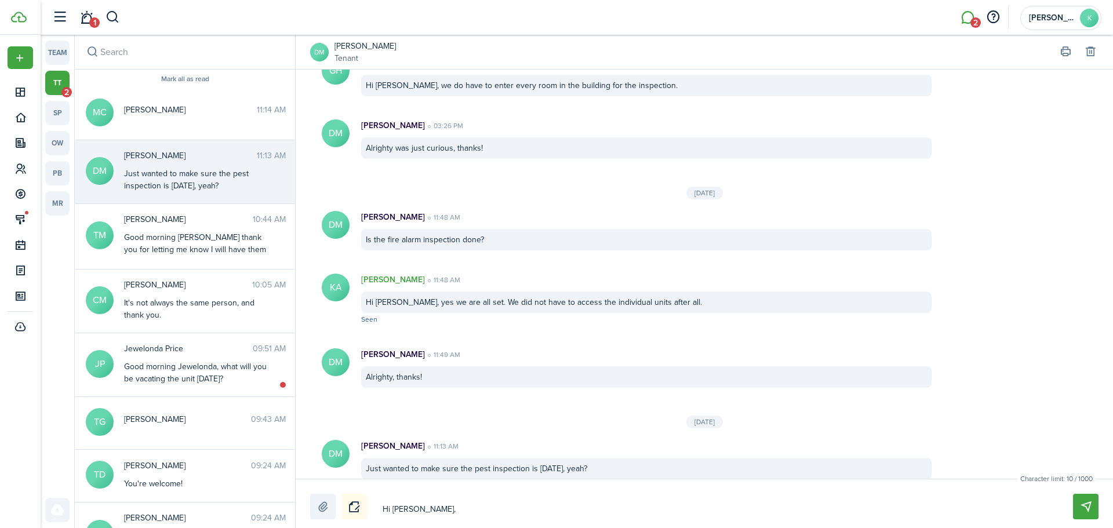
type textarea "Hi [PERSON_NAME],"
type textarea "Hi [PERSON_NAME], u"
type textarea "Hi [PERSON_NAME], ue"
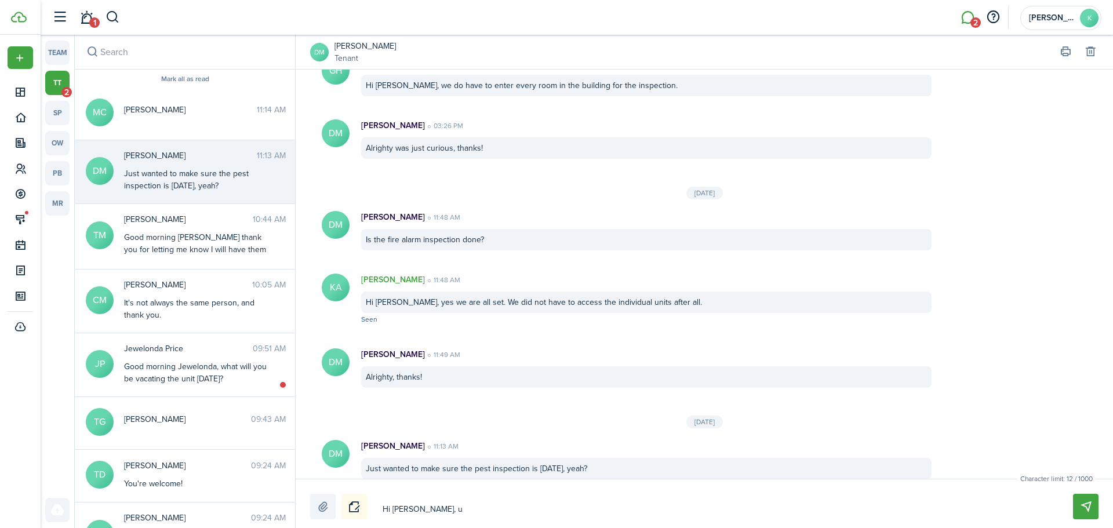
type textarea "Hi [PERSON_NAME], ue"
type textarea "Hi [PERSON_NAME], ues"
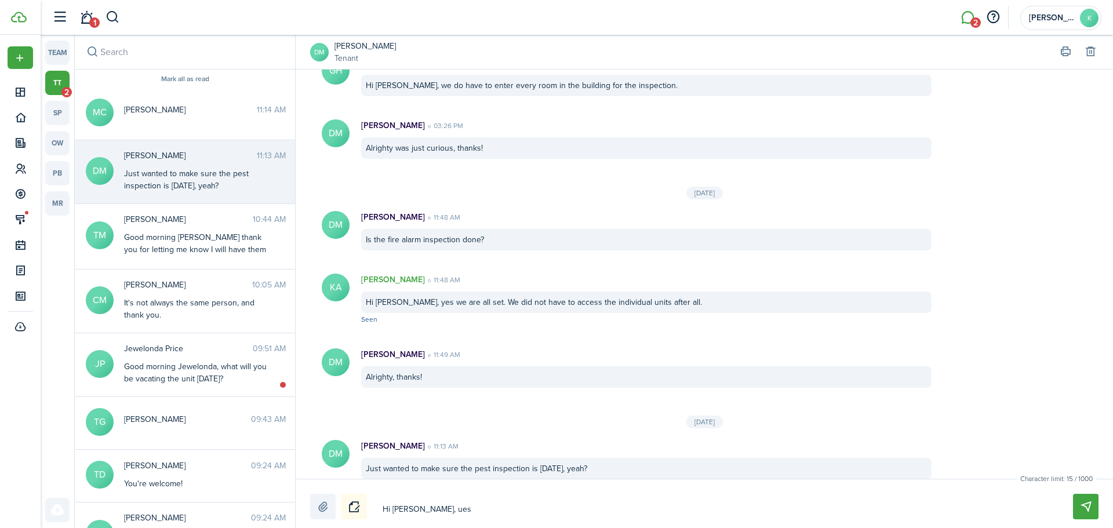
type textarea "Hi [PERSON_NAME], ues"
type textarea "Hi [PERSON_NAME], ue"
type textarea "Hi [PERSON_NAME], u"
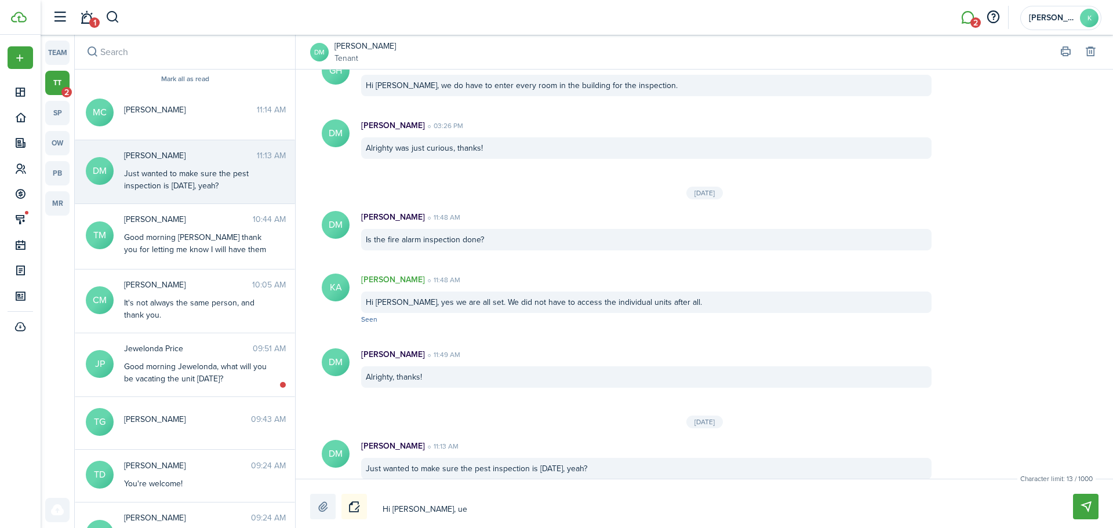
type textarea "Hi [PERSON_NAME], u"
type textarea "Hi [PERSON_NAME],"
type textarea "Hi [PERSON_NAME], y"
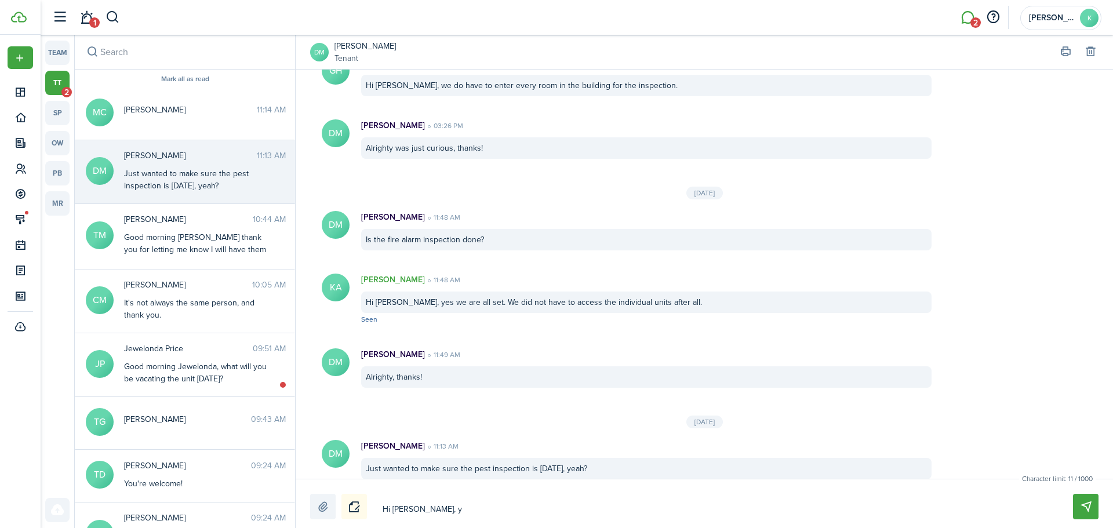
type textarea "Hi [PERSON_NAME], ye"
type textarea "Hi [PERSON_NAME], yes"
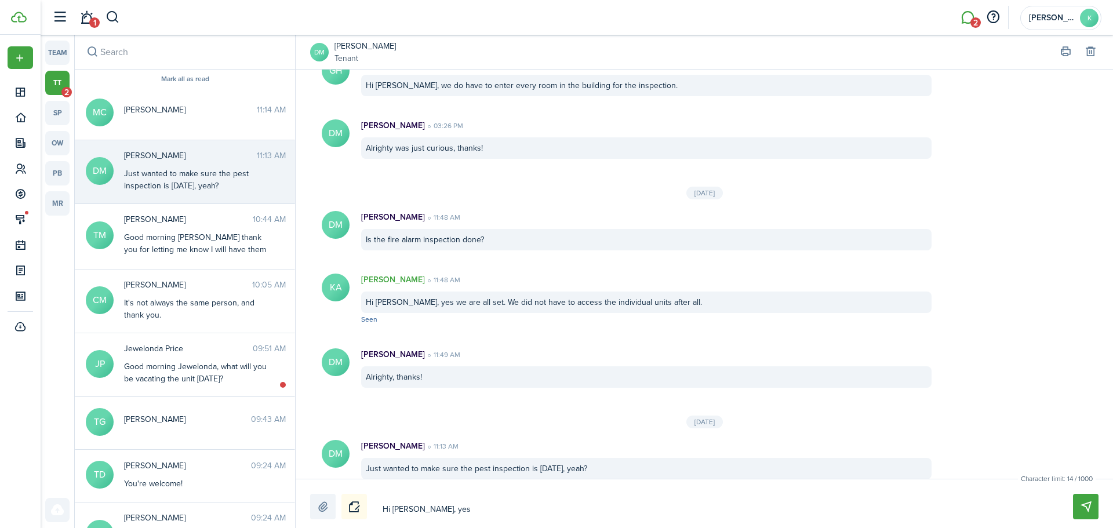
type textarea "Hi [PERSON_NAME], yes"
type textarea "Hi [PERSON_NAME], yes i"
type textarea "Hi [PERSON_NAME], yes it"
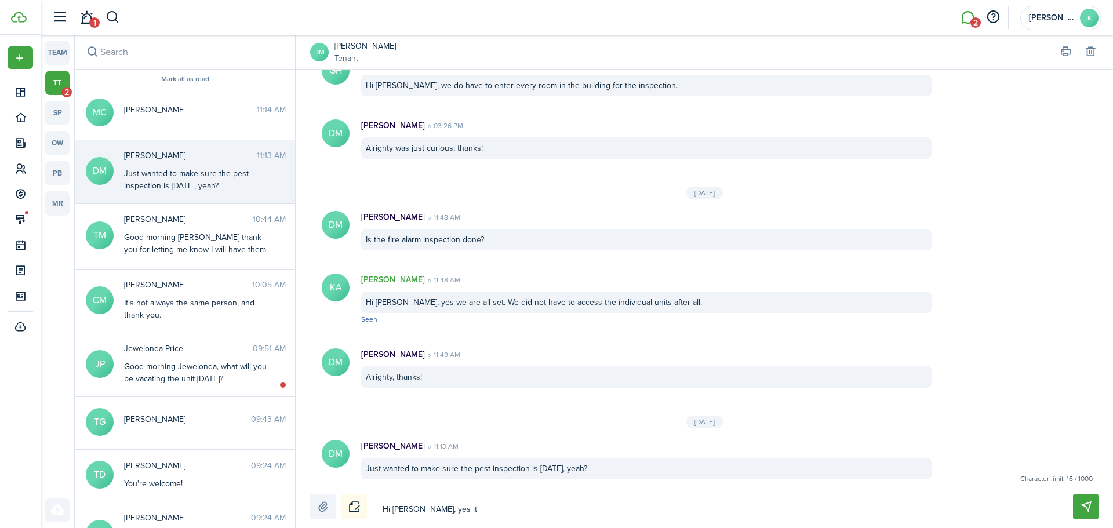
type textarea "Hi [PERSON_NAME], yes it"
type textarea "Hi [PERSON_NAME], yes it i"
type textarea "Hi [PERSON_NAME], yes it is"
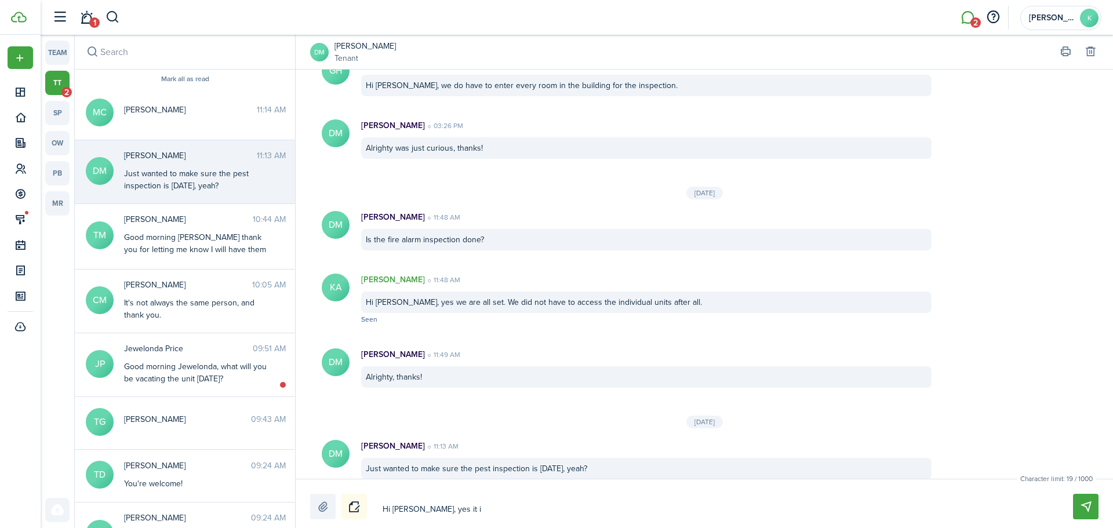
type textarea "Hi [PERSON_NAME], yes it is"
type textarea "Hi [PERSON_NAME], yes it is t"
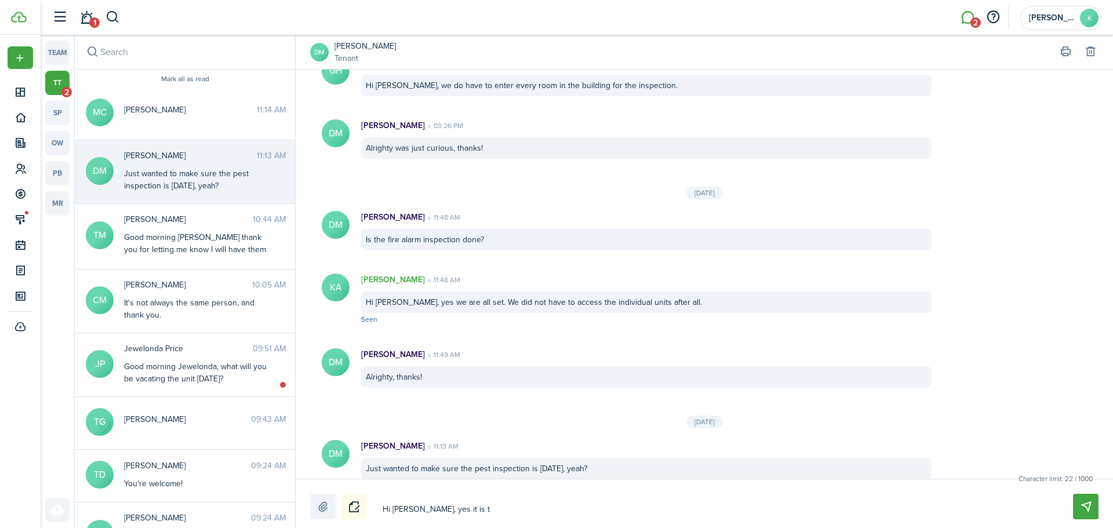
type textarea "Hi [PERSON_NAME], yes it is"
type textarea "Hi [PERSON_NAME], yes it i"
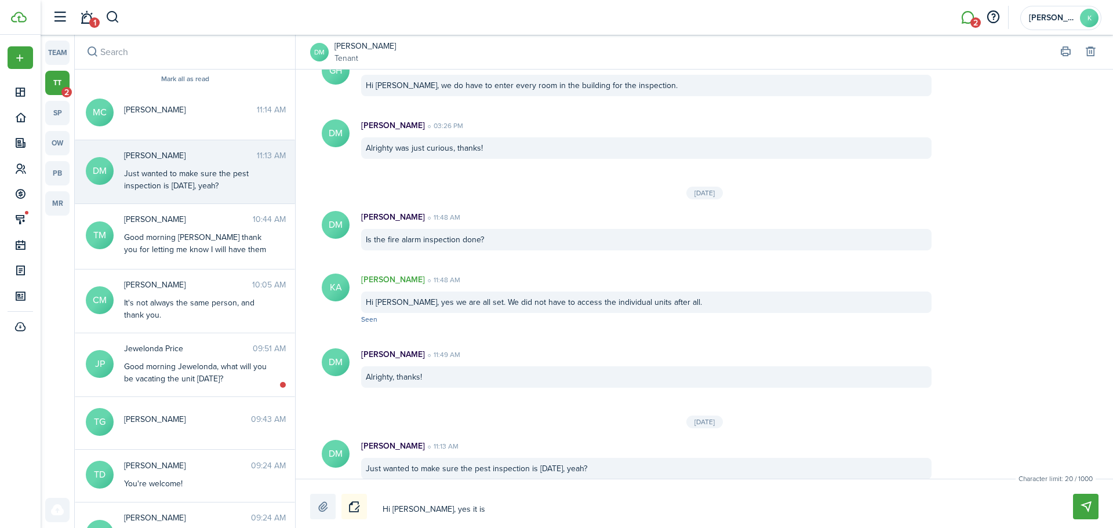
type textarea "Hi [PERSON_NAME], yes it i"
type textarea "Hi [PERSON_NAME], yes it i t"
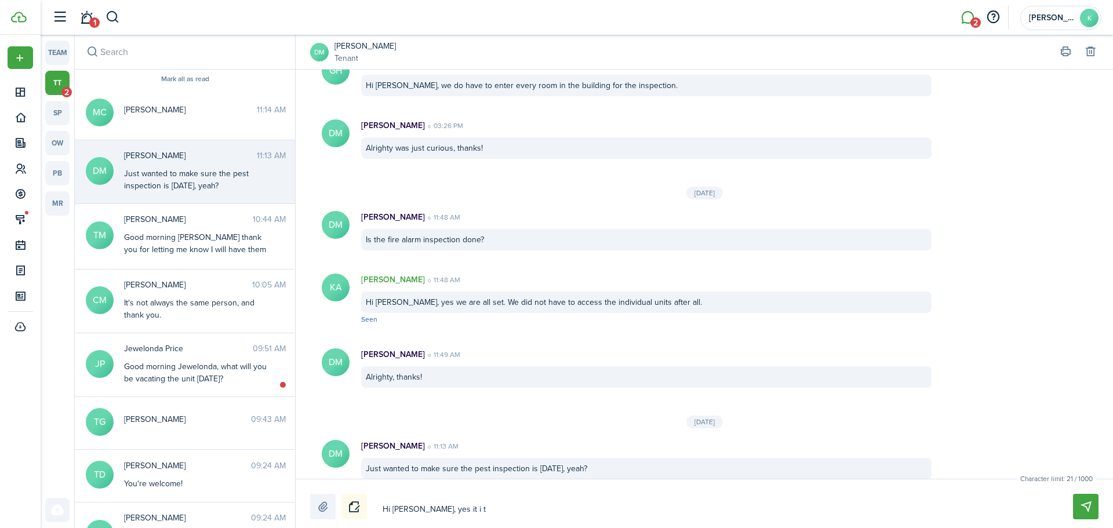
type textarea "Hi [PERSON_NAME], yes it i to"
type textarea "Hi [PERSON_NAME], yes it i t"
type textarea "Hi [PERSON_NAME], yes it i"
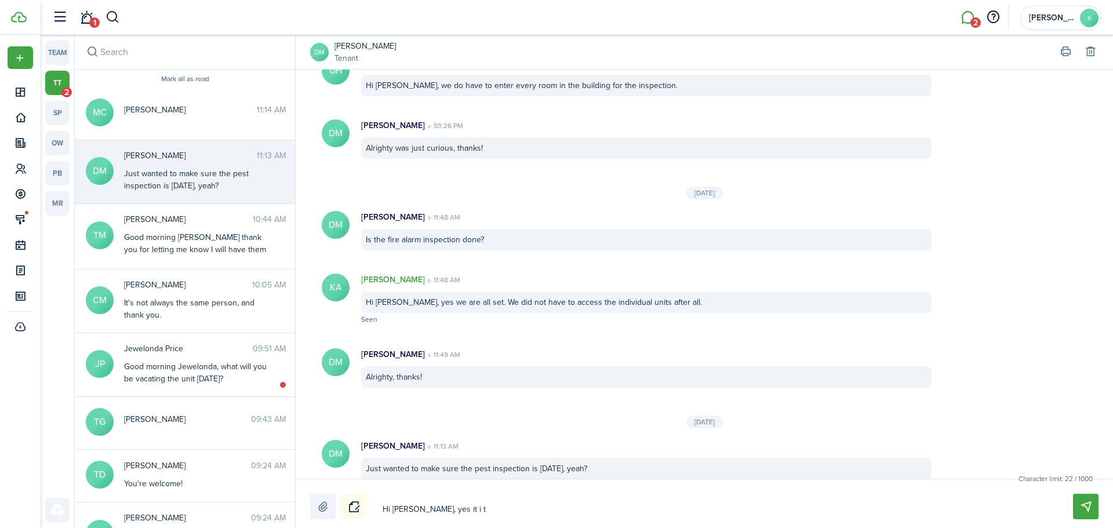
type textarea "Hi [PERSON_NAME], yes it i"
type textarea "Hi [PERSON_NAME], yes it is"
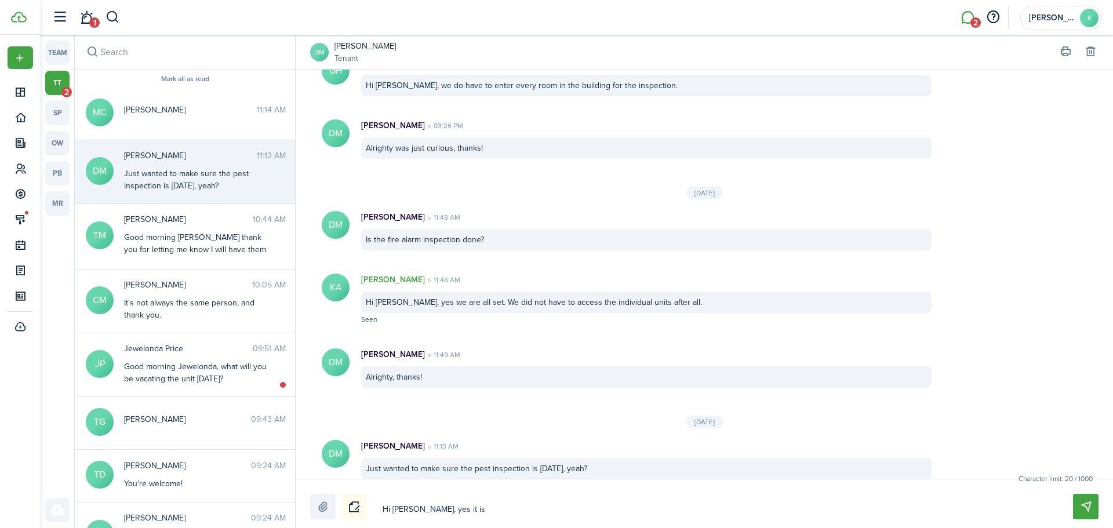
type textarea "Hi [PERSON_NAME], yes it is"
type textarea "Hi [PERSON_NAME], yes it is t"
type textarea "Hi [PERSON_NAME], yes it is to"
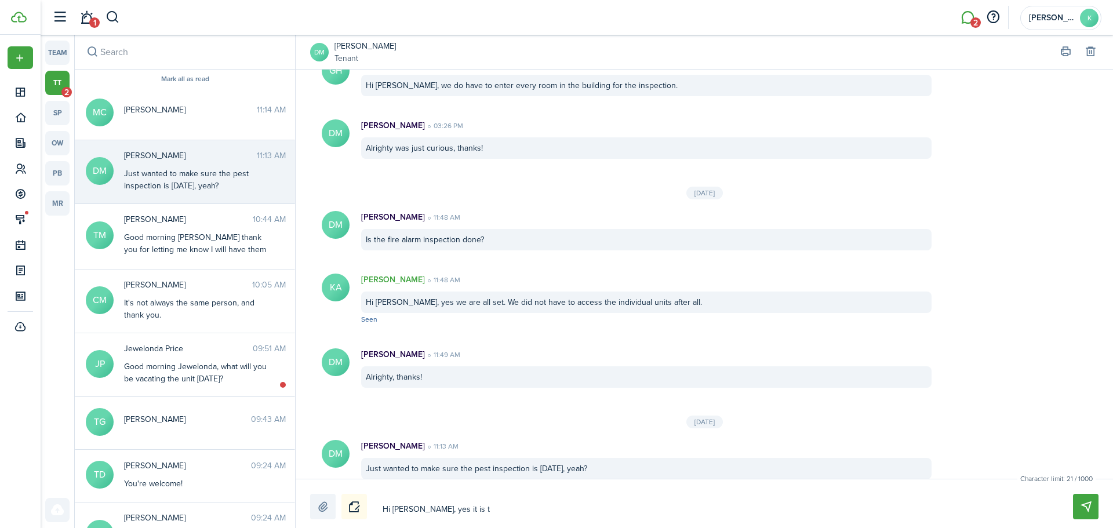
type textarea "Hi [PERSON_NAME], yes it is to"
type textarea "Hi [PERSON_NAME], yes it is [PERSON_NAME]"
type textarea "Hi [PERSON_NAME], yes it is toda"
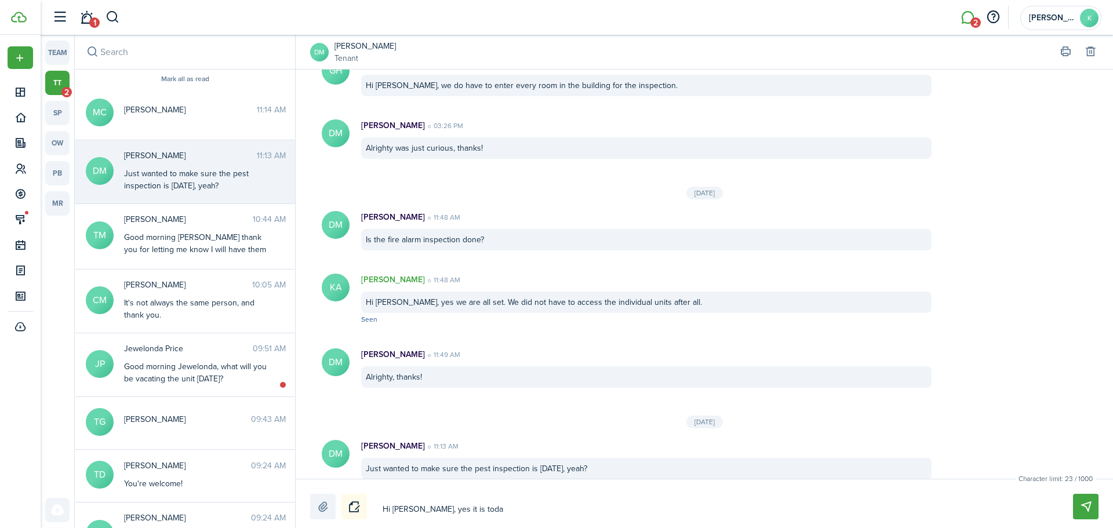
type textarea "Hi [PERSON_NAME], yes it is [DATE]"
type textarea "Hi [PERSON_NAME], yes it is [DATE]."
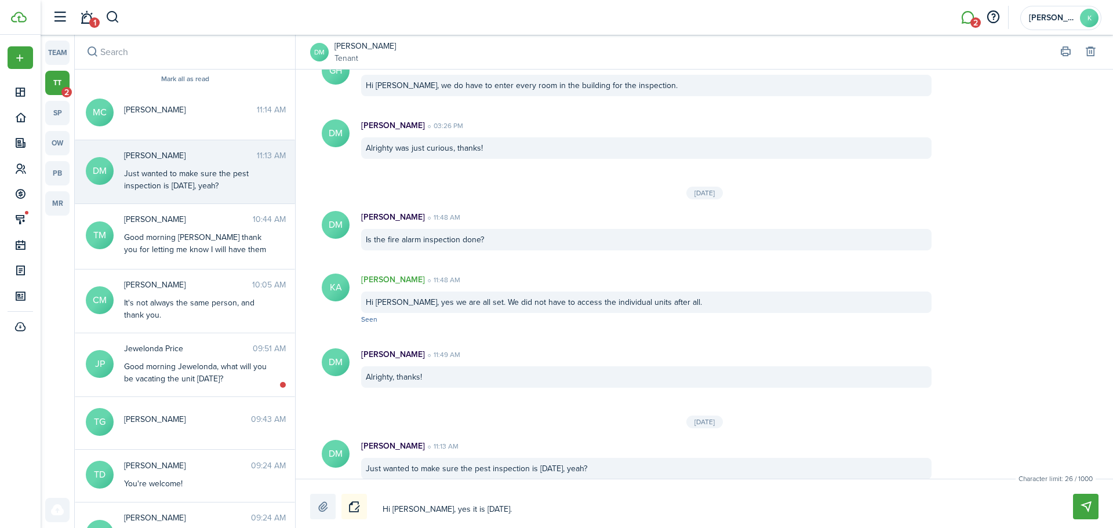
type textarea "Hi [PERSON_NAME], yes it is [DATE]."
type textarea "Hi [PERSON_NAME], yes it is [DATE]. I"
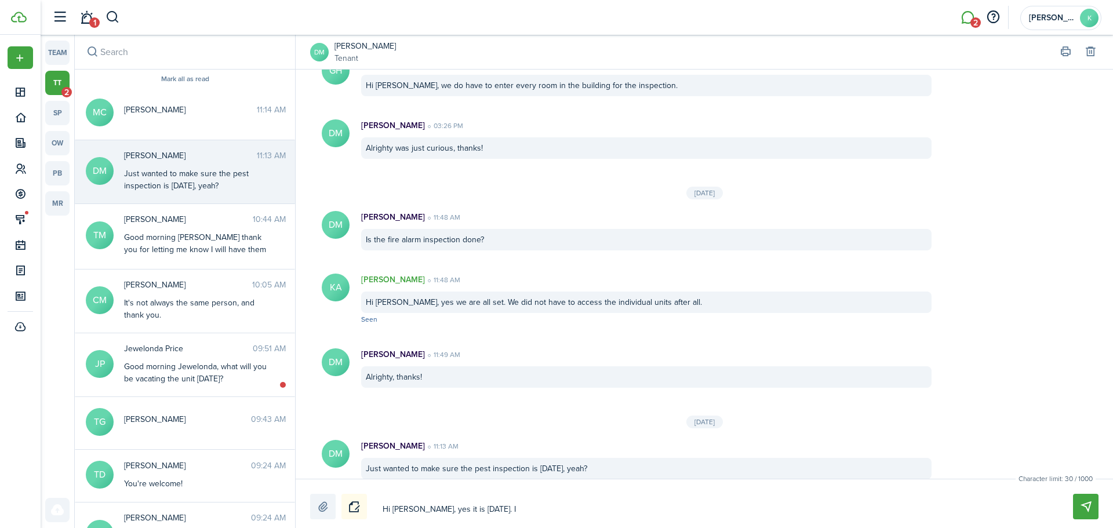
type textarea "Hi [PERSON_NAME], yes it is [DATE]. I h"
type textarea "Hi [PERSON_NAME], yes it is [DATE]. I ha"
type textarea "Hi [PERSON_NAME], yes it is [DATE]. I hav"
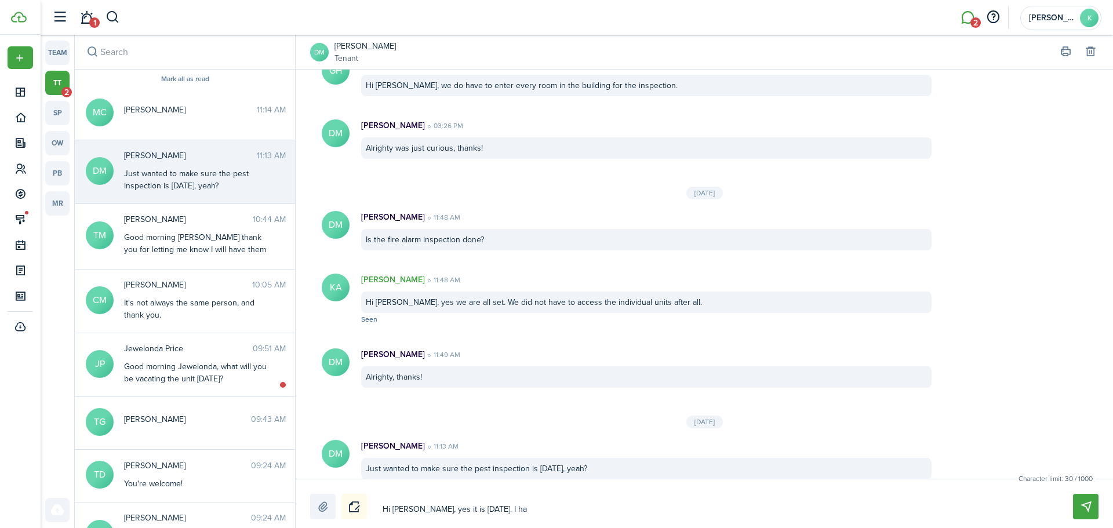
type textarea "Hi [PERSON_NAME], yes it is [DATE]. I hav"
type textarea "Hi [PERSON_NAME], yes it is [DATE]. I have"
type textarea "Hi [PERSON_NAME], yes it is [DATE]. I haven"
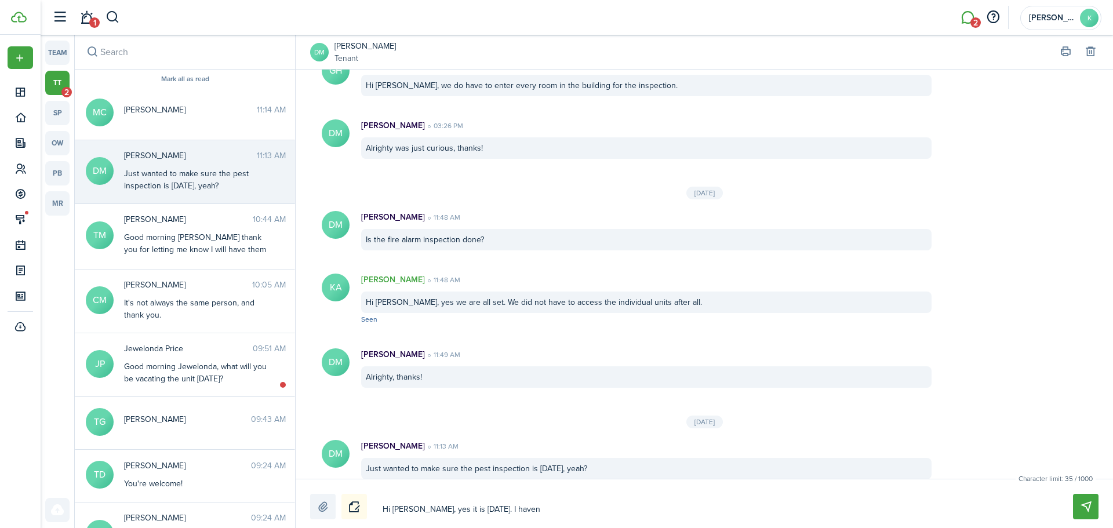
type textarea "Hi [PERSON_NAME], yes it is [DATE]. I haven'"
type textarea "Hi [PERSON_NAME], yes it is [DATE]. I haven't"
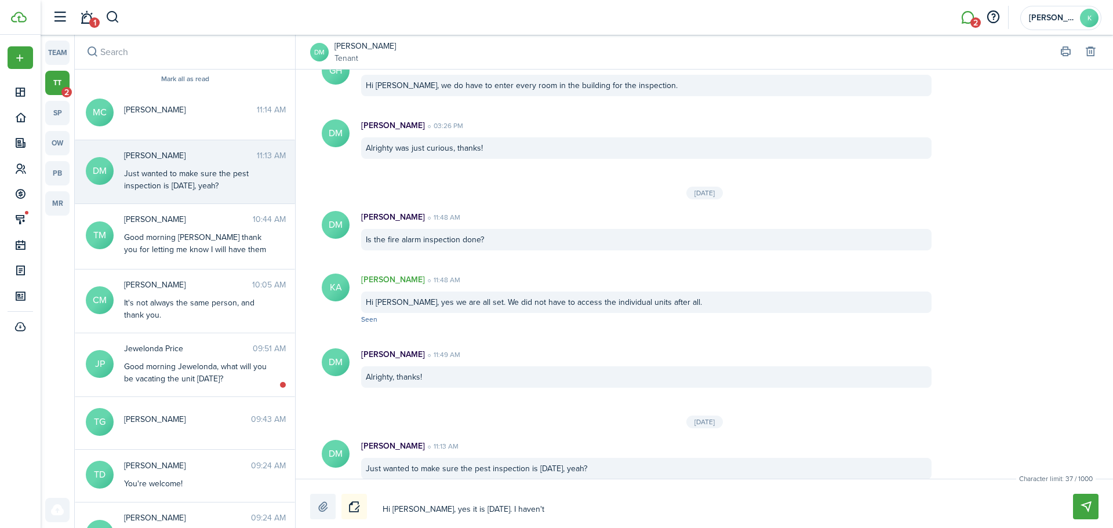
type textarea "Hi [PERSON_NAME], yes it is [DATE]. I haven't"
type textarea "Hi [PERSON_NAME], yes it is [DATE]. I haven't h"
type textarea "Hi [PERSON_NAME], yes it is [DATE]. I haven't he"
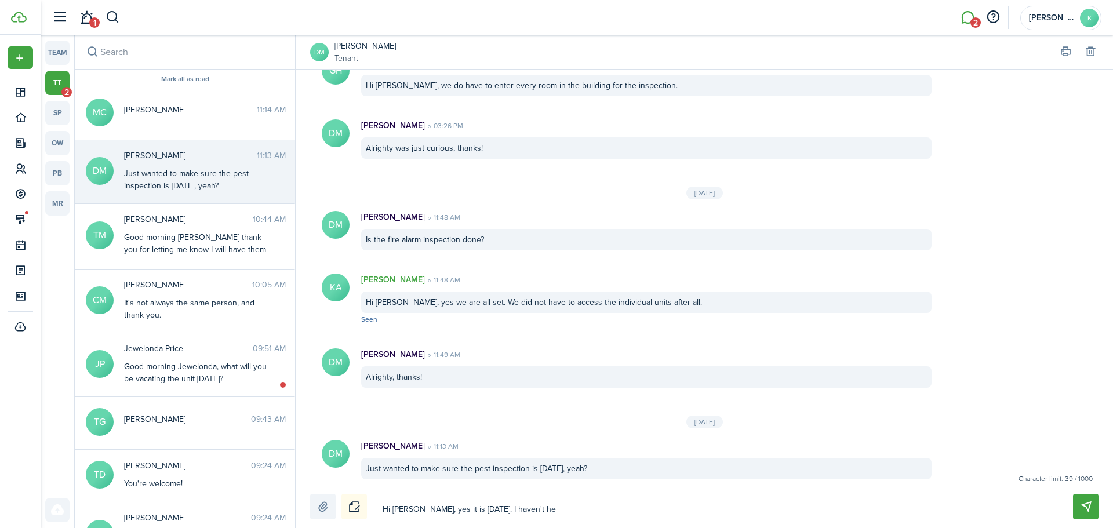
type textarea "Hi [PERSON_NAME], yes it is [DATE]. I haven't hea"
type textarea "Hi [PERSON_NAME], yes it is [DATE]. I haven't hear"
type textarea "Hi [PERSON_NAME], yes it is [DATE]. I haven't heard"
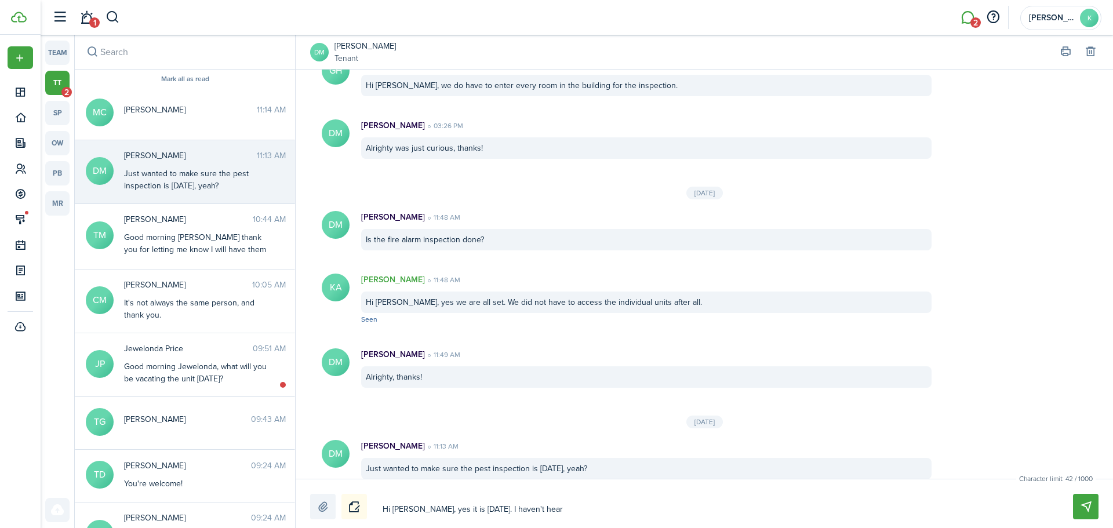
type textarea "Hi [PERSON_NAME], yes it is [DATE]. I haven't heard"
type textarea "Hi [PERSON_NAME], yes it is [DATE]. I haven't heard f"
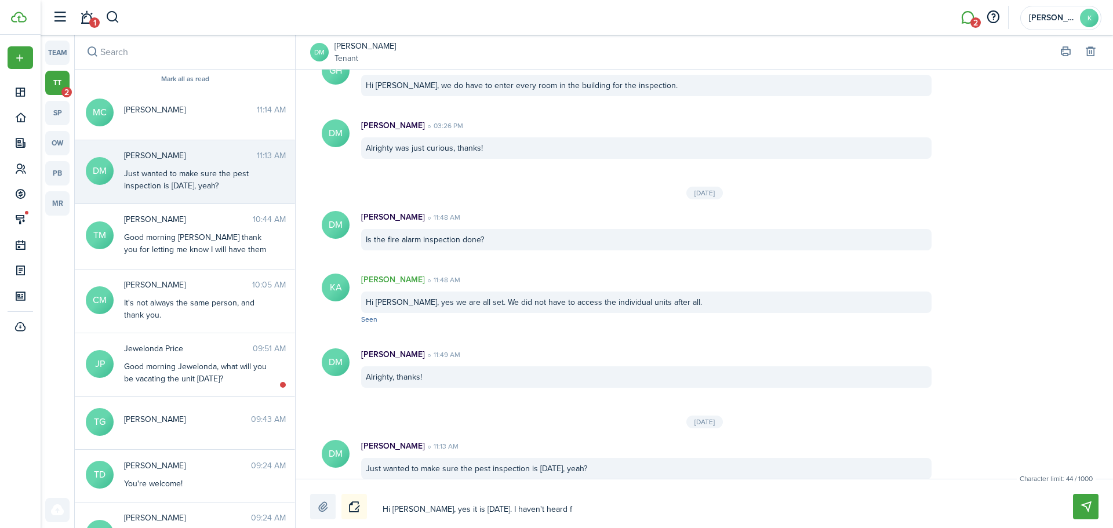
type textarea "Hi [PERSON_NAME], yes it is [DATE]. I haven't heard fr"
type textarea "Hi [PERSON_NAME], yes it is [DATE]. I haven't heard fro"
type textarea "Hi [PERSON_NAME], yes it is [DATE]. I haven't heard from"
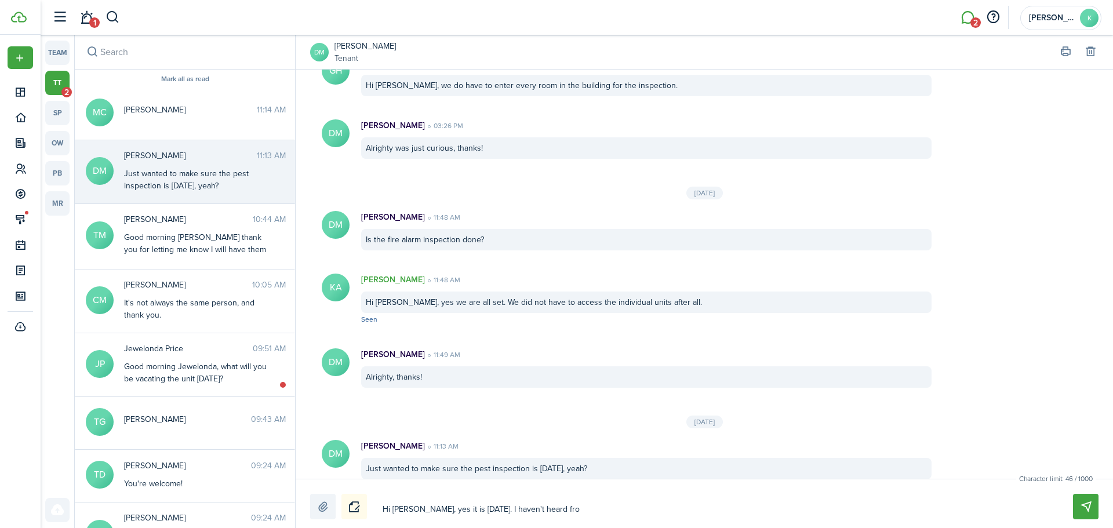
type textarea "Hi [PERSON_NAME], yes it is [DATE]. I haven't heard from"
type textarea "Hi [PERSON_NAME], yes it is [DATE]. I haven't heard from t"
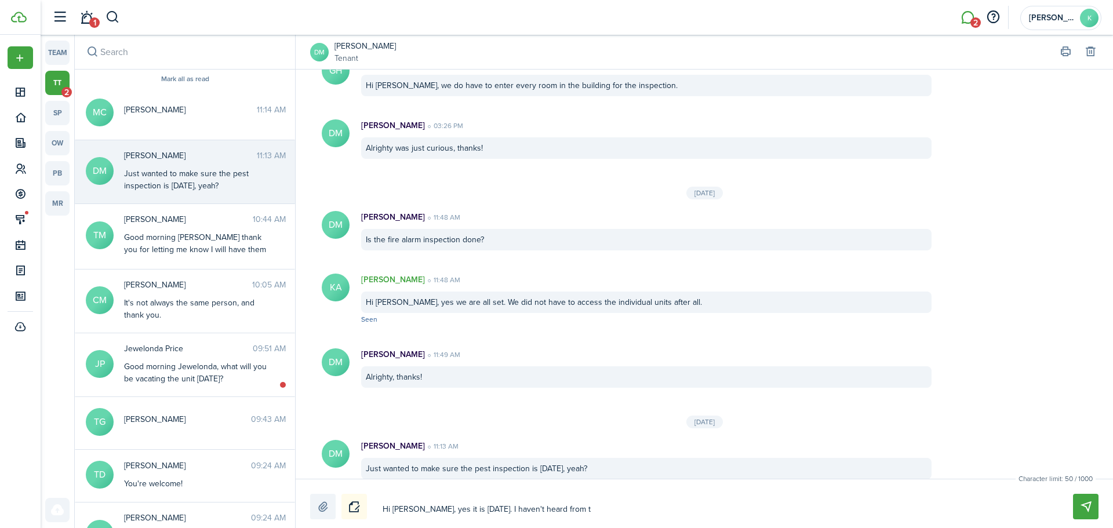
type textarea "Hi [PERSON_NAME], yes it is [DATE]. I haven't heard from th"
type textarea "Hi [PERSON_NAME], yes it is [DATE]. I haven't heard from the"
type textarea "Hi [PERSON_NAME], yes it is [DATE]. I haven't heard from them"
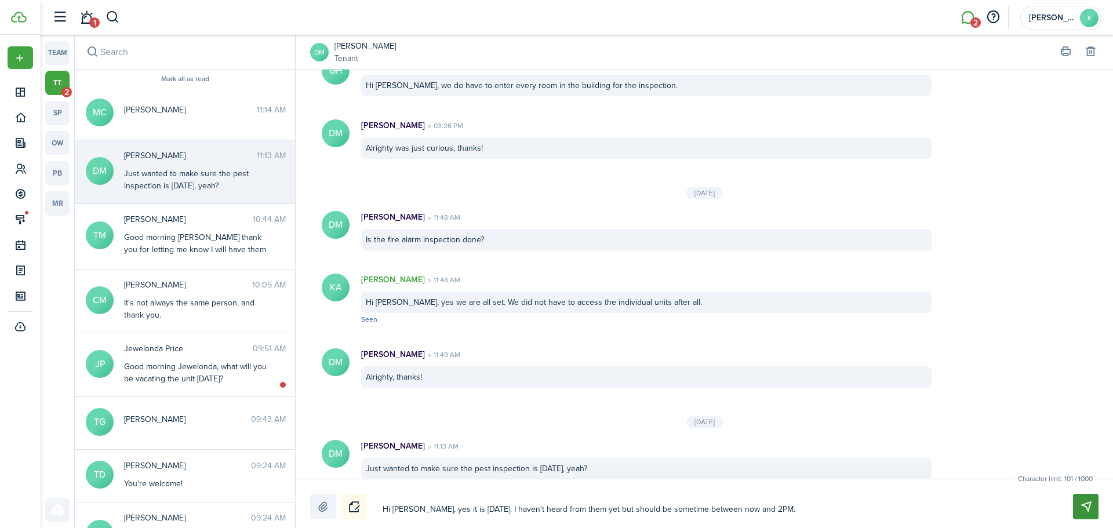
click at [1091, 506] on button "Send" at bounding box center [1086, 507] width 26 height 26
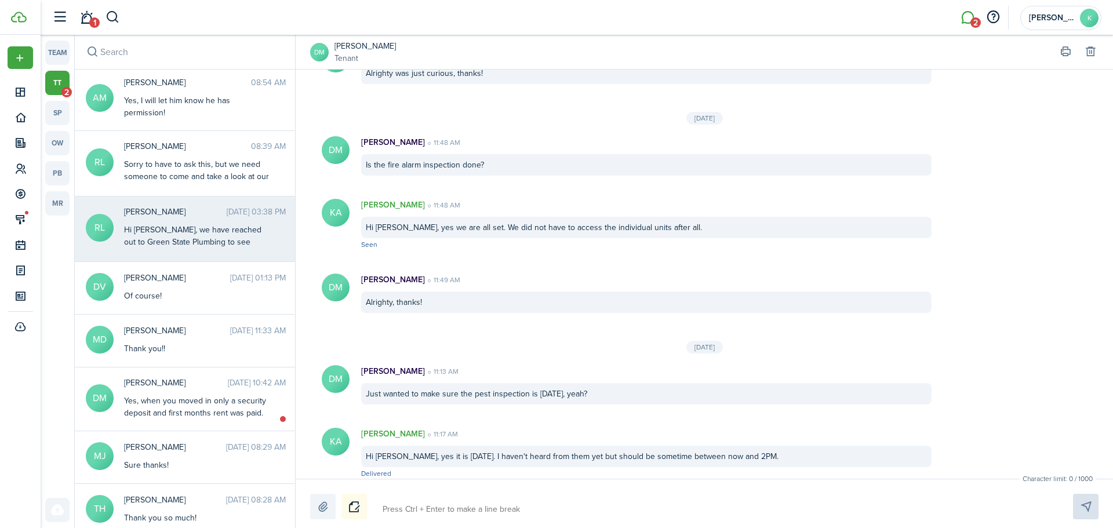
scroll to position [580, 0]
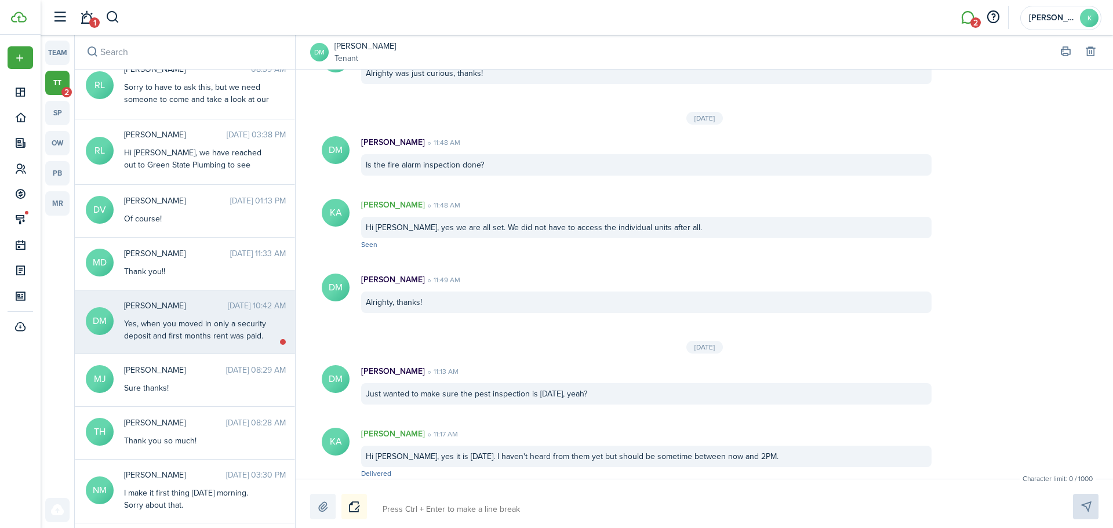
click at [194, 340] on div "Yes, when you moved in only a security deposit and first months rent was paid." at bounding box center [196, 330] width 145 height 24
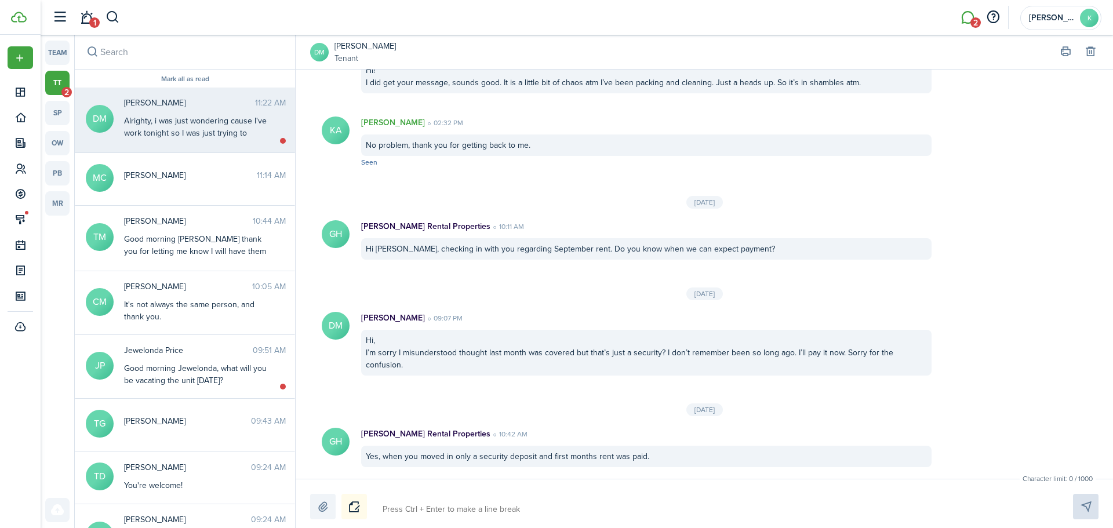
click at [179, 145] on messenger-thread-item "[PERSON_NAME] 11:22 AM Alrighty, i was just wondering cause I've work tonight s…" at bounding box center [185, 121] width 220 height 66
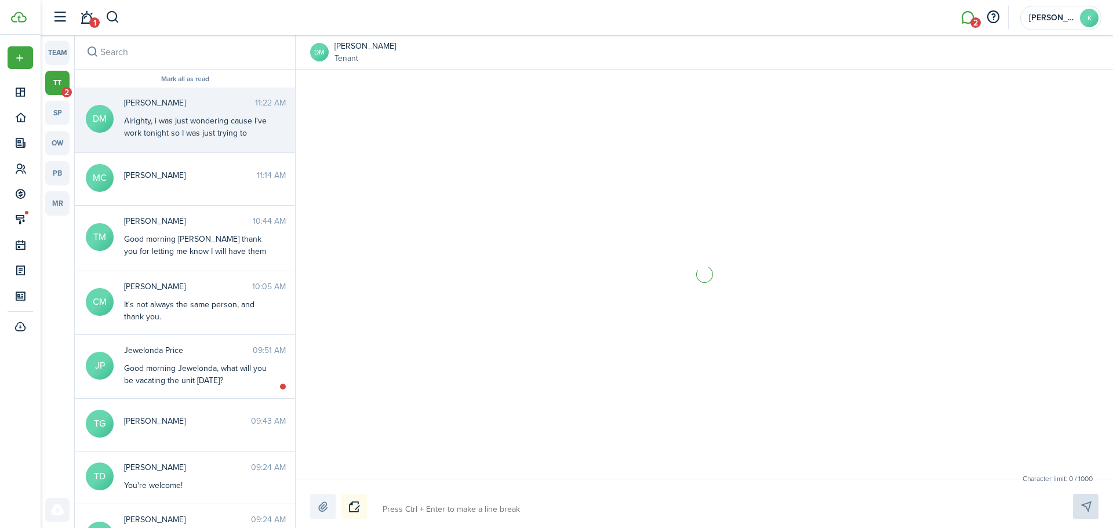
click at [436, 508] on textarea at bounding box center [714, 510] width 671 height 20
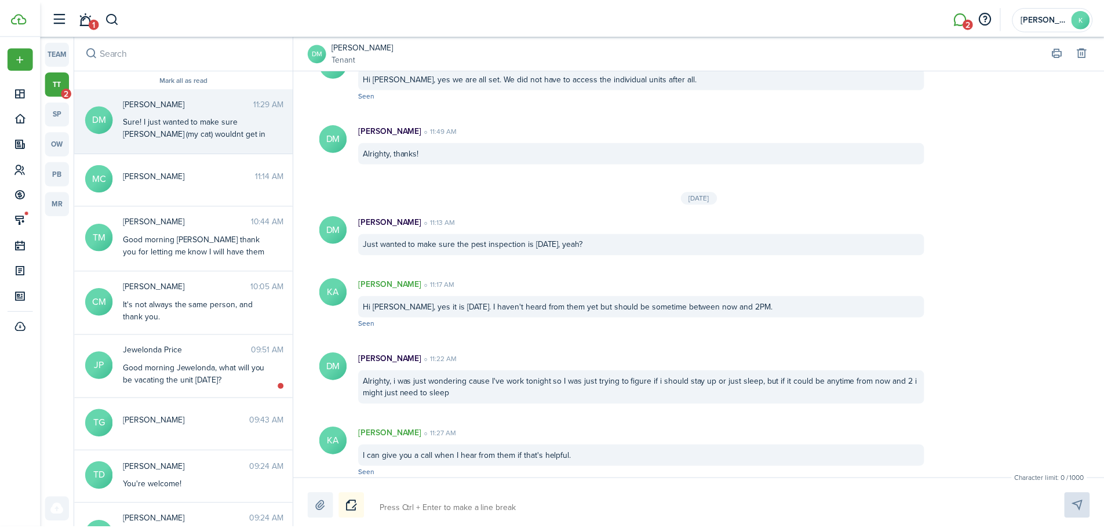
scroll to position [1410, 0]
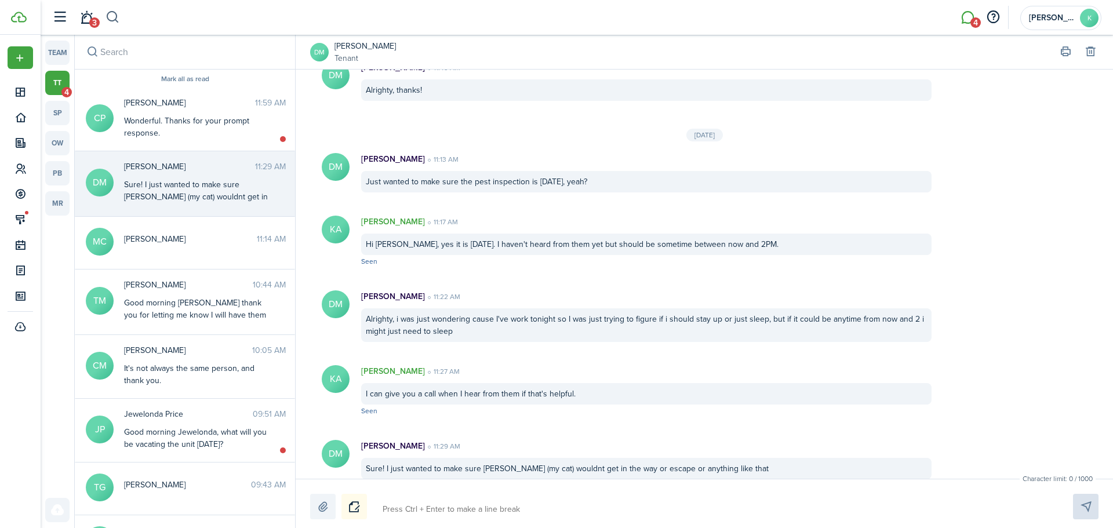
click at [112, 20] on button "button" at bounding box center [113, 18] width 14 height 20
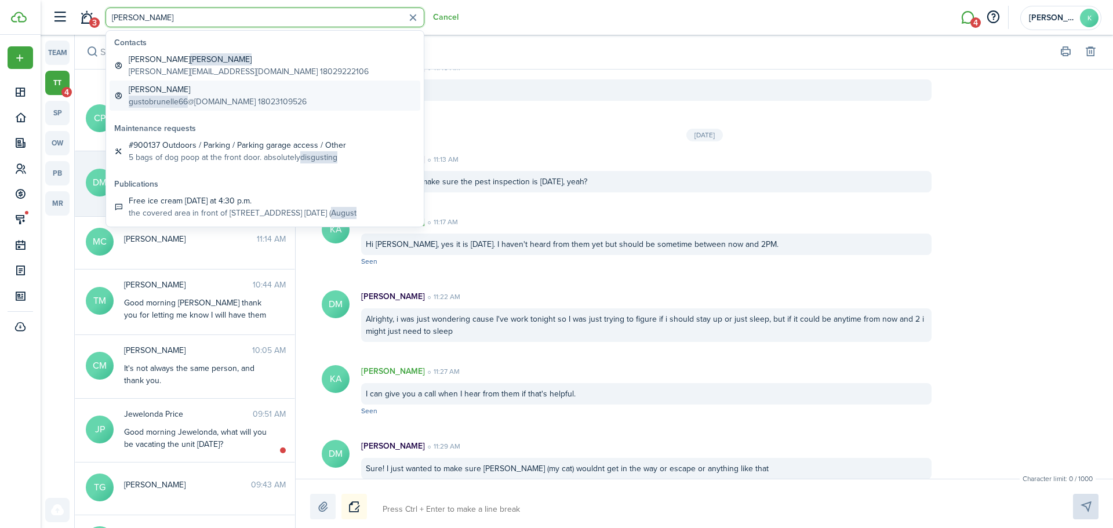
click at [175, 102] on span "gustobrunelle66" at bounding box center [158, 102] width 59 height 12
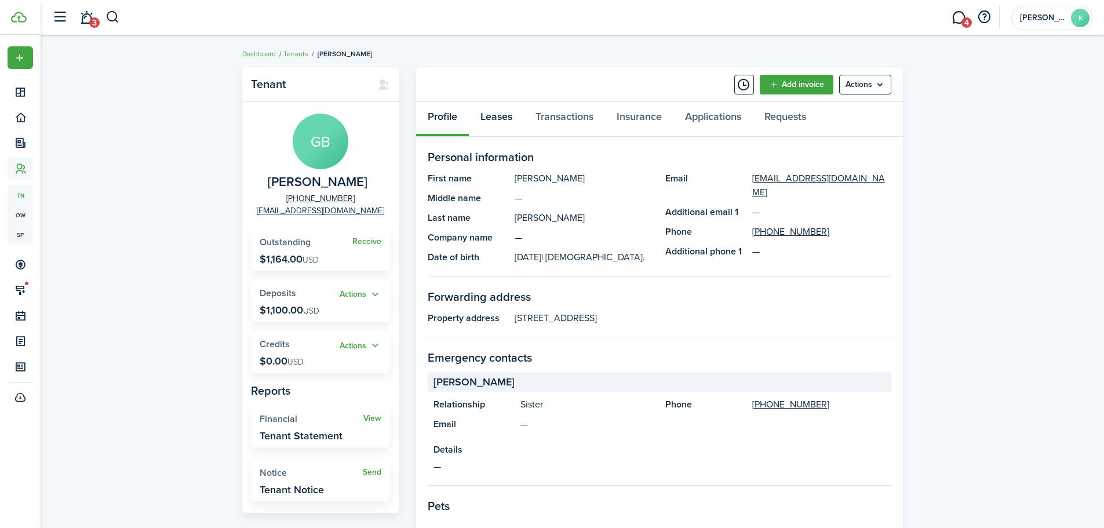
click at [484, 117] on link "Leases" at bounding box center [496, 119] width 55 height 35
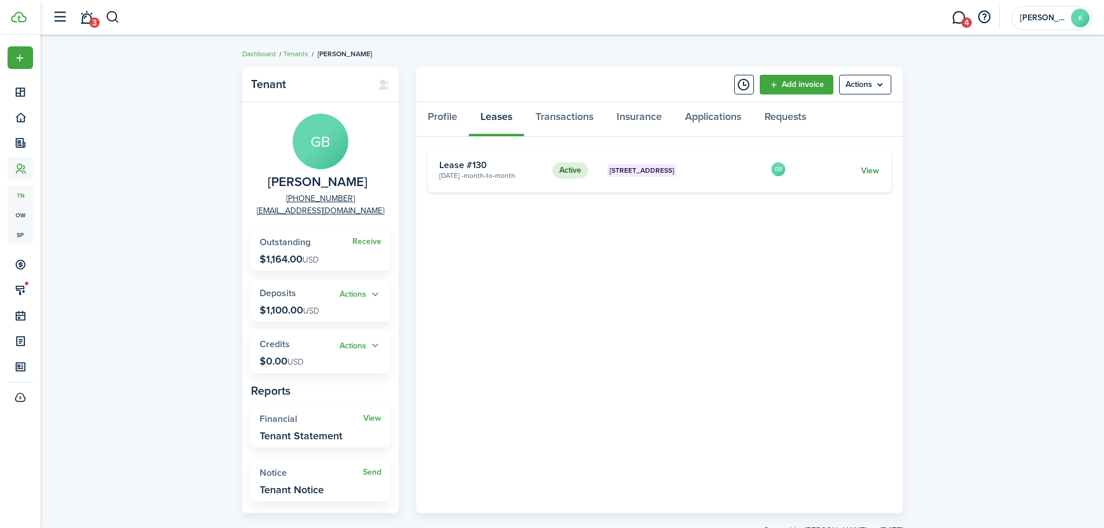
click at [873, 173] on link "View" at bounding box center [871, 171] width 18 height 12
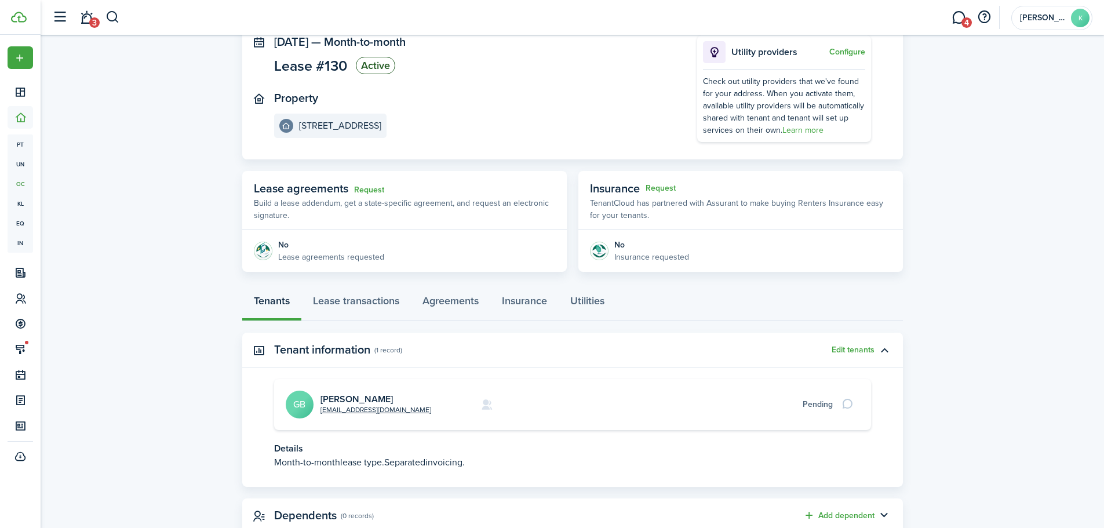
scroll to position [114, 0]
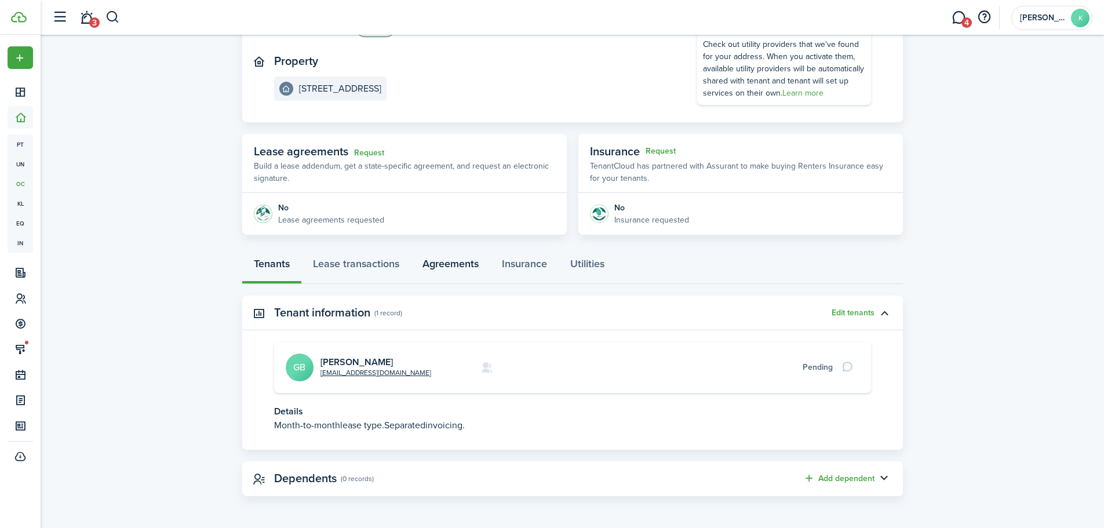
click at [444, 261] on link "Agreements" at bounding box center [450, 266] width 79 height 35
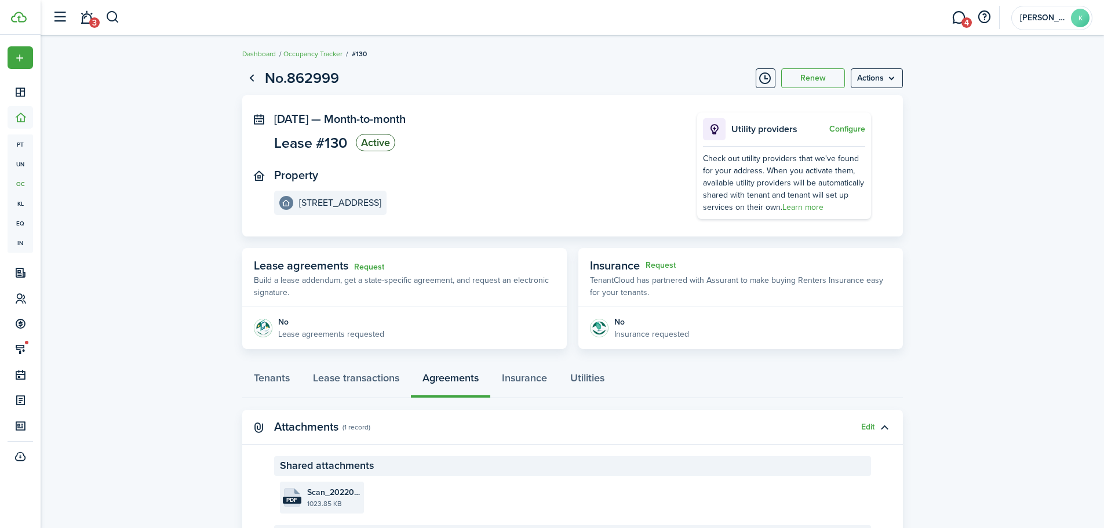
click at [317, 500] on file-size "1023.85 KB" at bounding box center [334, 504] width 54 height 10
click at [113, 14] on button "button" at bounding box center [113, 18] width 14 height 20
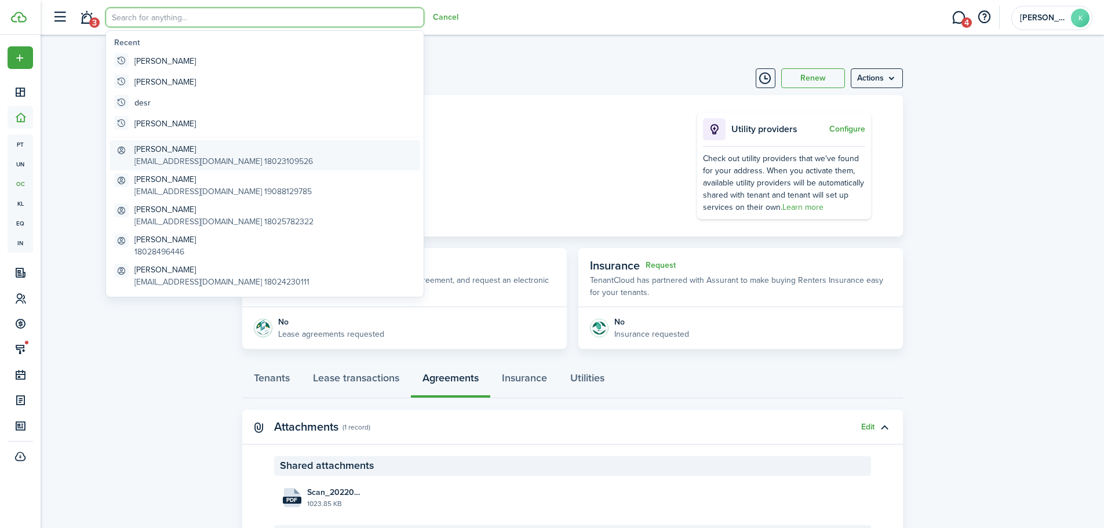
click at [162, 141] on link "[PERSON_NAME] [EMAIL_ADDRESS][DOMAIN_NAME] 18023109526" at bounding box center [265, 155] width 311 height 30
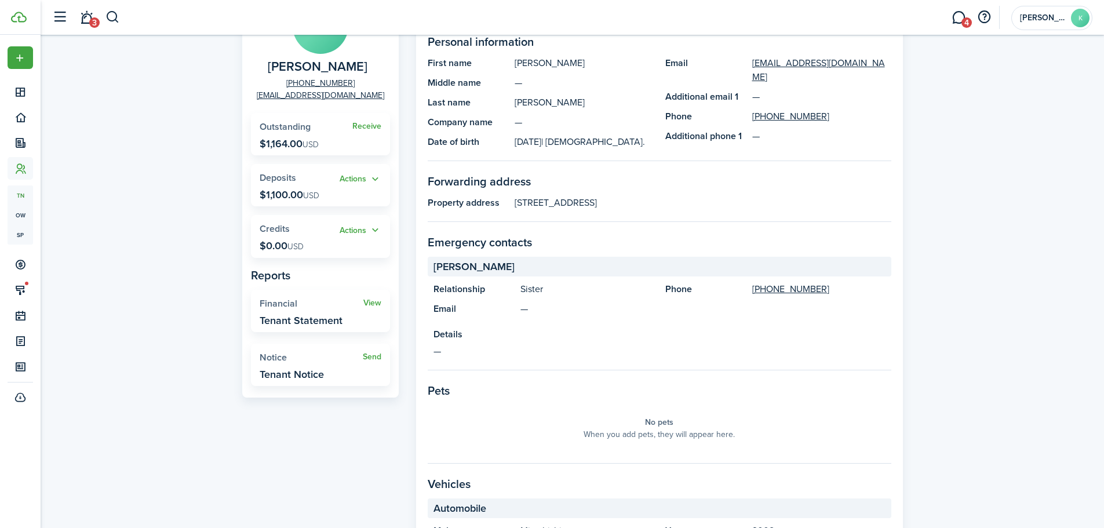
scroll to position [116, 0]
click at [377, 304] on link "View" at bounding box center [373, 302] width 18 height 9
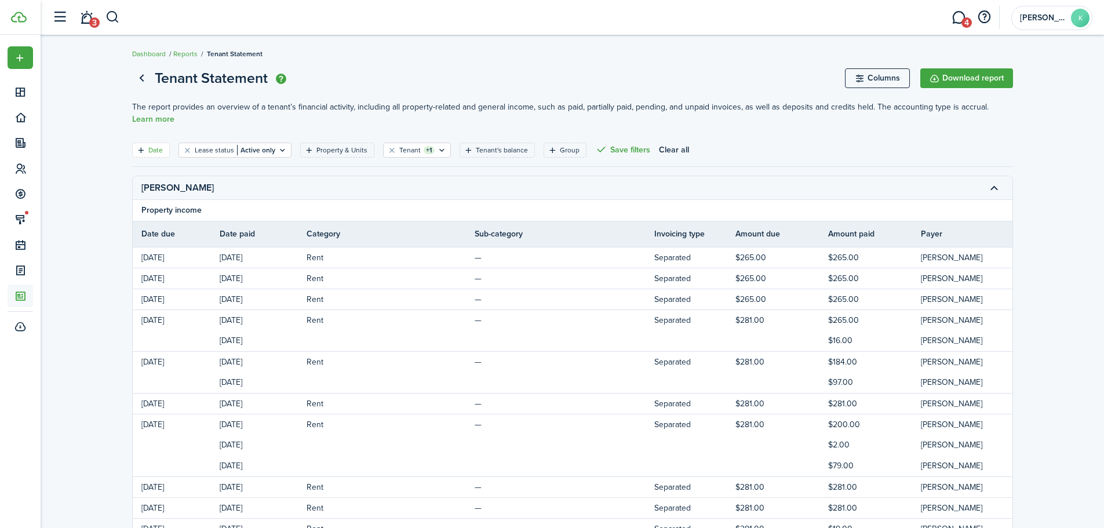
click at [153, 148] on filter-tag-label "Date" at bounding box center [155, 150] width 14 height 10
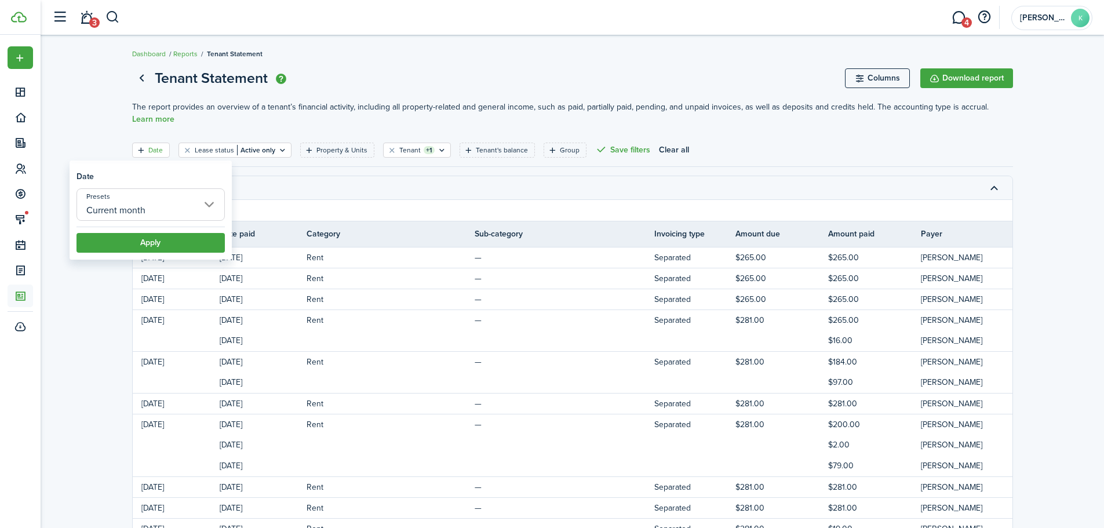
click at [165, 197] on input "Current month" at bounding box center [151, 204] width 148 height 32
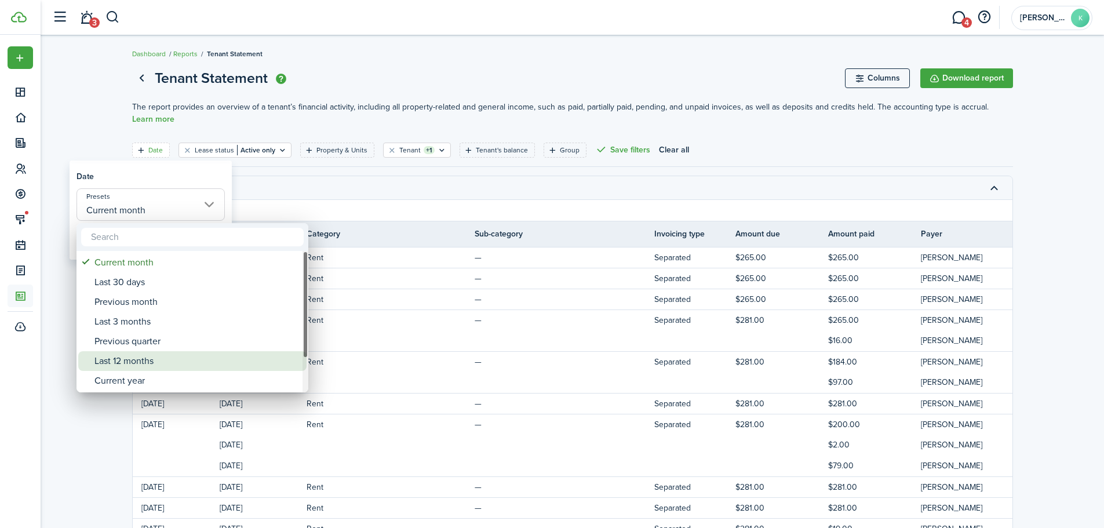
click at [176, 358] on div "Last 12 months" at bounding box center [197, 361] width 205 height 20
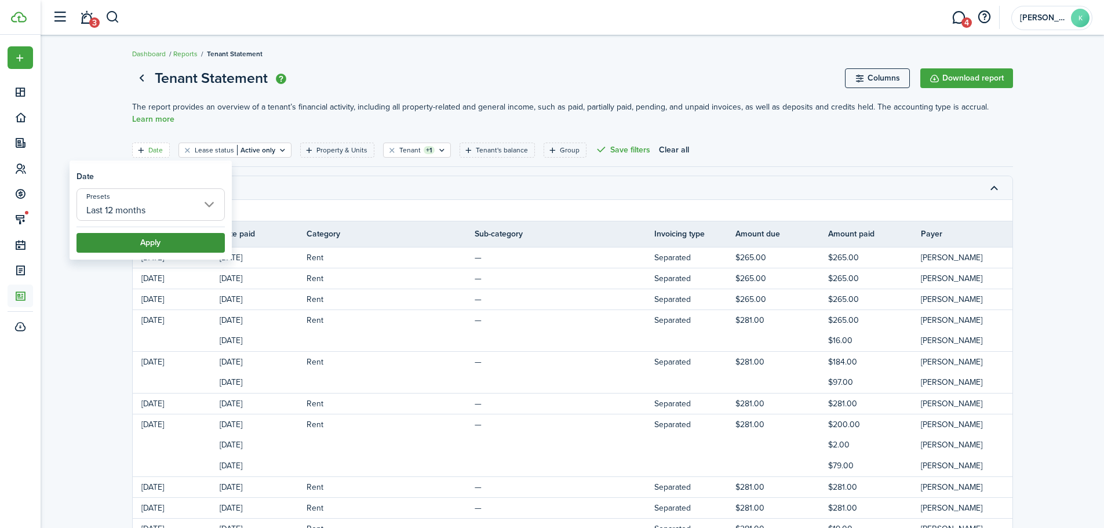
click at [165, 239] on button "Apply" at bounding box center [151, 243] width 148 height 20
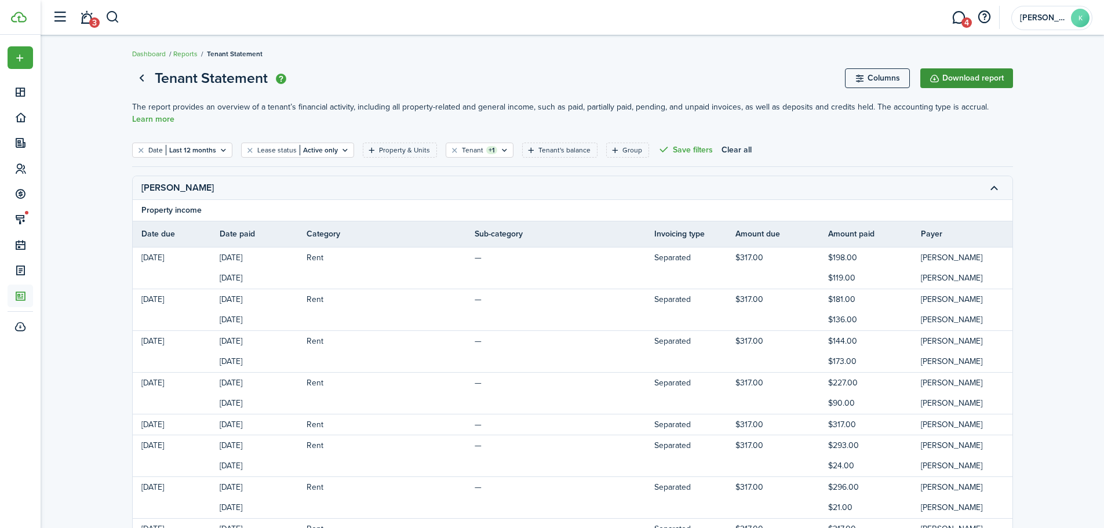
click at [991, 70] on button "Download report" at bounding box center [967, 78] width 93 height 20
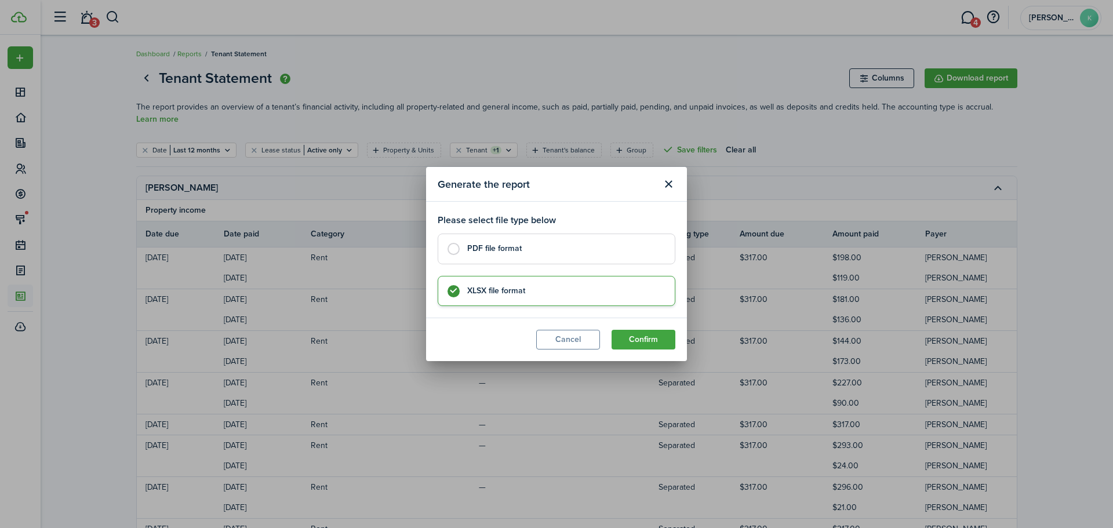
click at [488, 255] on label "PDF file format" at bounding box center [557, 249] width 238 height 30
click at [646, 336] on button "Confirm" at bounding box center [644, 340] width 64 height 20
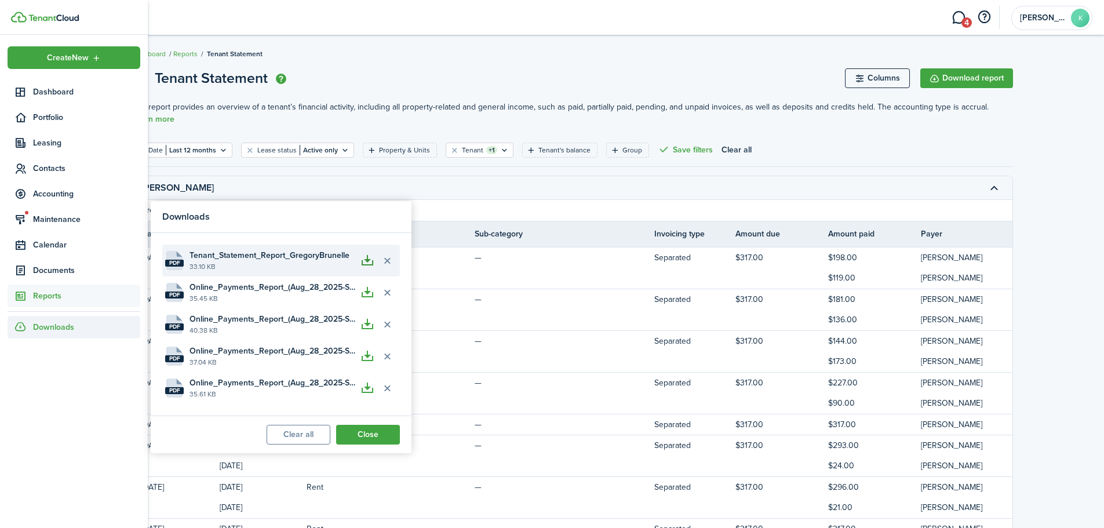
click at [370, 264] on button "button" at bounding box center [368, 261] width 20 height 20
click at [955, 22] on link "4" at bounding box center [959, 18] width 22 height 30
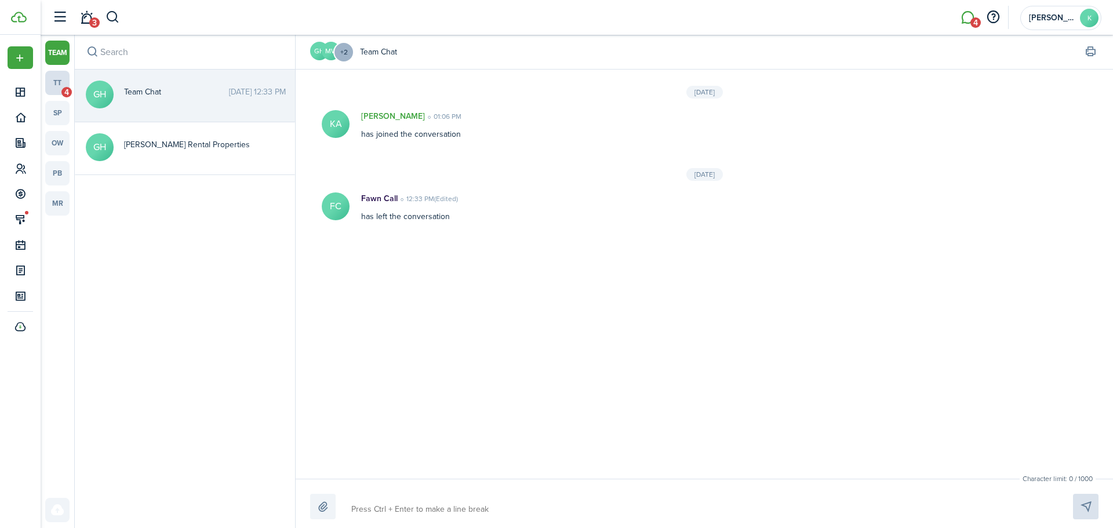
click at [59, 89] on link "tt 4" at bounding box center [57, 83] width 24 height 24
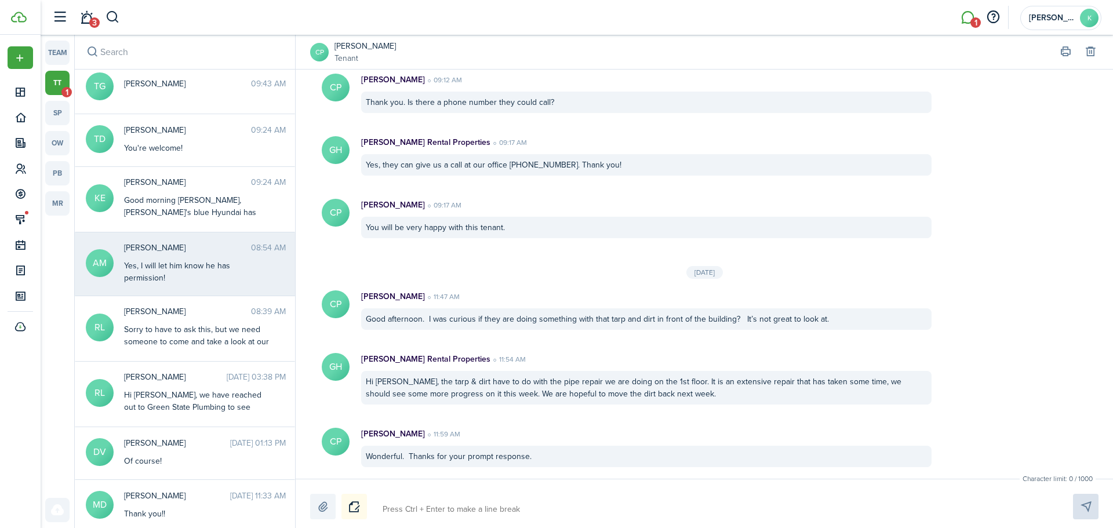
scroll to position [406, 0]
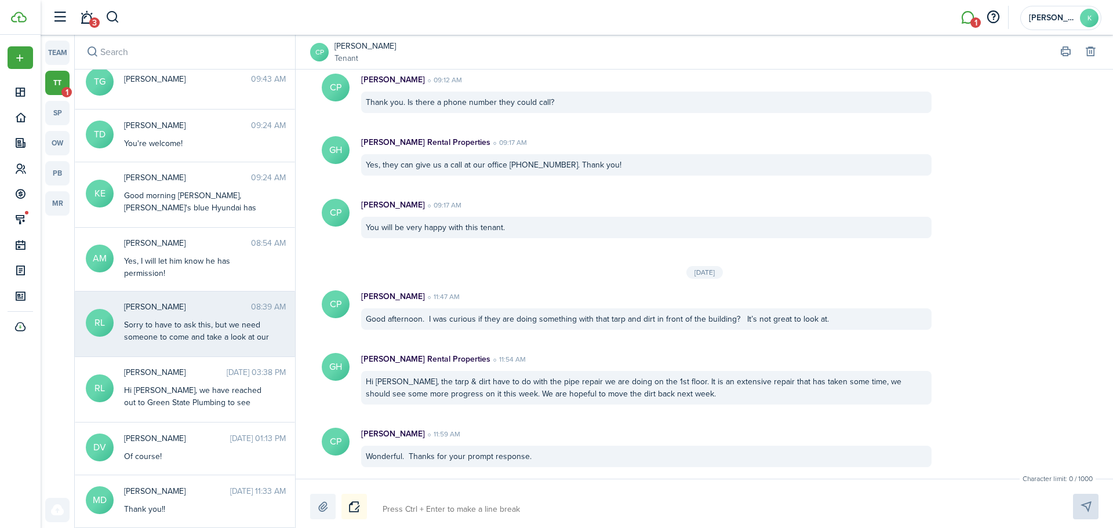
click at [159, 335] on div "Sorry to have to ask this, but we need someone to come and take a look at our d…" at bounding box center [196, 380] width 145 height 122
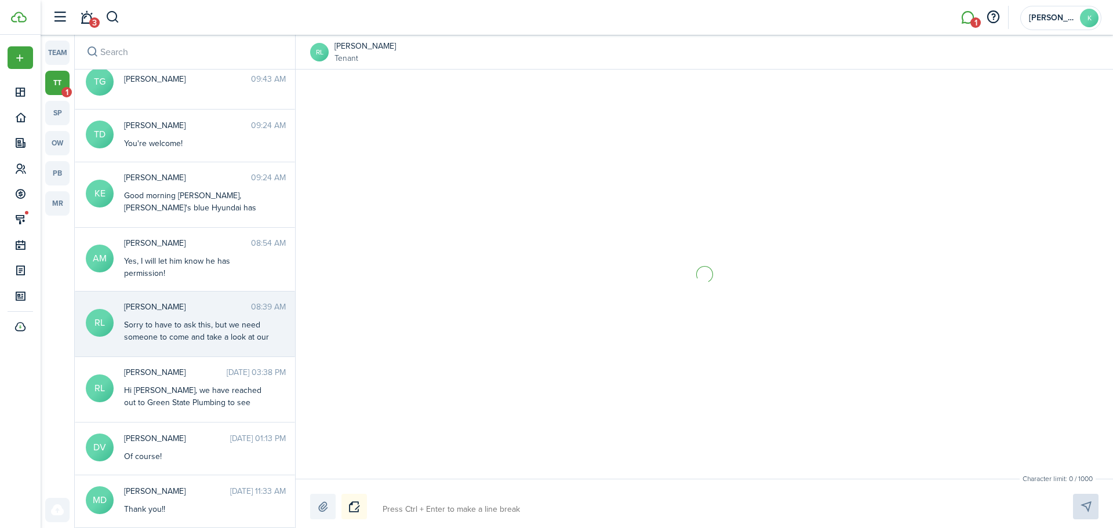
click at [433, 513] on textarea at bounding box center [714, 510] width 671 height 20
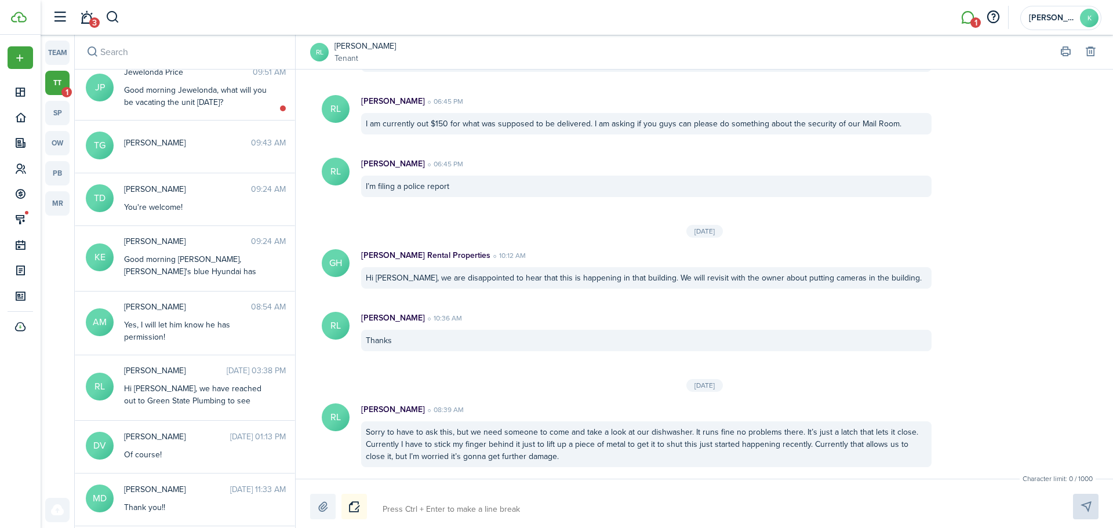
scroll to position [1238, 0]
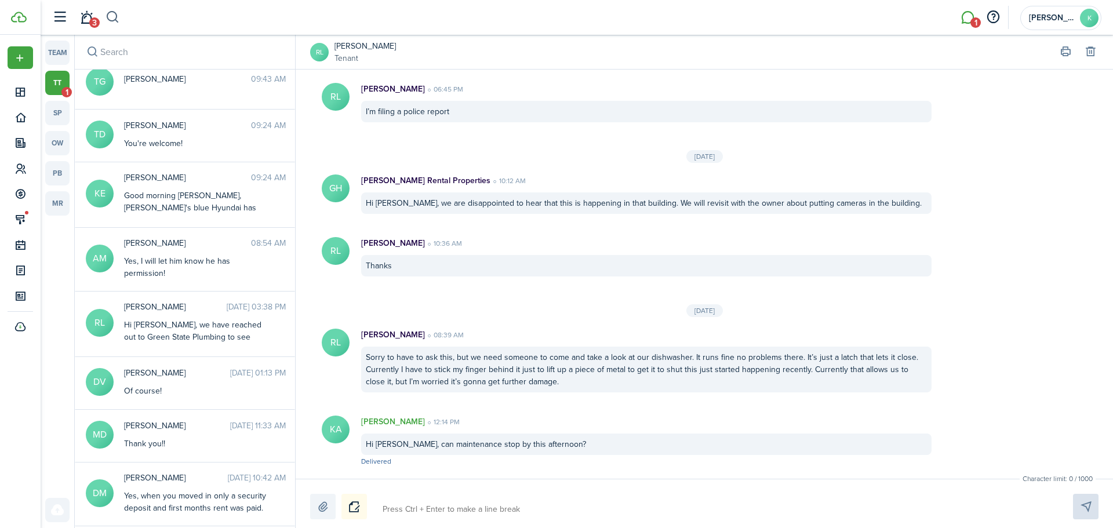
click at [107, 19] on button "button" at bounding box center [113, 18] width 14 height 20
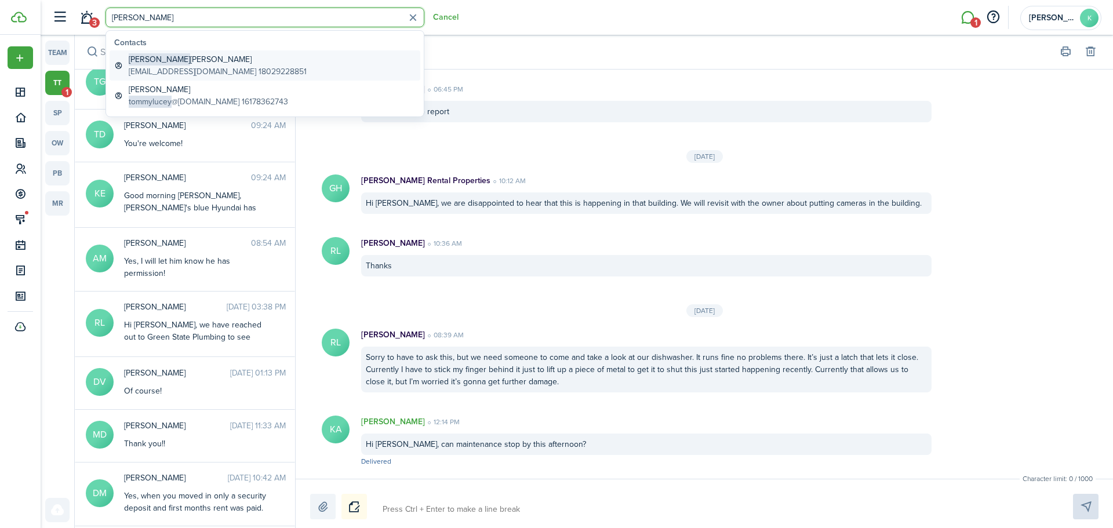
click at [172, 64] on global-search-item-title "[PERSON_NAME]" at bounding box center [218, 59] width 178 height 12
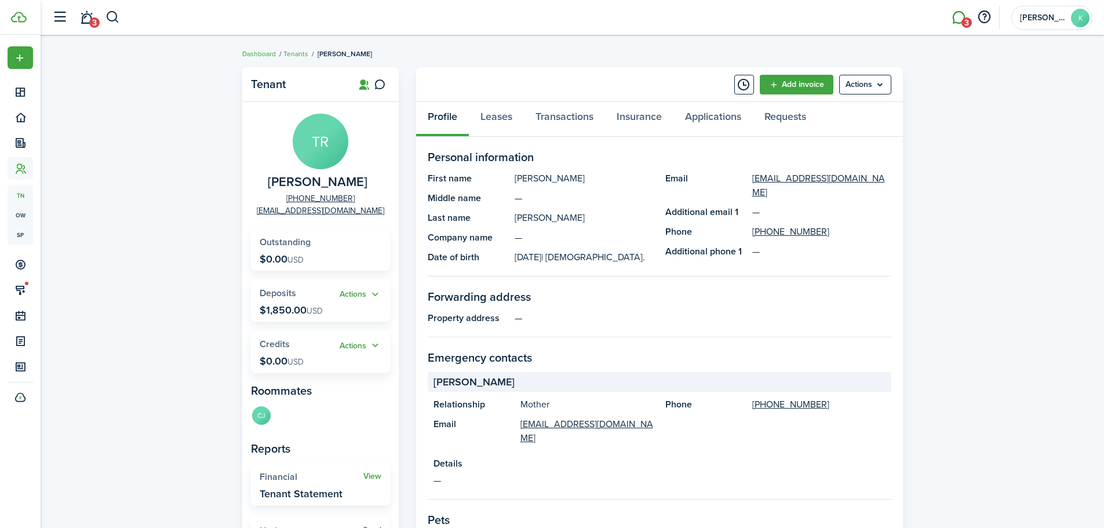
click at [953, 8] on link "3" at bounding box center [959, 18] width 22 height 30
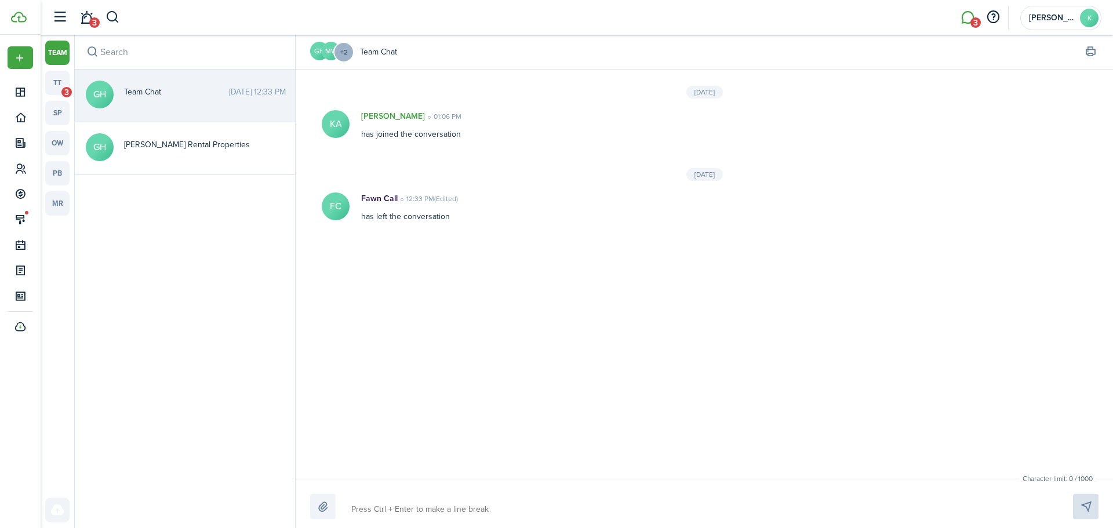
click at [57, 97] on div "team tt 3 sp ow pb mr" at bounding box center [57, 200] width 24 height 319
click at [56, 89] on link "tt 3" at bounding box center [57, 83] width 24 height 24
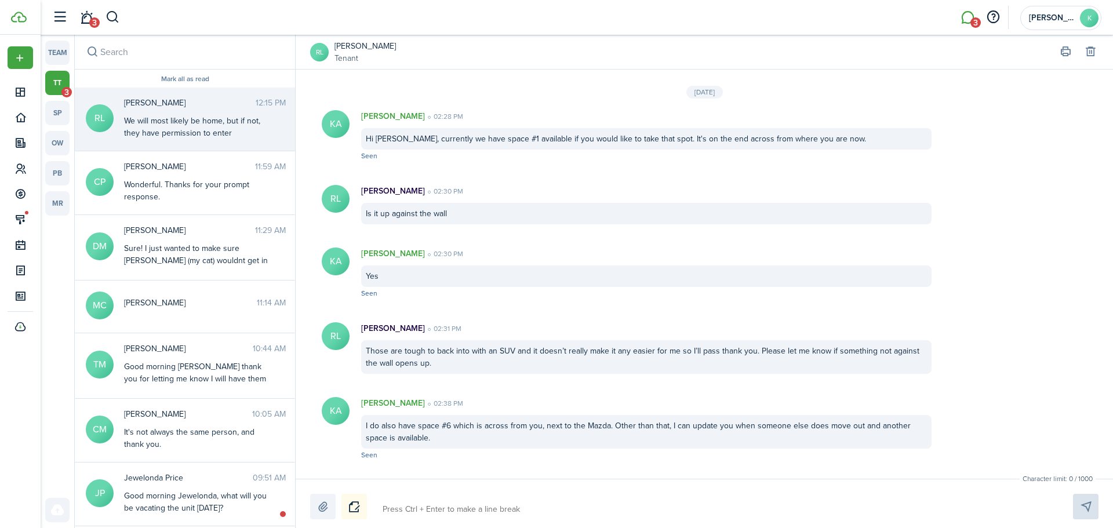
scroll to position [1105, 0]
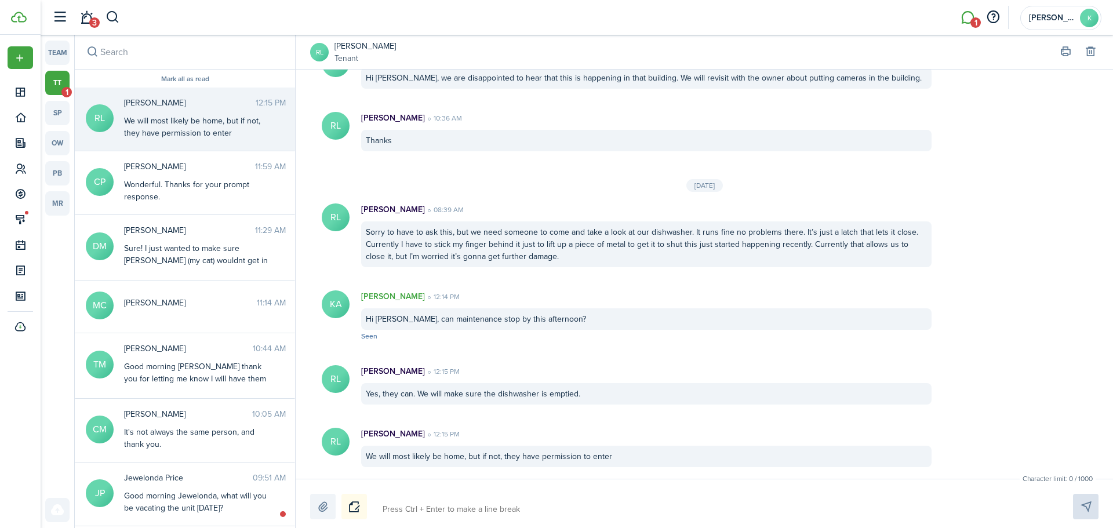
click at [482, 503] on textarea at bounding box center [714, 510] width 671 height 20
click at [356, 45] on link "[PERSON_NAME]" at bounding box center [365, 46] width 61 height 12
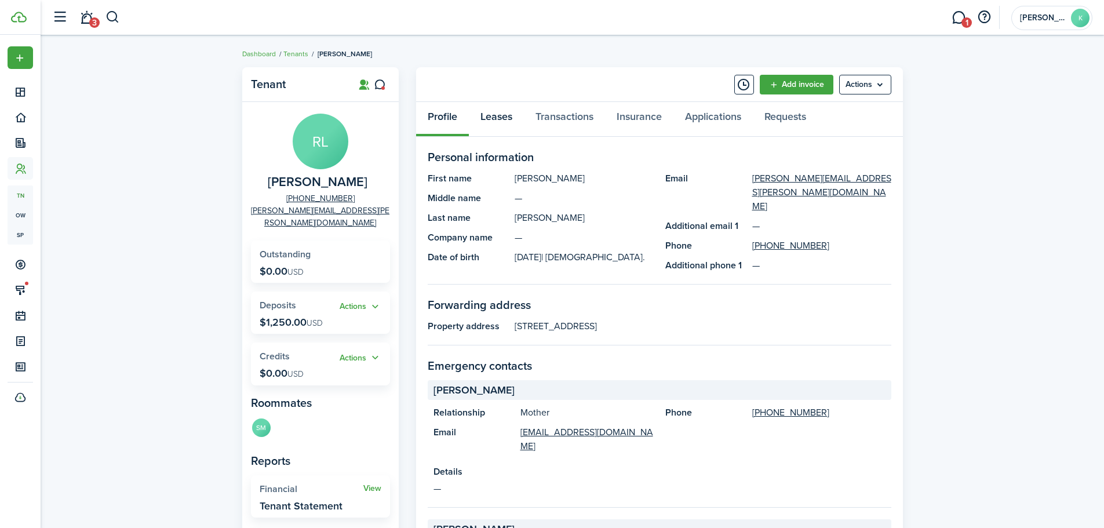
click at [503, 118] on link "Leases" at bounding box center [496, 119] width 55 height 35
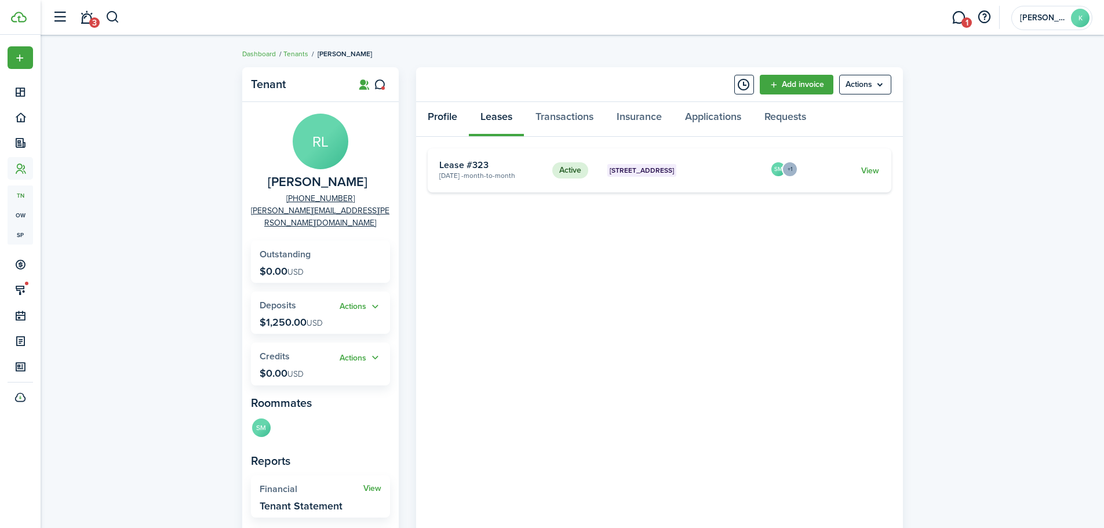
click at [459, 126] on link "Profile" at bounding box center [442, 119] width 53 height 35
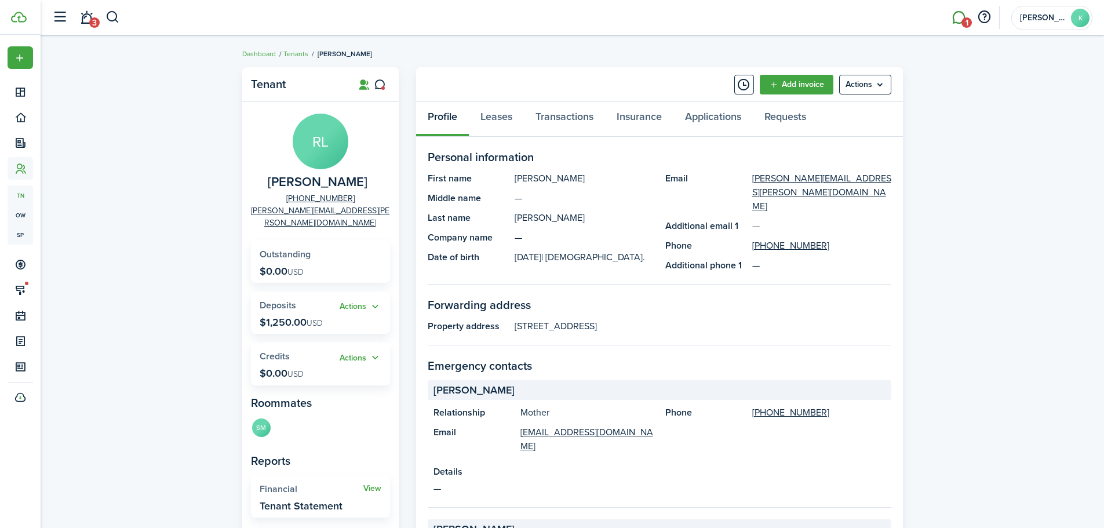
click at [954, 24] on link "1" at bounding box center [959, 18] width 22 height 30
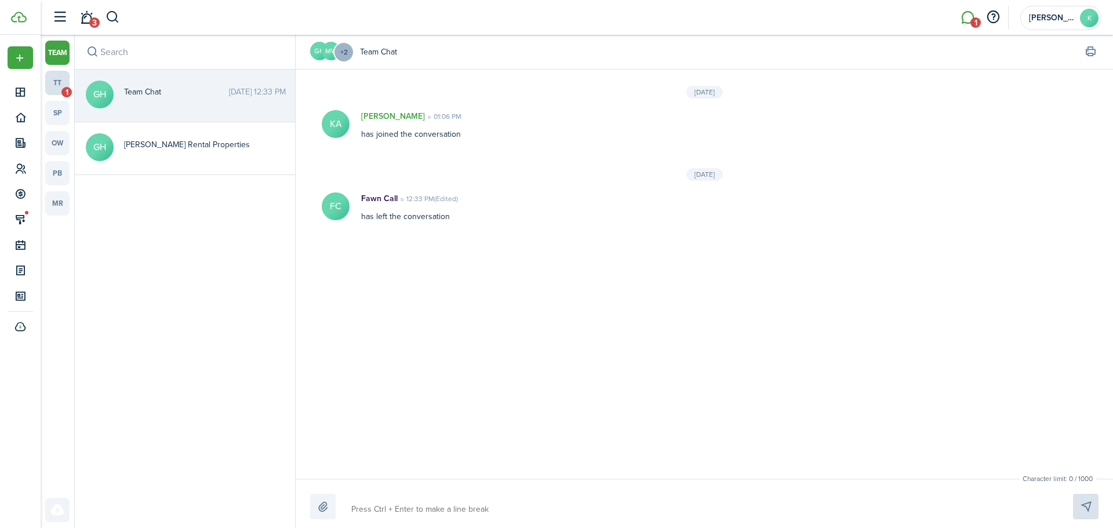
click at [66, 88] on span "1" at bounding box center [66, 92] width 10 height 10
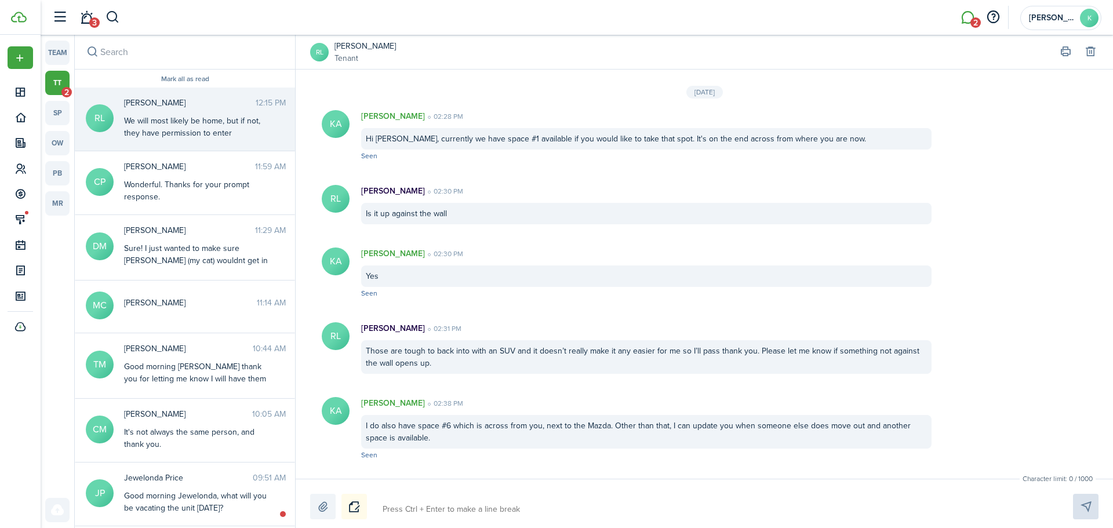
scroll to position [1105, 0]
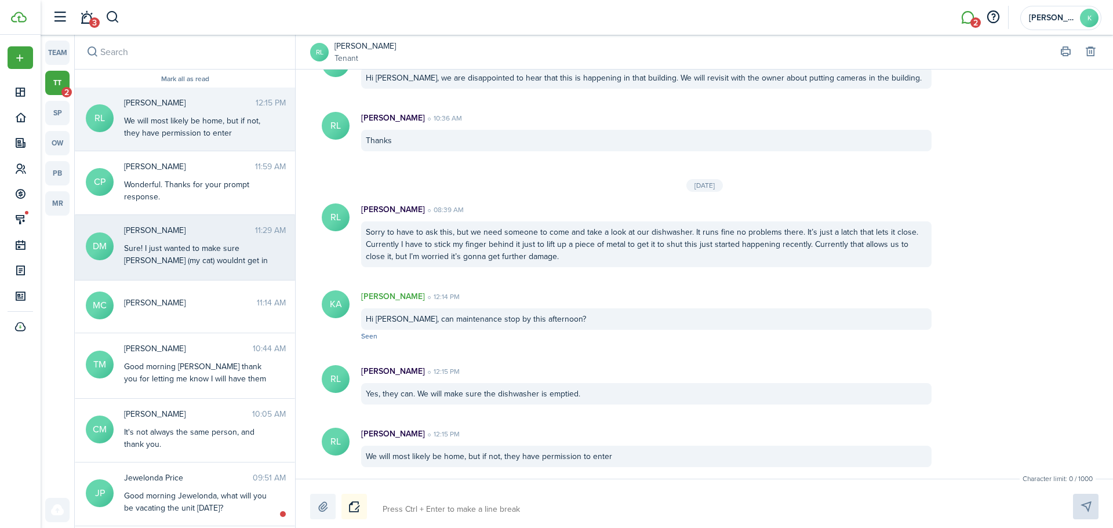
click at [216, 246] on div "Sure! I just wanted to make sure [PERSON_NAME] (my cat) wouldnt get in the way …" at bounding box center [196, 260] width 145 height 37
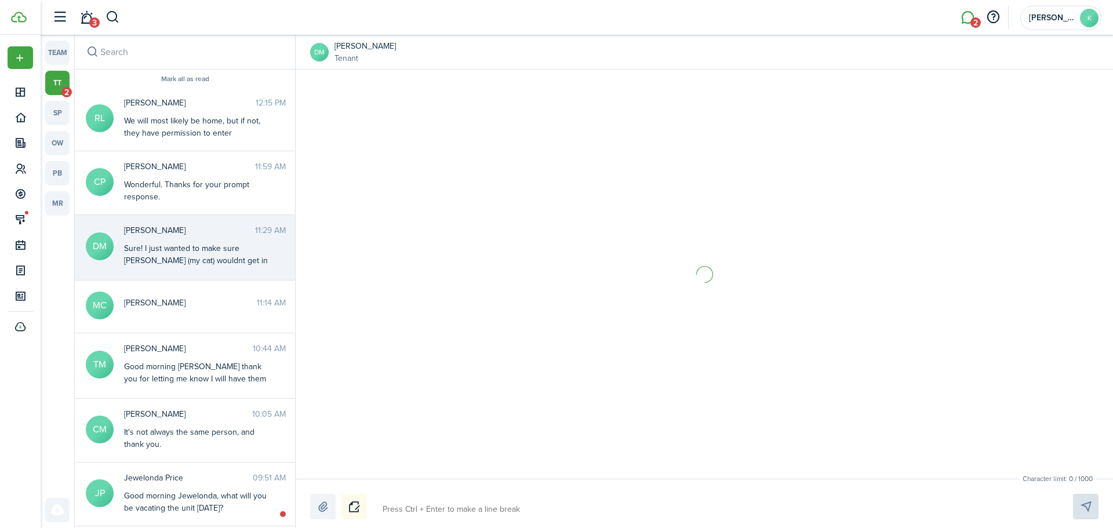
click at [428, 520] on div "Character limit: 0 / 1000 Drop your file here" at bounding box center [704, 503] width 817 height 49
click at [428, 514] on textarea at bounding box center [714, 510] width 671 height 20
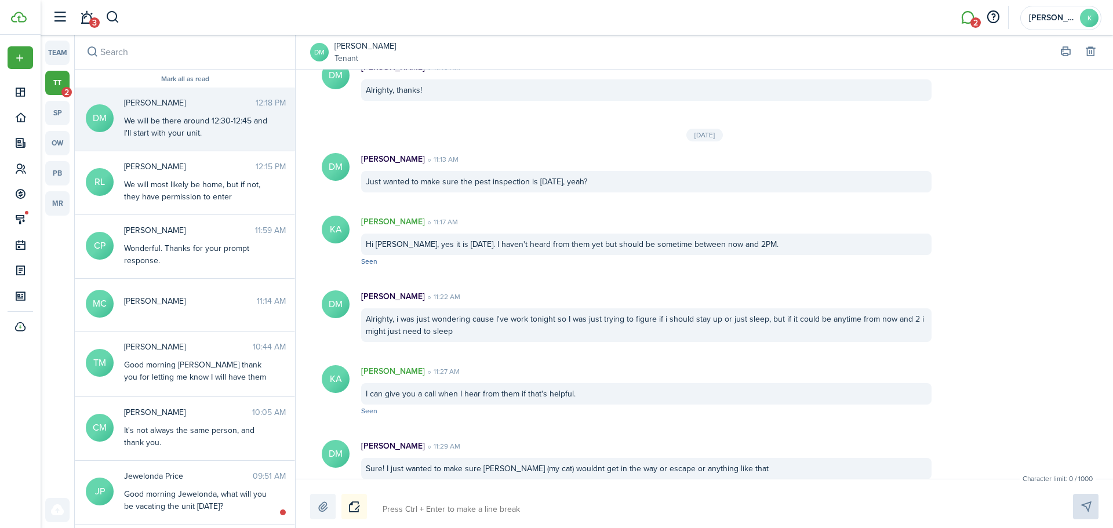
scroll to position [1320, 0]
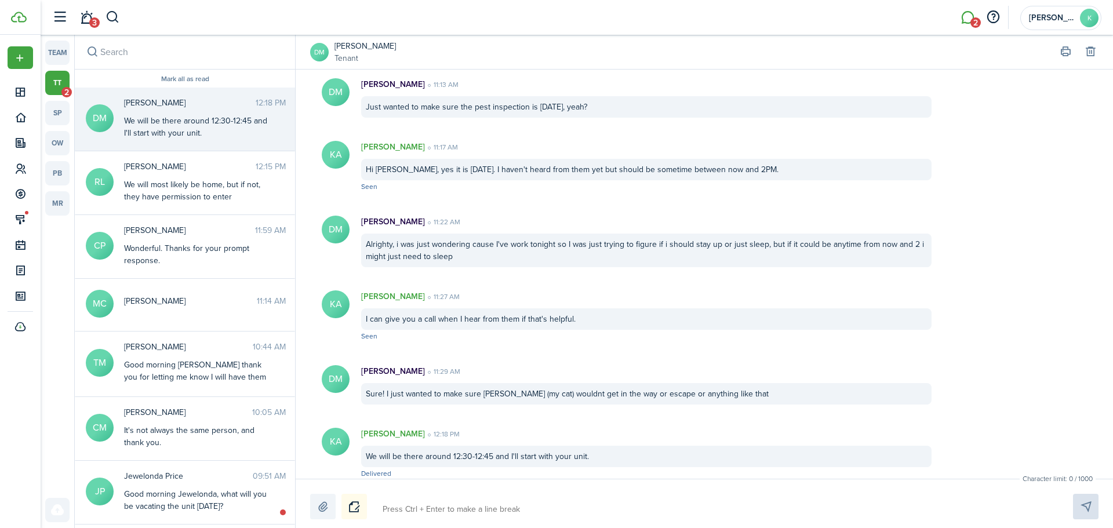
click at [377, 45] on link "[PERSON_NAME]" at bounding box center [365, 46] width 61 height 12
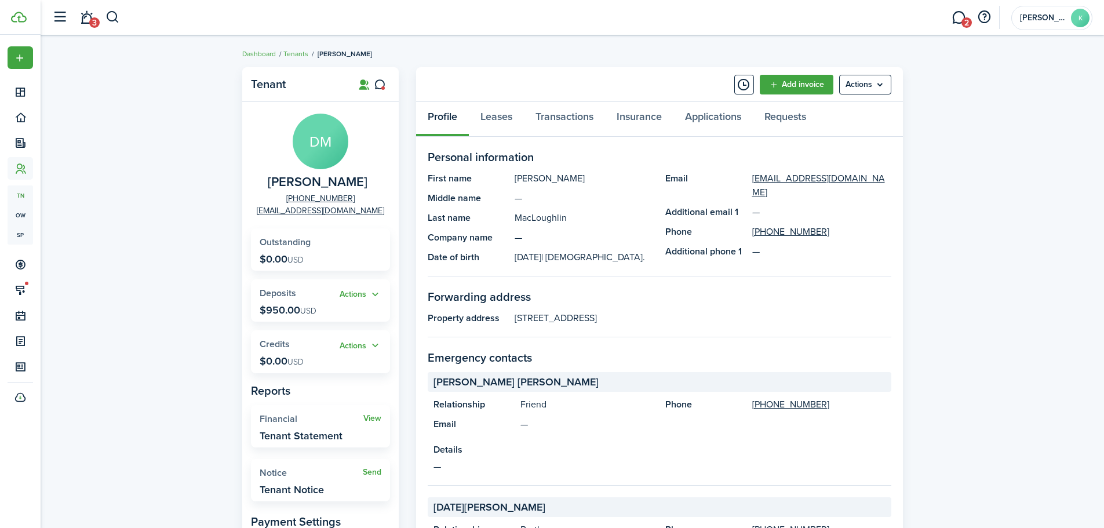
click at [146, 191] on div "Tenant [PERSON_NAME] [PHONE_NUMBER] [EMAIL_ADDRESS][DOMAIN_NAME] Outstanding $0…" at bounding box center [573, 506] width 1064 height 891
click at [967, 17] on span "2" at bounding box center [967, 22] width 10 height 10
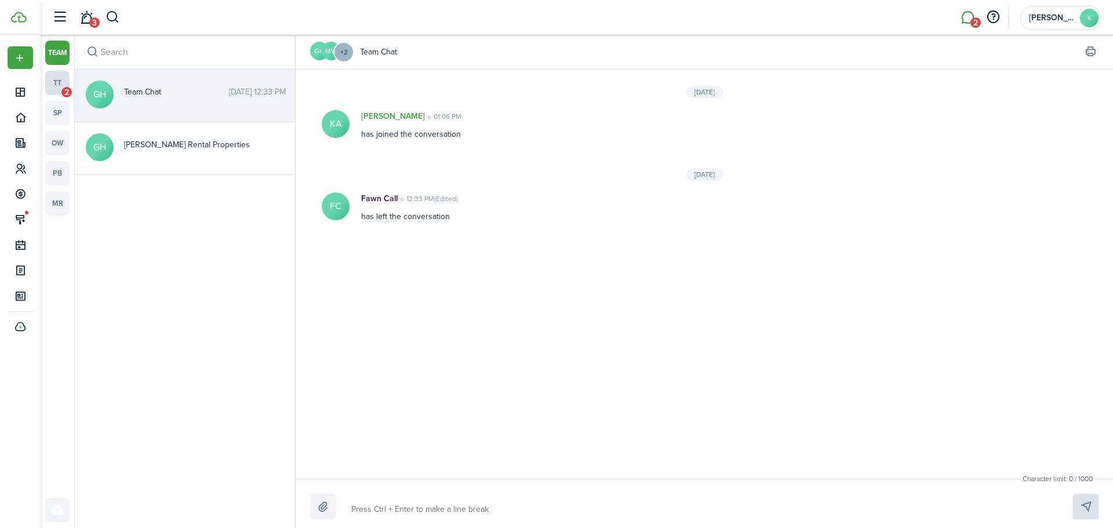
click at [63, 89] on span "2" at bounding box center [66, 92] width 10 height 10
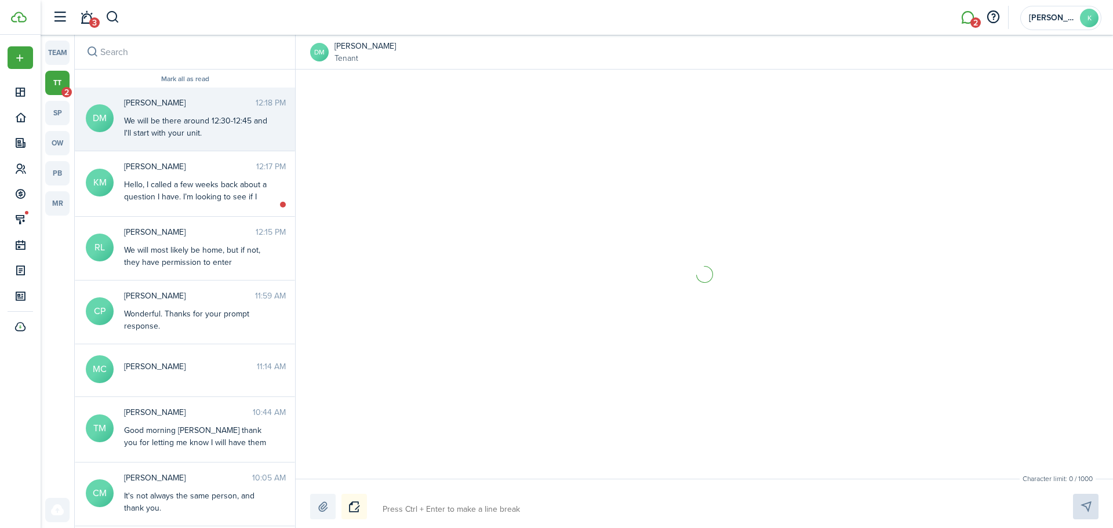
scroll to position [1204, 0]
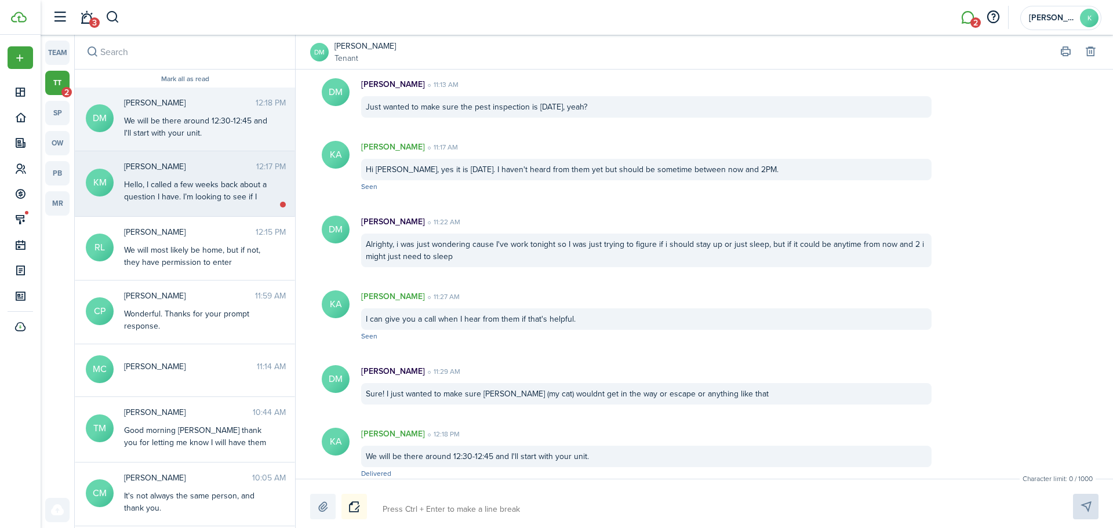
click at [156, 195] on div "Hello, I called a few weeks back about a question I have. I’m looking to see if…" at bounding box center [196, 203] width 145 height 49
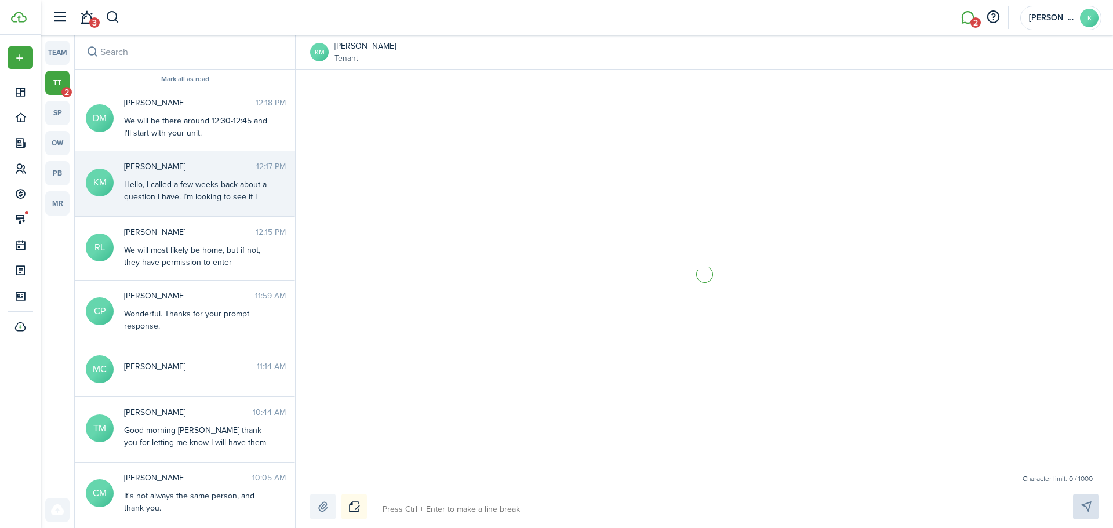
scroll to position [1093, 0]
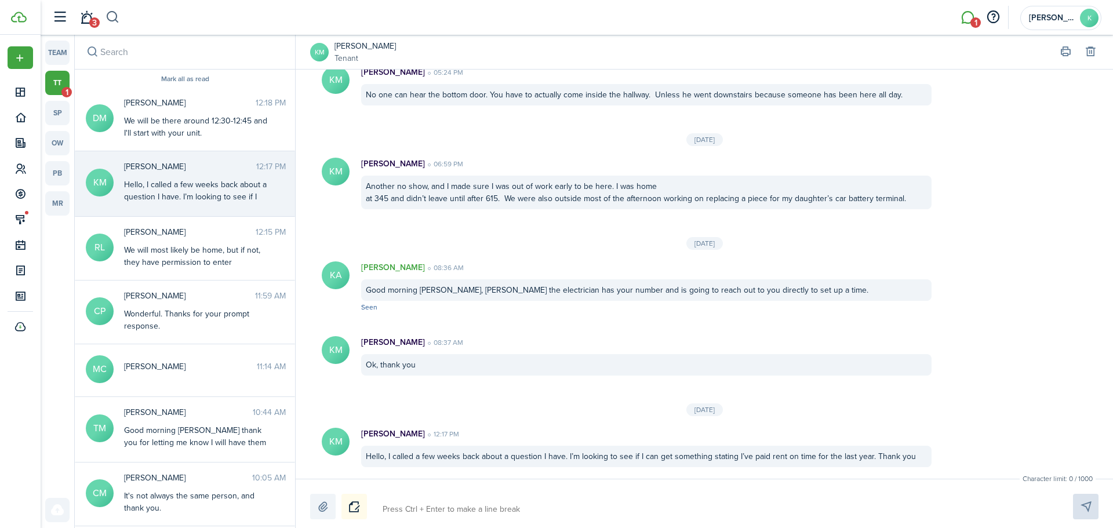
click at [108, 21] on button "button" at bounding box center [113, 18] width 14 height 20
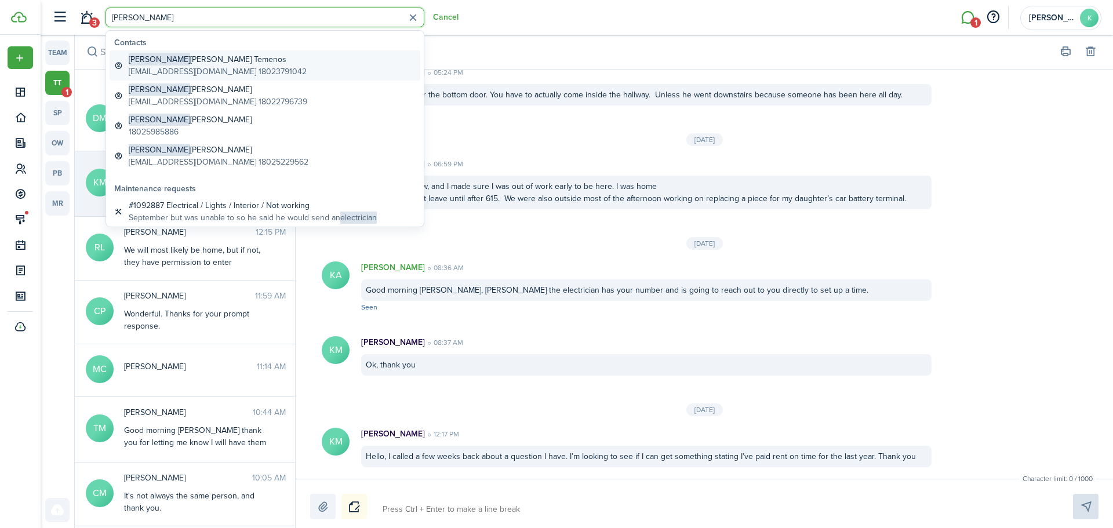
click at [160, 68] on global-search-item-description "[EMAIL_ADDRESS][DOMAIN_NAME] 18023791042" at bounding box center [218, 72] width 178 height 12
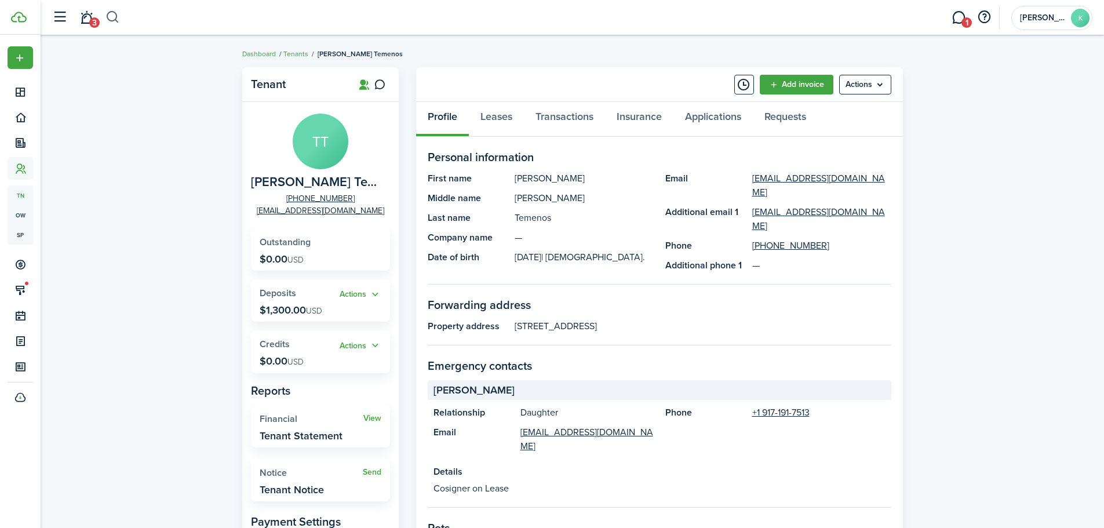
click at [112, 16] on button "button" at bounding box center [113, 18] width 14 height 20
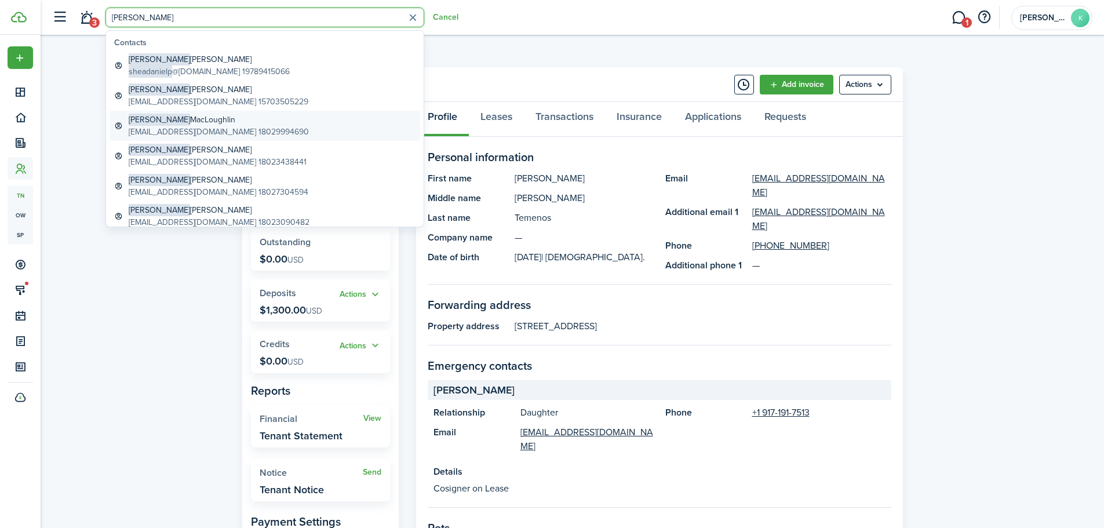
click at [241, 122] on global-search-item-title "[PERSON_NAME]" at bounding box center [219, 120] width 180 height 12
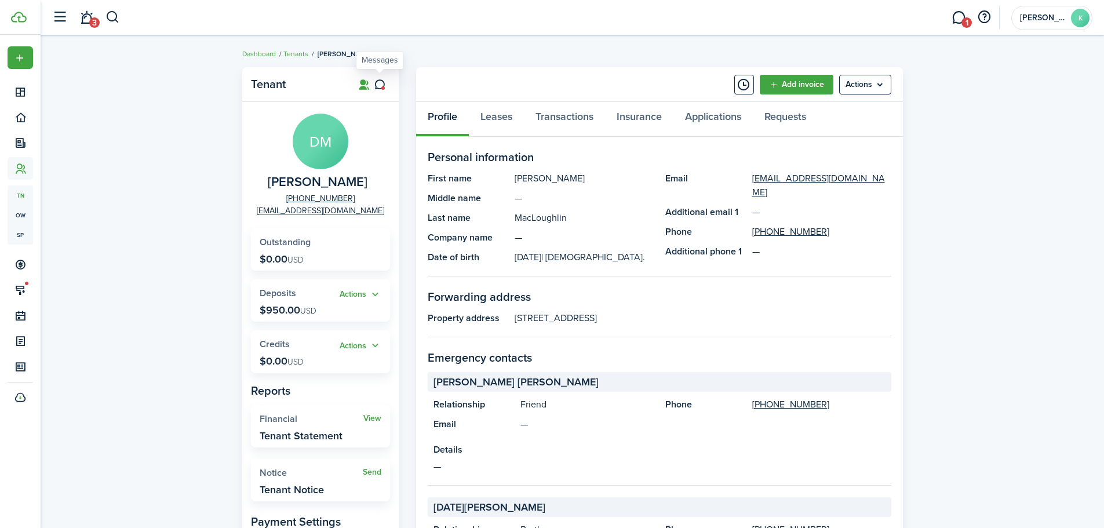
click at [376, 85] on icon at bounding box center [380, 85] width 12 height 12
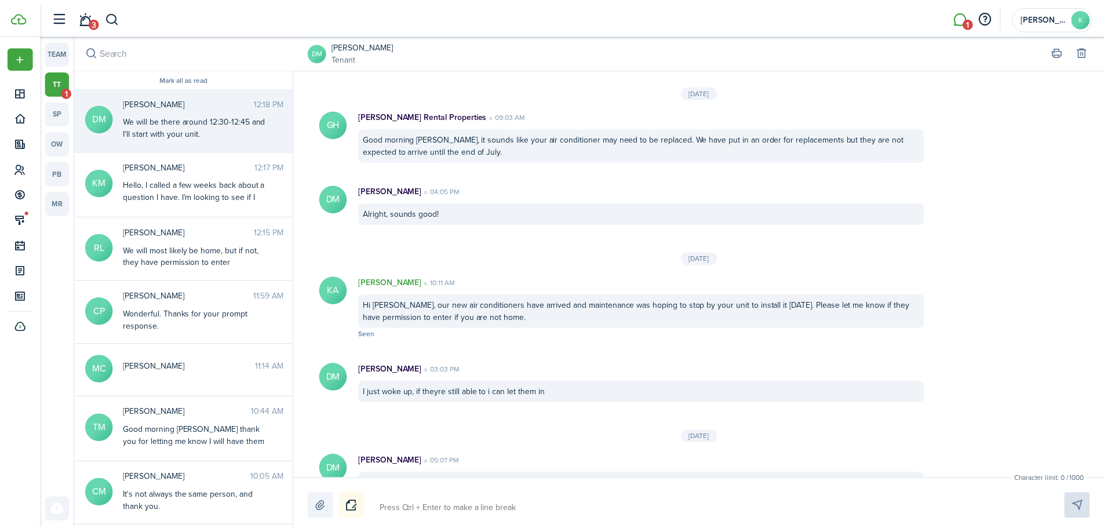
scroll to position [1204, 0]
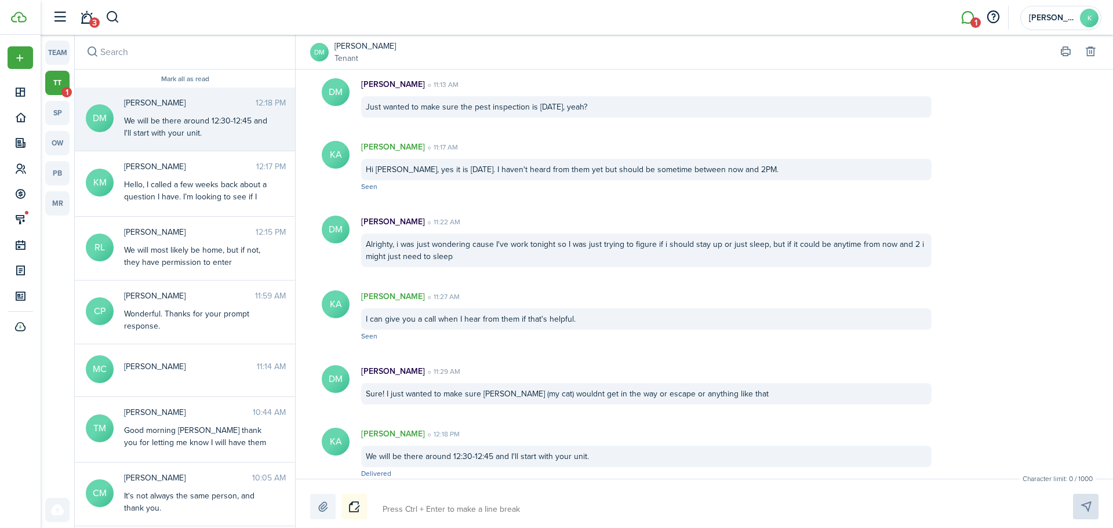
click at [393, 50] on link "[PERSON_NAME]" at bounding box center [365, 46] width 61 height 12
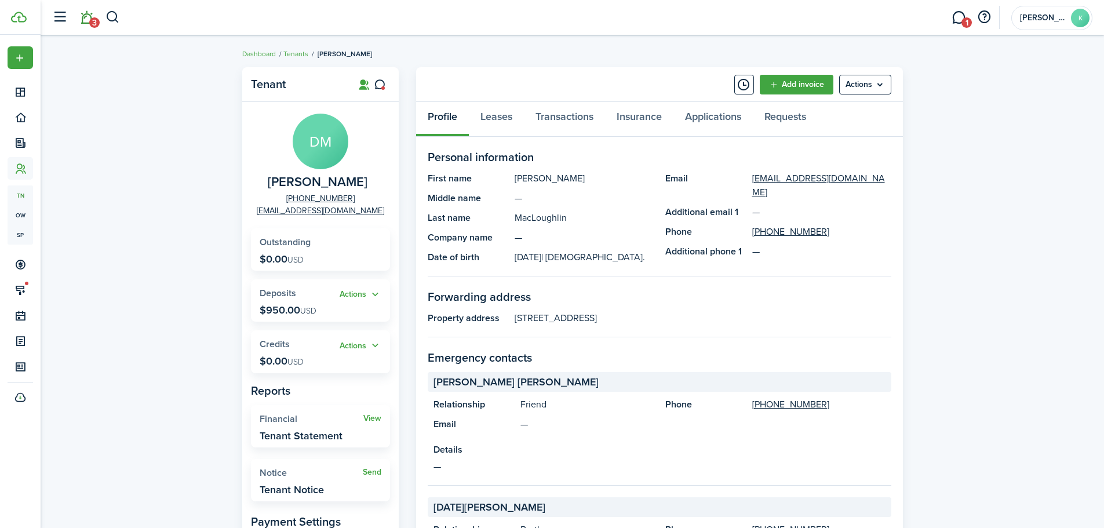
click at [95, 17] on span "3" at bounding box center [94, 22] width 10 height 10
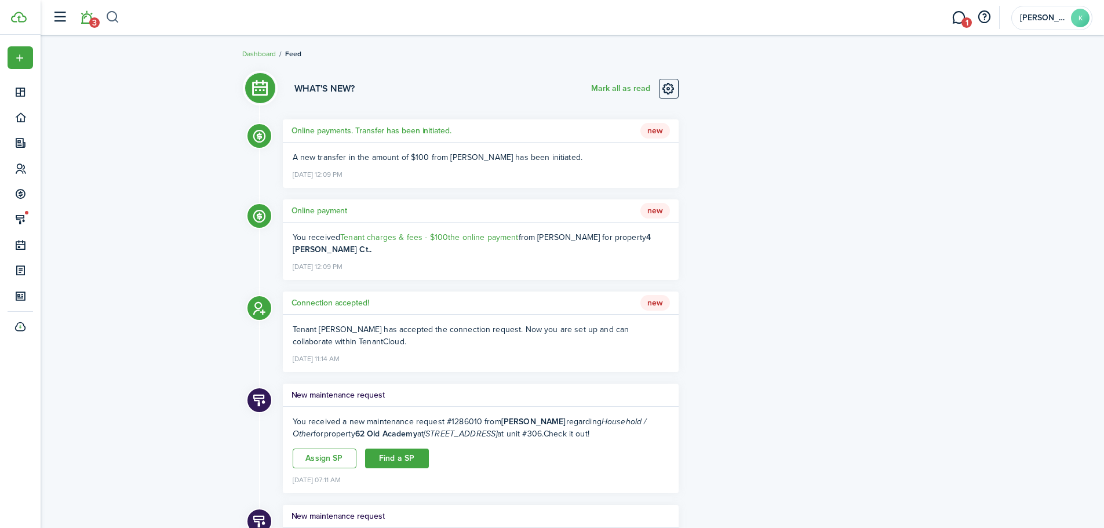
click at [114, 17] on button "button" at bounding box center [113, 18] width 14 height 20
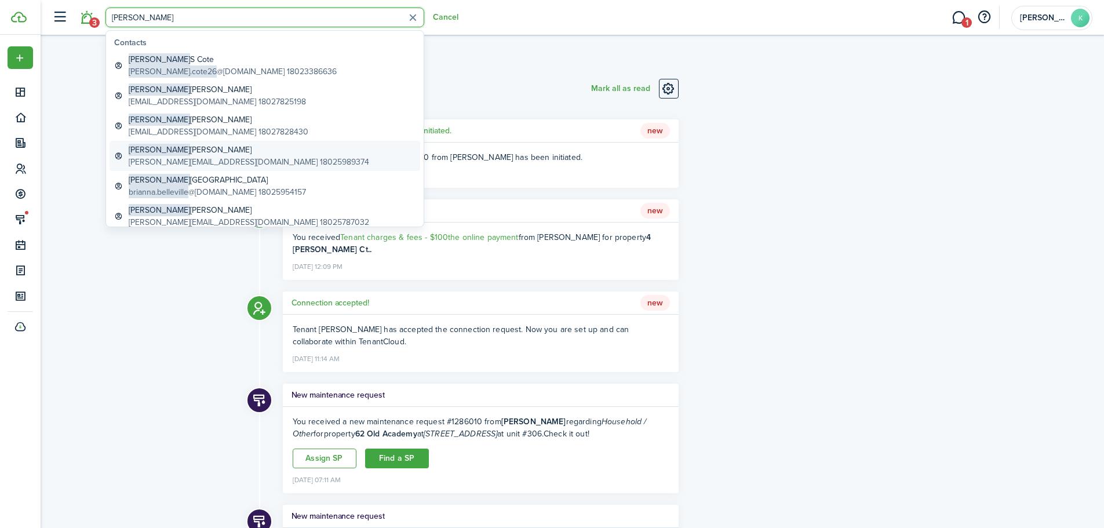
click at [186, 159] on global-search-item-description "[PERSON_NAME][EMAIL_ADDRESS][DOMAIN_NAME] 18025989374" at bounding box center [249, 162] width 241 height 12
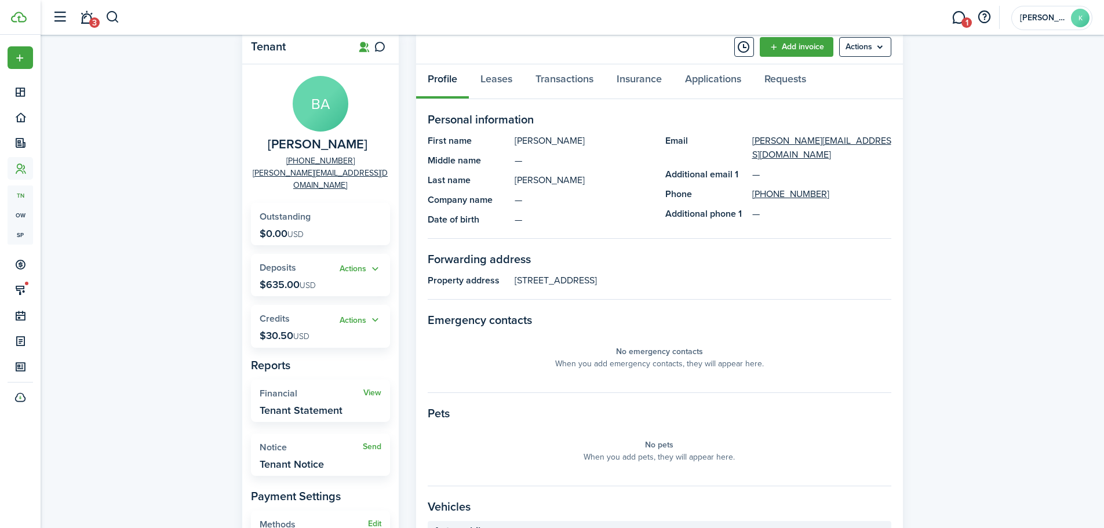
scroll to position [58, 0]
